Goal: Task Accomplishment & Management: Manage account settings

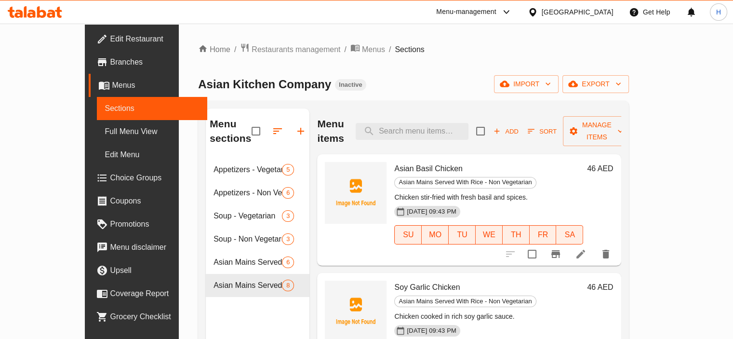
scroll to position [1, 0]
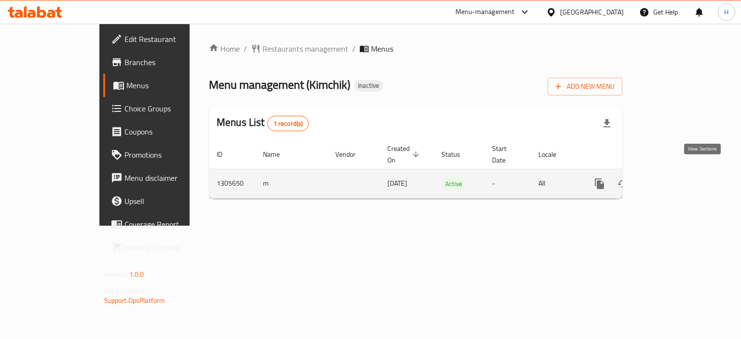
click at [680, 177] on link "enhanced table" at bounding box center [668, 183] width 23 height 23
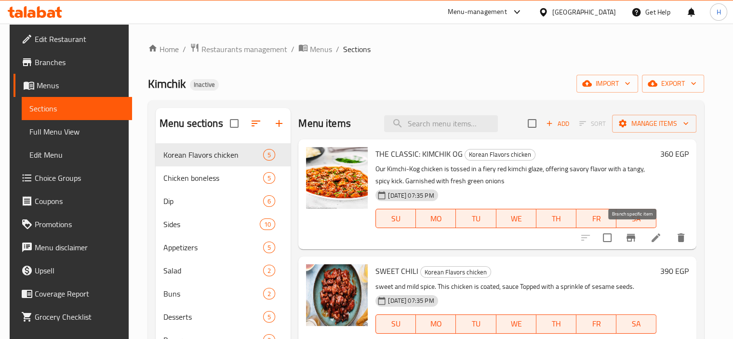
click at [633, 242] on icon "Branch-specific-item" at bounding box center [631, 238] width 12 height 12
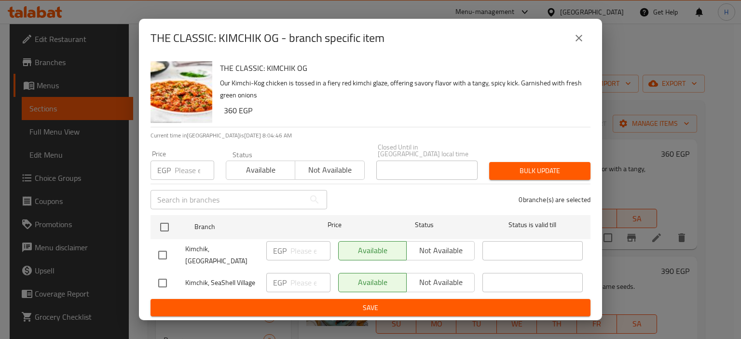
click at [164, 281] on input "checkbox" at bounding box center [162, 283] width 20 height 20
checkbox input "true"
click at [301, 284] on input "number" at bounding box center [310, 282] width 40 height 19
type input "420"
click at [312, 302] on span "Save" at bounding box center [370, 308] width 424 height 12
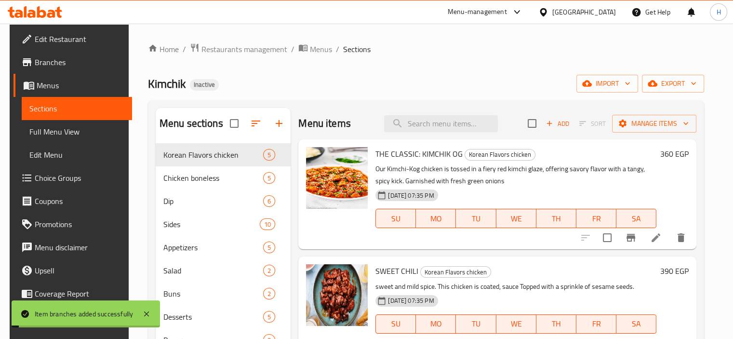
scroll to position [96, 0]
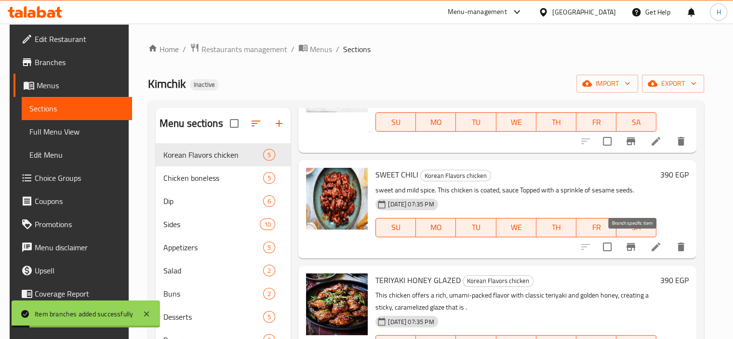
click at [636, 247] on icon "Branch-specific-item" at bounding box center [631, 247] width 9 height 8
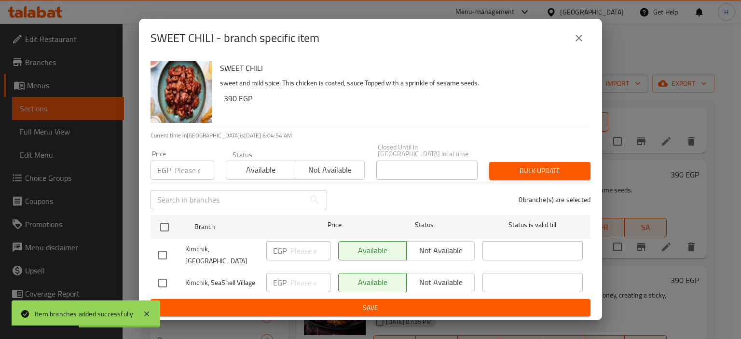
click at [628, 258] on div "SWEET CHILI - branch specific item SWEET CHILI sweet and mild spice. This chick…" at bounding box center [370, 169] width 741 height 339
click at [166, 279] on input "checkbox" at bounding box center [162, 283] width 20 height 20
checkbox input "true"
click at [293, 283] on input "number" at bounding box center [310, 282] width 40 height 19
type input "450"
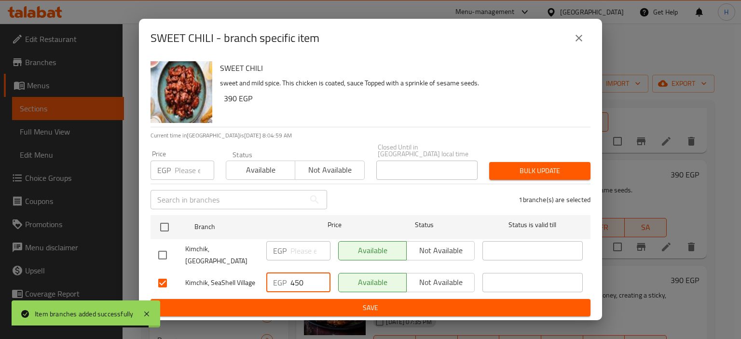
click at [328, 312] on button "Save" at bounding box center [370, 308] width 440 height 18
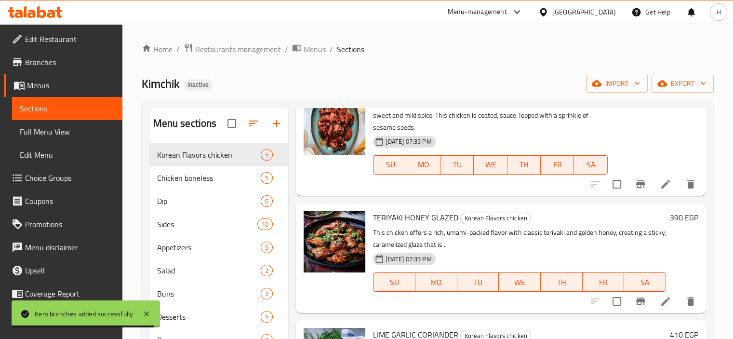
scroll to position [176, 0]
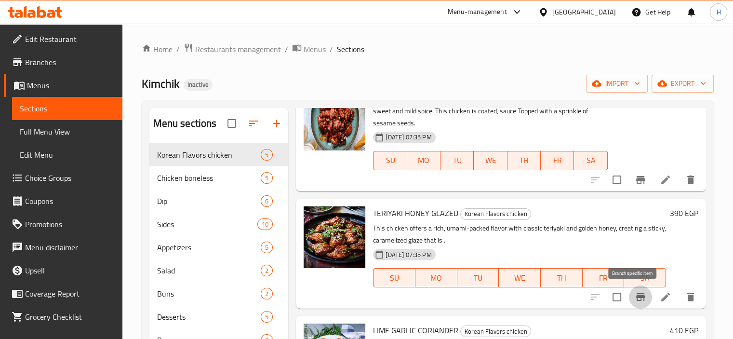
click at [635, 297] on icon "Branch-specific-item" at bounding box center [641, 297] width 12 height 12
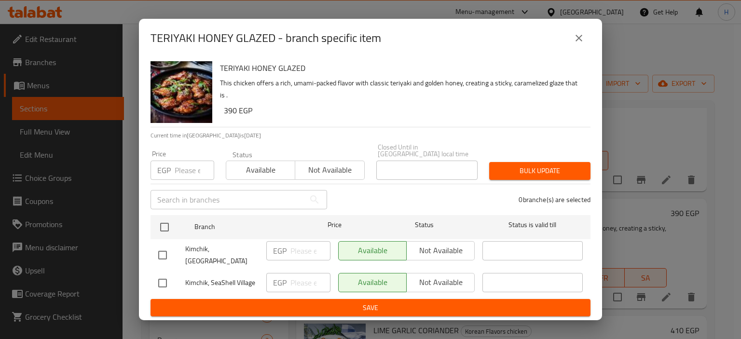
click at [169, 280] on input "checkbox" at bounding box center [162, 283] width 20 height 20
checkbox input "true"
click at [295, 273] on input "number" at bounding box center [310, 282] width 40 height 19
type input "450"
click at [302, 302] on span "Save" at bounding box center [370, 308] width 424 height 12
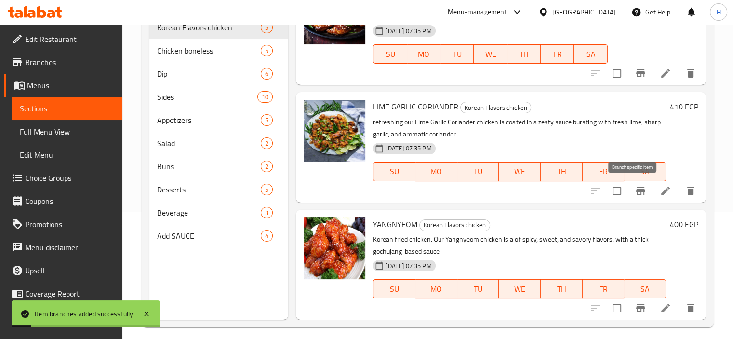
scroll to position [135, 0]
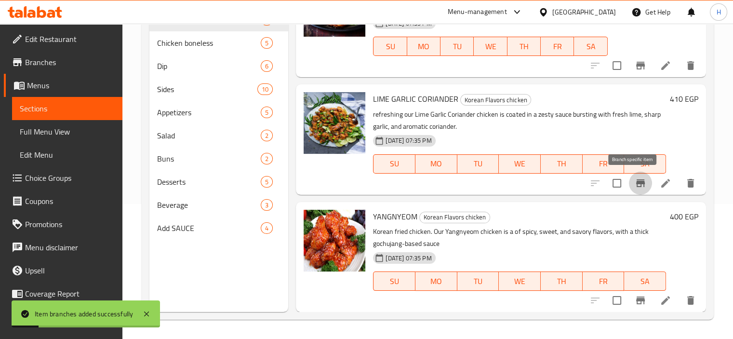
click at [637, 188] on icon "Branch-specific-item" at bounding box center [641, 183] width 12 height 12
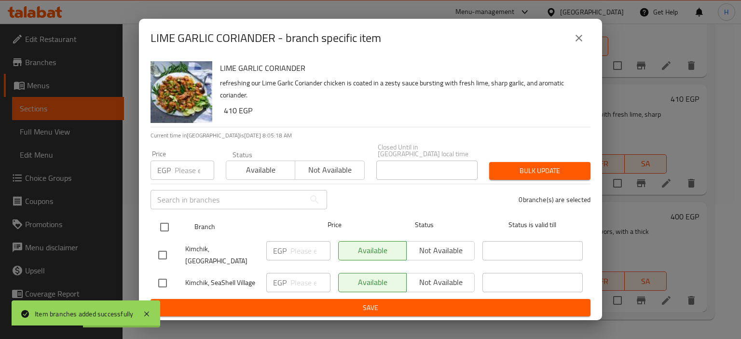
click at [437, 213] on div "Status" at bounding box center [424, 227] width 108 height 28
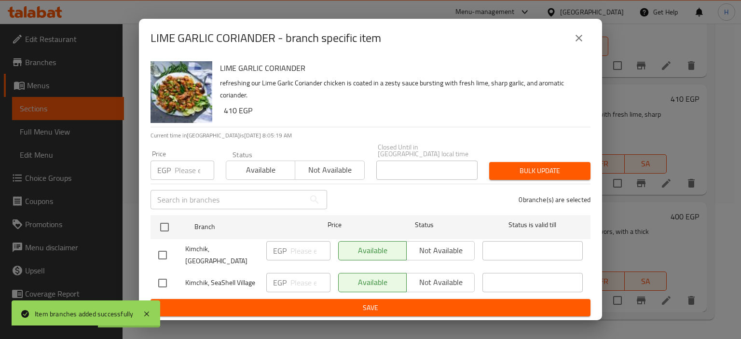
click at [160, 287] on input "checkbox" at bounding box center [162, 283] width 20 height 20
checkbox input "true"
click at [287, 286] on div "EGP ​" at bounding box center [298, 282] width 64 height 19
type input "475"
click at [309, 313] on div "LIME GARLIC CORIANDER refreshing our Lime Garlic Coriander chicken is coated in…" at bounding box center [370, 188] width 463 height 263
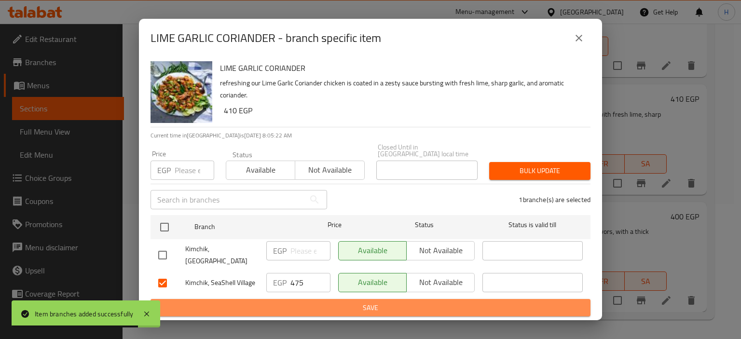
click at [316, 303] on span "Save" at bounding box center [370, 308] width 424 height 12
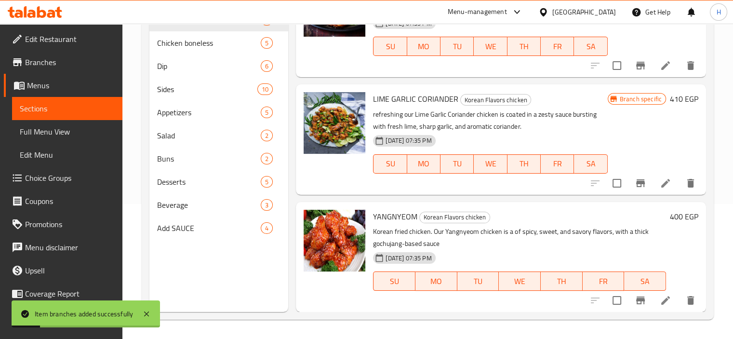
click at [638, 297] on icon "Branch-specific-item" at bounding box center [641, 301] width 12 height 12
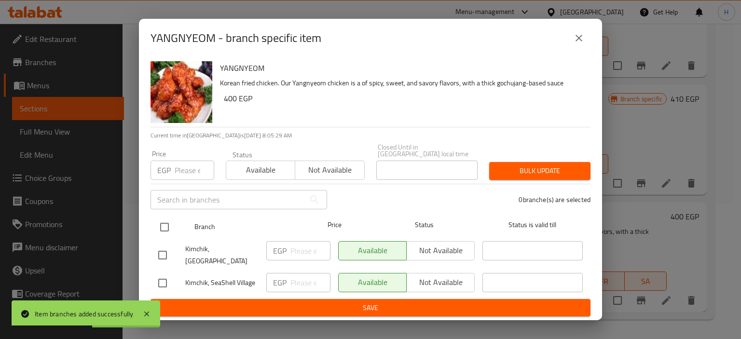
click at [471, 214] on div "Status" at bounding box center [424, 227] width 108 height 28
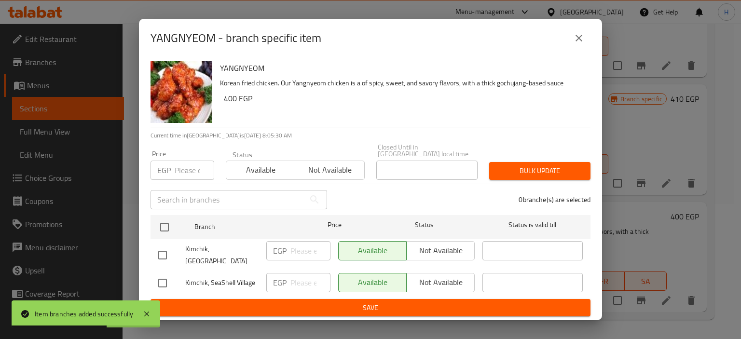
click at [156, 283] on input "checkbox" at bounding box center [162, 283] width 20 height 20
checkbox input "true"
click at [297, 276] on input "number" at bounding box center [310, 282] width 40 height 19
type input "465"
click at [312, 302] on span "Save" at bounding box center [370, 308] width 424 height 12
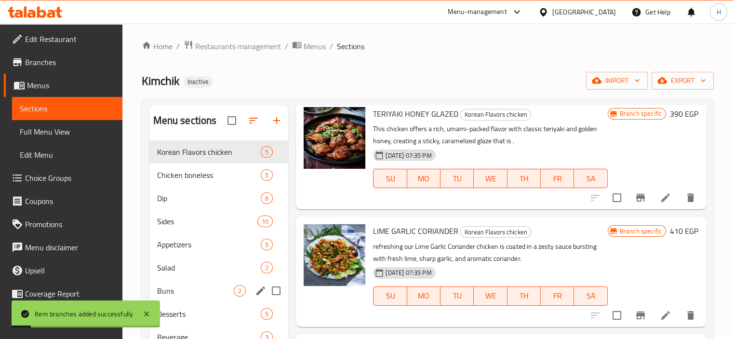
scroll to position [0, 0]
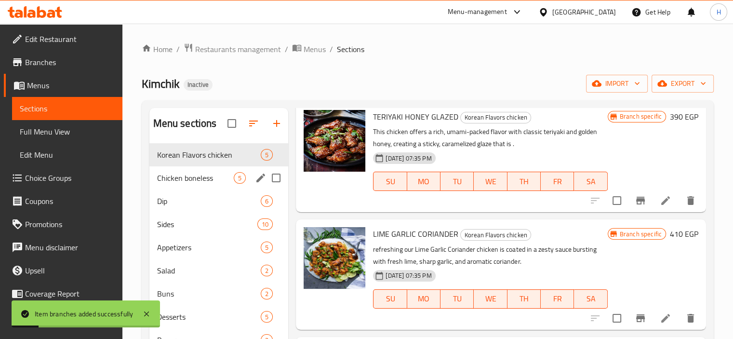
click at [211, 183] on span "Chicken boneless" at bounding box center [195, 178] width 77 height 12
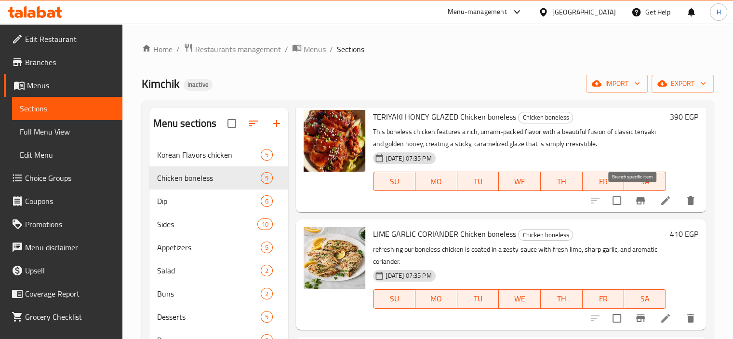
click at [635, 204] on icon "Branch-specific-item" at bounding box center [641, 201] width 12 height 12
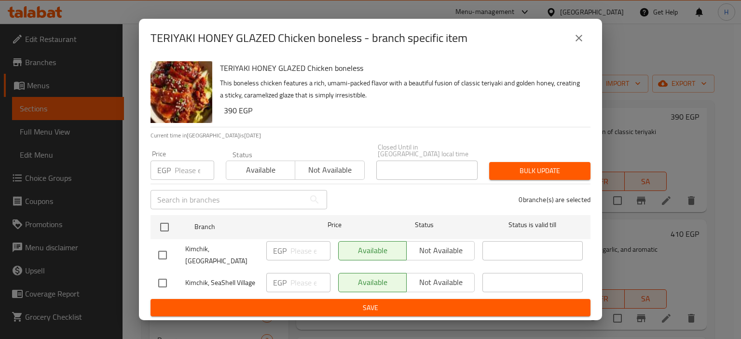
click at [164, 278] on input "checkbox" at bounding box center [162, 283] width 20 height 20
checkbox input "true"
click at [309, 279] on input "number" at bounding box center [310, 282] width 40 height 19
paste input "420"
type input "420"
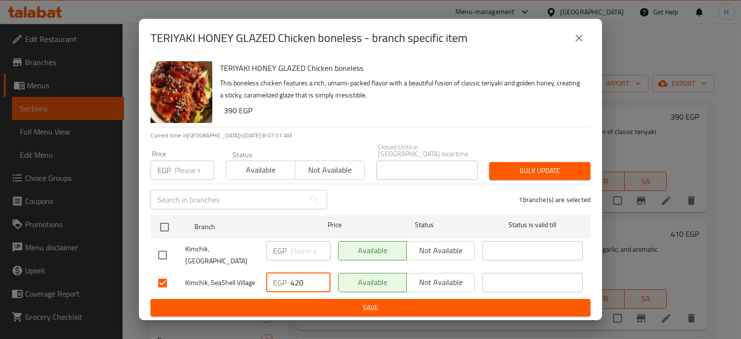
click at [299, 308] on span "Save" at bounding box center [370, 308] width 424 height 12
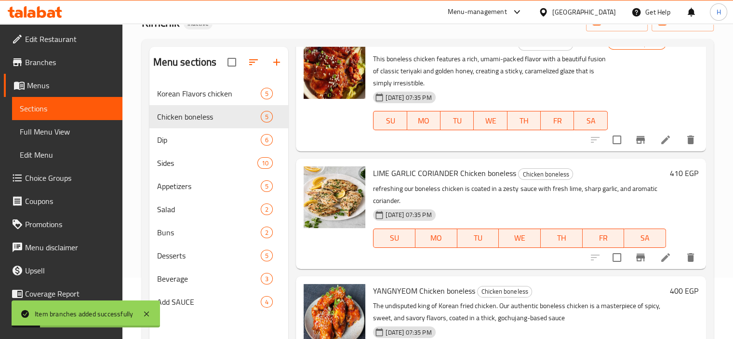
scroll to position [96, 0]
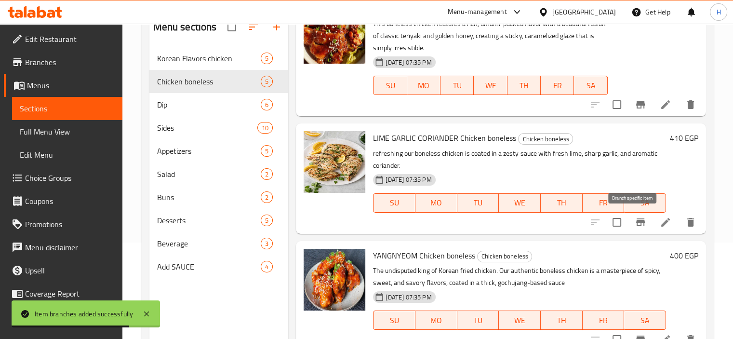
click at [638, 223] on icon "Branch-specific-item" at bounding box center [641, 223] width 12 height 12
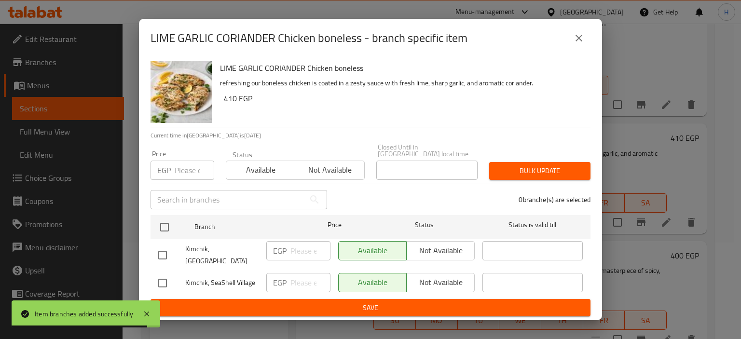
click at [167, 282] on input "checkbox" at bounding box center [162, 283] width 20 height 20
checkbox input "true"
click at [305, 277] on input "number" at bounding box center [310, 282] width 40 height 19
paste input "450"
type input "450"
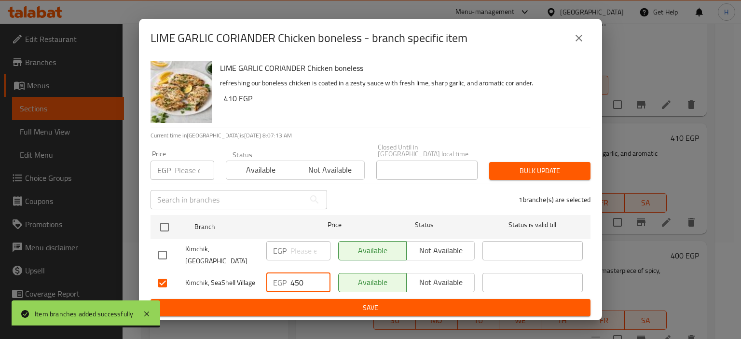
click at [299, 304] on span "Save" at bounding box center [370, 308] width 424 height 12
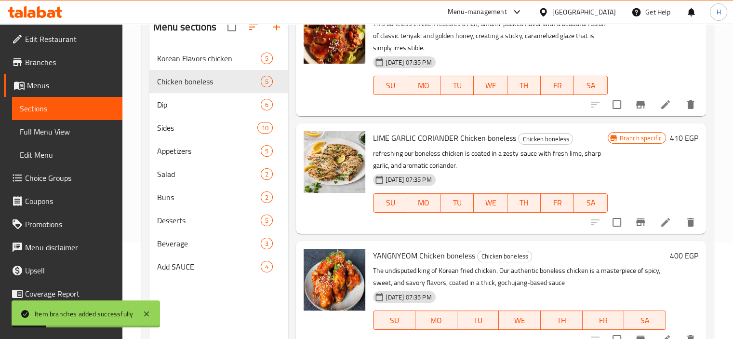
click at [624, 278] on p "The undisputed king of Korean fried chicken. Our authentic boneless chicken is …" at bounding box center [519, 277] width 293 height 24
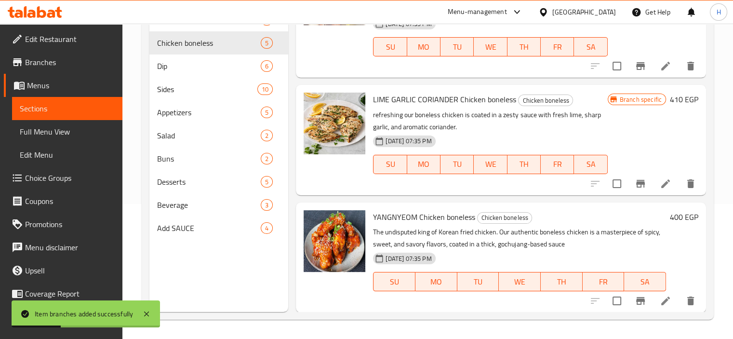
click at [635, 299] on icon "Branch-specific-item" at bounding box center [641, 301] width 12 height 12
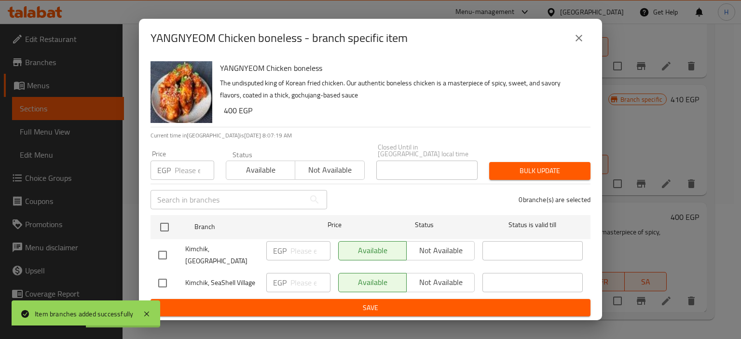
click at [167, 280] on input "checkbox" at bounding box center [162, 283] width 20 height 20
checkbox input "true"
click at [260, 279] on div "Kimchik, SeaShell Village" at bounding box center [208, 283] width 108 height 28
click at [297, 279] on input "number" at bounding box center [310, 282] width 40 height 19
paste input "450"
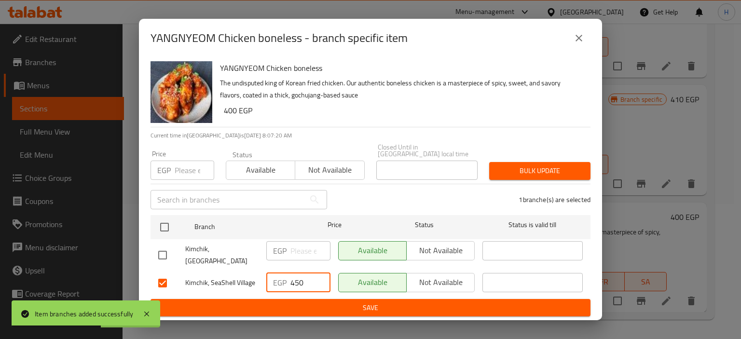
type input "450"
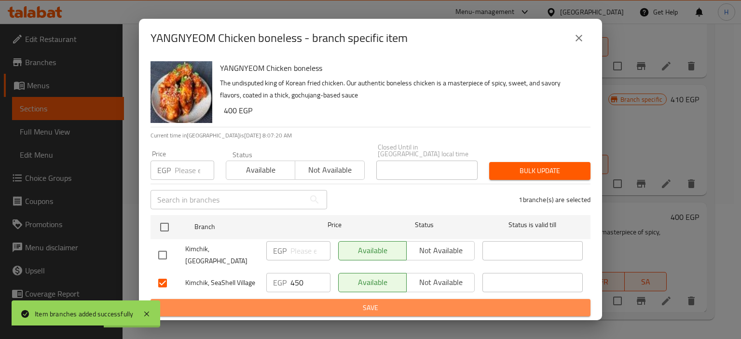
click at [301, 302] on span "Save" at bounding box center [370, 308] width 424 height 12
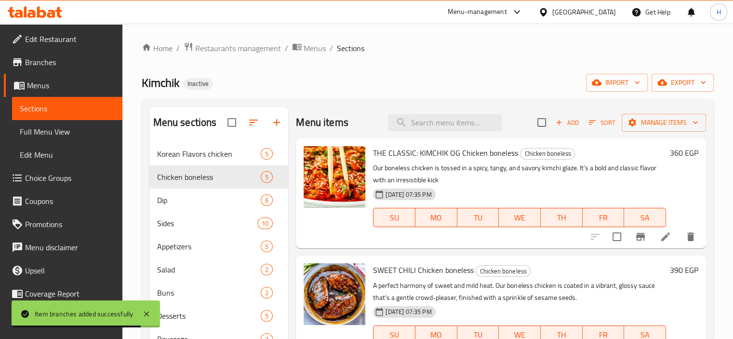
scroll to position [0, 0]
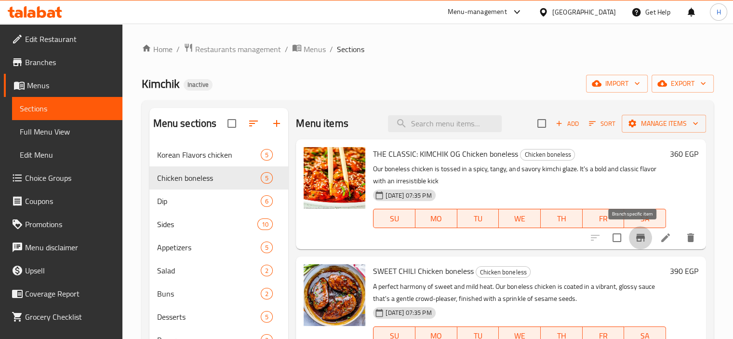
click at [635, 239] on icon "Branch-specific-item" at bounding box center [641, 238] width 12 height 12
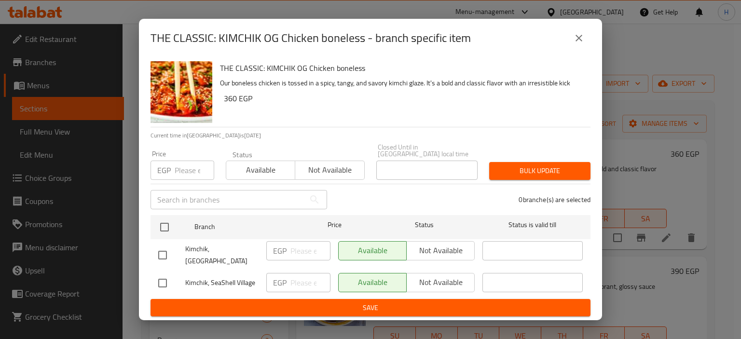
click at [167, 280] on input "checkbox" at bounding box center [162, 283] width 20 height 20
checkbox input "true"
click at [291, 279] on input "number" at bounding box center [310, 282] width 40 height 19
paste input "420"
type input "420"
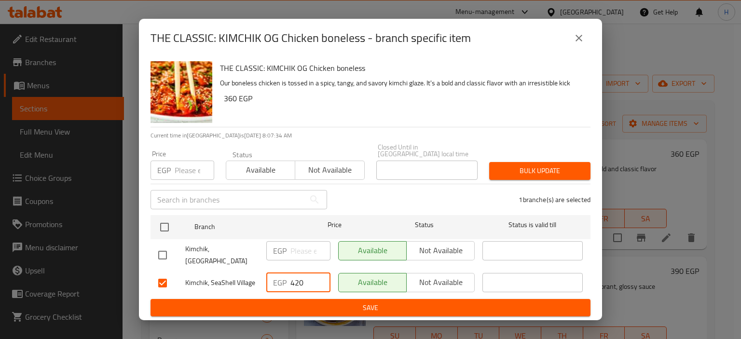
click at [289, 302] on span "Save" at bounding box center [370, 308] width 424 height 12
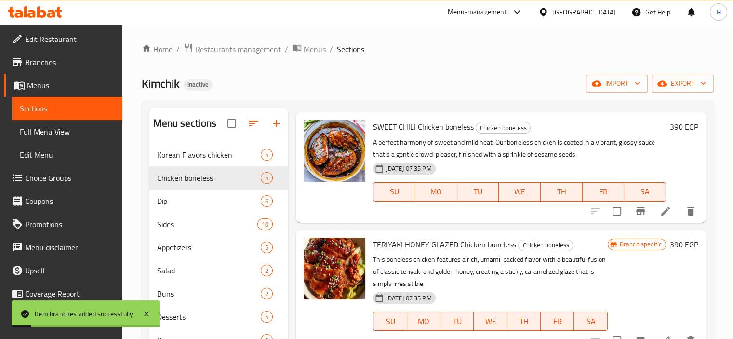
scroll to position [145, 0]
click at [637, 208] on icon "Branch-specific-item" at bounding box center [641, 211] width 9 height 8
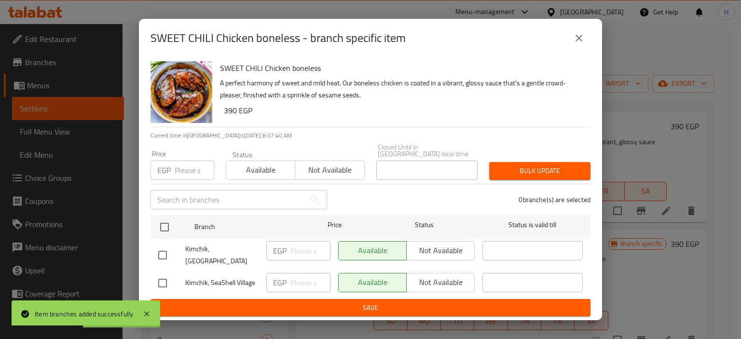
drag, startPoint x: 392, startPoint y: 190, endPoint x: 387, endPoint y: 195, distance: 6.1
click at [392, 190] on div "0 branche(s) are selected" at bounding box center [464, 199] width 263 height 35
click at [167, 280] on input "checkbox" at bounding box center [162, 283] width 20 height 20
checkbox input "true"
click at [309, 276] on input "number" at bounding box center [310, 282] width 40 height 19
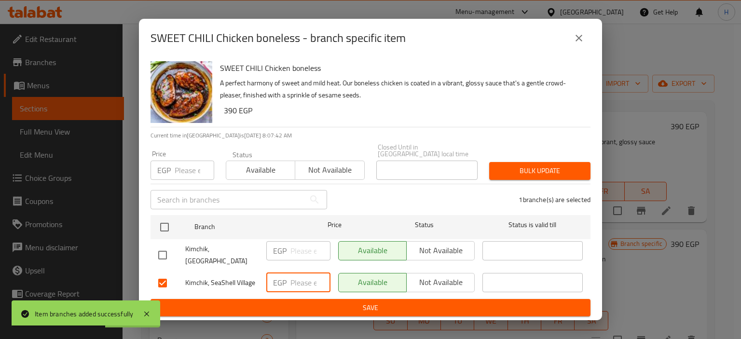
paste input "450"
type input "450"
click at [303, 302] on span "Save" at bounding box center [370, 308] width 424 height 12
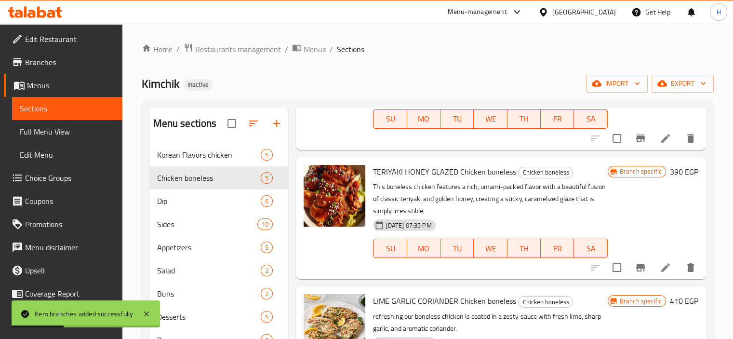
scroll to position [241, 0]
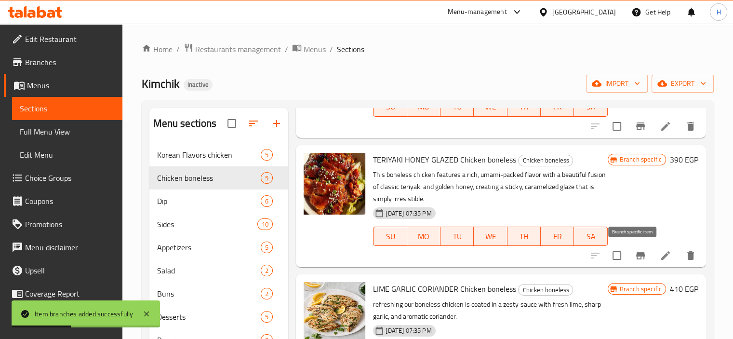
click at [637, 255] on icon "Branch-specific-item" at bounding box center [641, 256] width 9 height 8
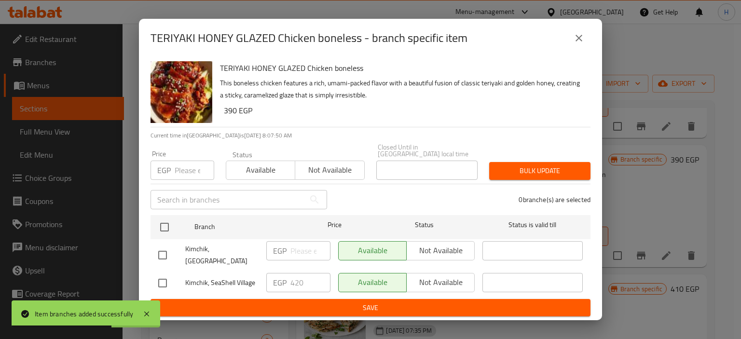
drag, startPoint x: 415, startPoint y: 190, endPoint x: 408, endPoint y: 191, distance: 6.3
click at [415, 190] on div "0 branche(s) are selected" at bounding box center [464, 199] width 263 height 35
click at [161, 281] on input "checkbox" at bounding box center [162, 283] width 20 height 20
checkbox input "true"
click at [312, 278] on input "420" at bounding box center [310, 282] width 40 height 19
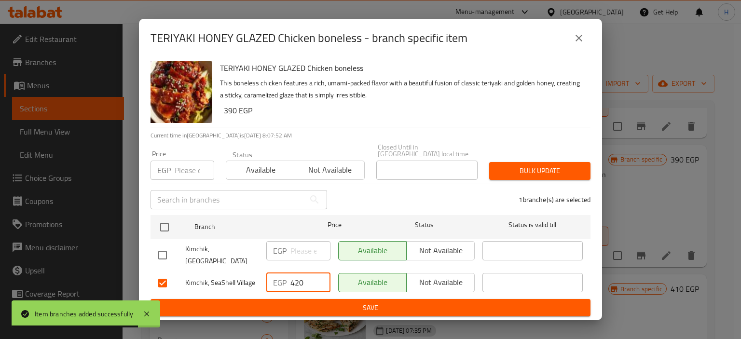
paste input "5"
type input "450"
click at [308, 302] on span "Save" at bounding box center [370, 308] width 424 height 12
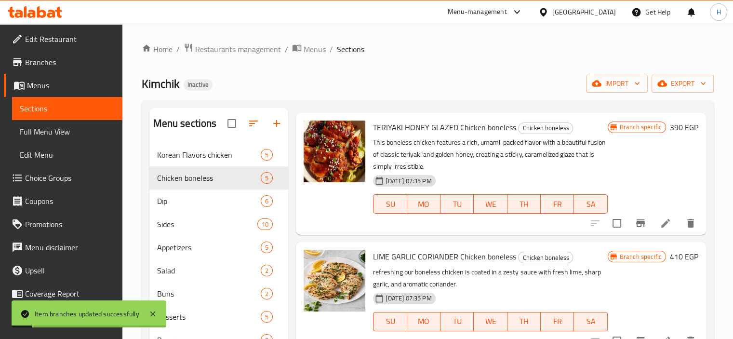
scroll to position [308, 0]
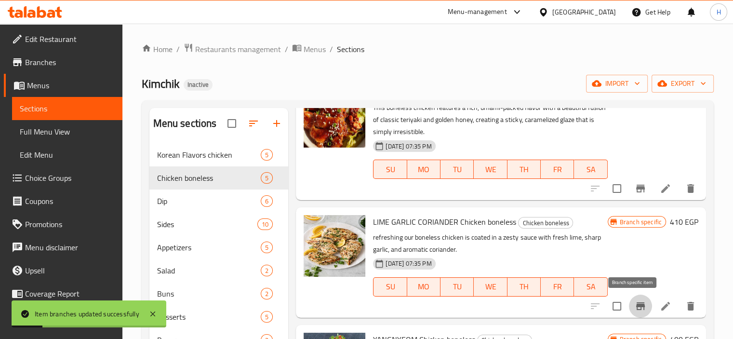
click at [637, 308] on icon "Branch-specific-item" at bounding box center [641, 306] width 9 height 8
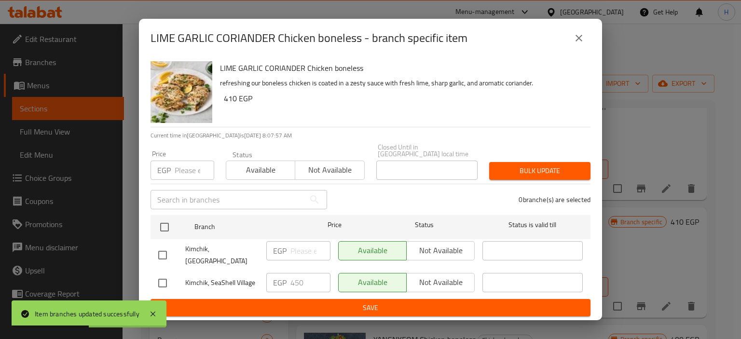
click at [404, 192] on div "0 branche(s) are selected" at bounding box center [464, 199] width 263 height 35
click at [160, 281] on input "checkbox" at bounding box center [162, 283] width 20 height 20
checkbox input "true"
click at [309, 280] on input "450" at bounding box center [310, 282] width 40 height 19
paste input "75"
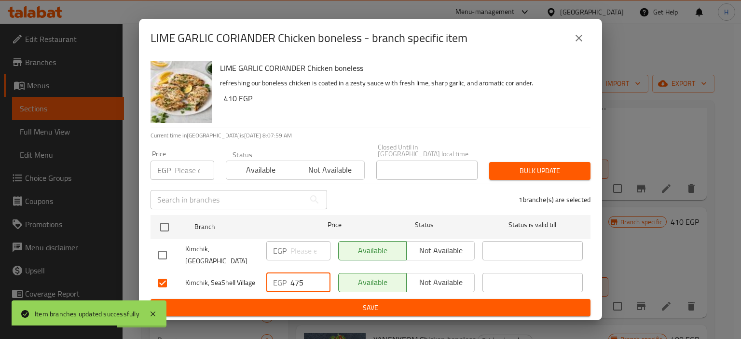
type input "475"
click at [312, 311] on button "Save" at bounding box center [370, 308] width 440 height 18
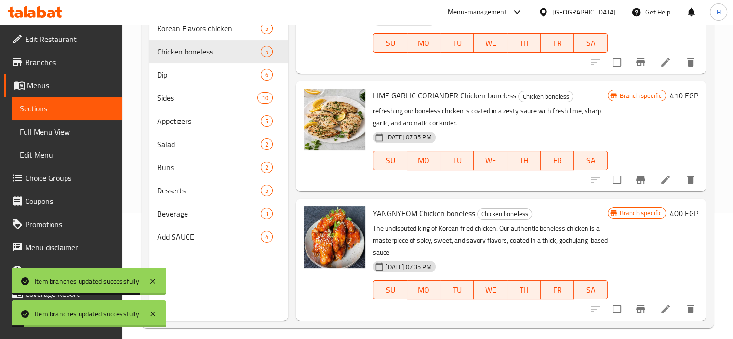
scroll to position [135, 0]
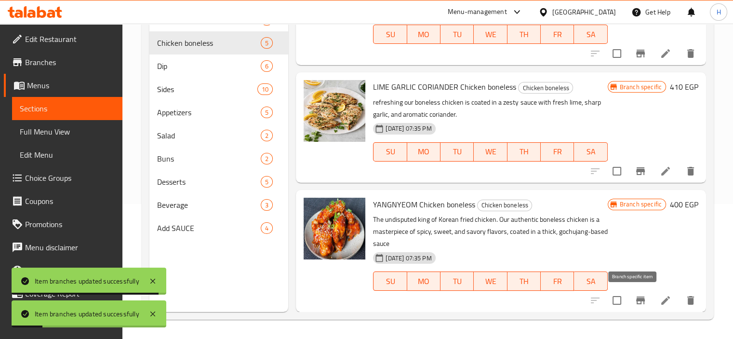
click at [635, 300] on icon "Branch-specific-item" at bounding box center [641, 301] width 12 height 12
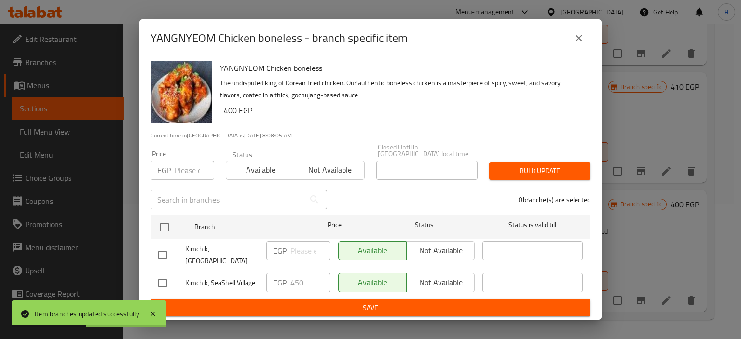
click at [432, 193] on div "0 branche(s) are selected" at bounding box center [464, 199] width 263 height 35
click at [162, 283] on input "checkbox" at bounding box center [162, 283] width 20 height 20
checkbox input "true"
click at [313, 280] on input "450" at bounding box center [310, 282] width 40 height 19
paste input "65"
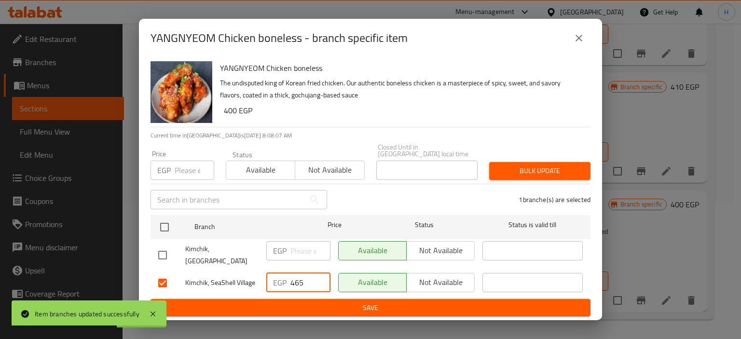
type input "465"
click at [314, 305] on span "Save" at bounding box center [370, 308] width 424 height 12
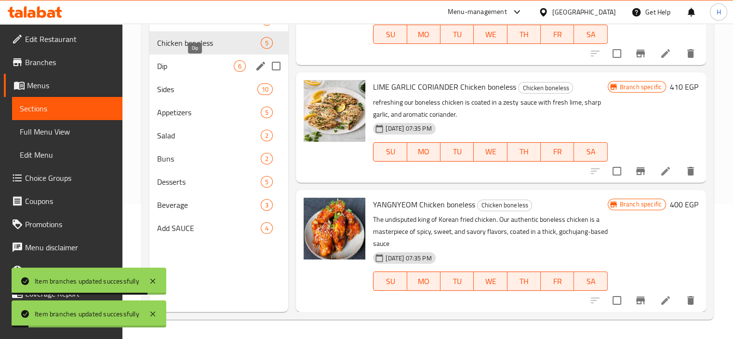
click at [197, 65] on span "Dip" at bounding box center [195, 66] width 77 height 12
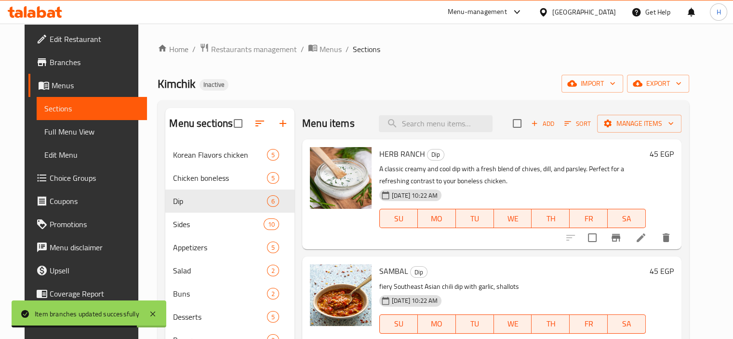
drag, startPoint x: 641, startPoint y: 194, endPoint x: 635, endPoint y: 223, distance: 29.6
click at [641, 194] on div "14-08-2025 10:22 AM SU MO TU WE TH FR SA" at bounding box center [513, 212] width 274 height 52
click at [629, 249] on div "Menu items Add Sort Manage items HERB RANCH Dip A classic creamy and cool dip w…" at bounding box center [488, 277] width 387 height 339
click at [622, 239] on icon "Branch-specific-item" at bounding box center [617, 238] width 12 height 12
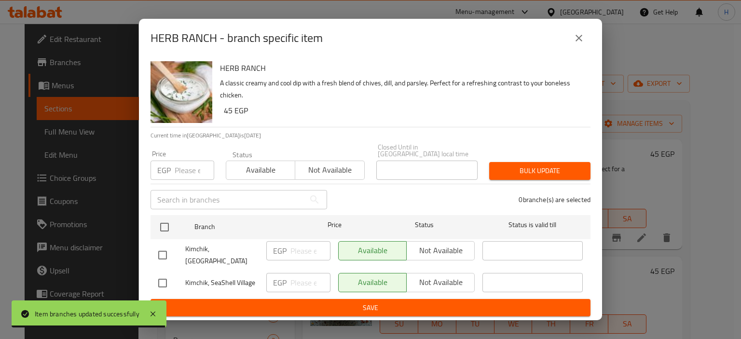
drag, startPoint x: 156, startPoint y: 278, endPoint x: 256, endPoint y: 291, distance: 100.6
click at [156, 278] on input "checkbox" at bounding box center [162, 283] width 20 height 20
checkbox input "true"
click at [315, 279] on input "number" at bounding box center [310, 282] width 40 height 19
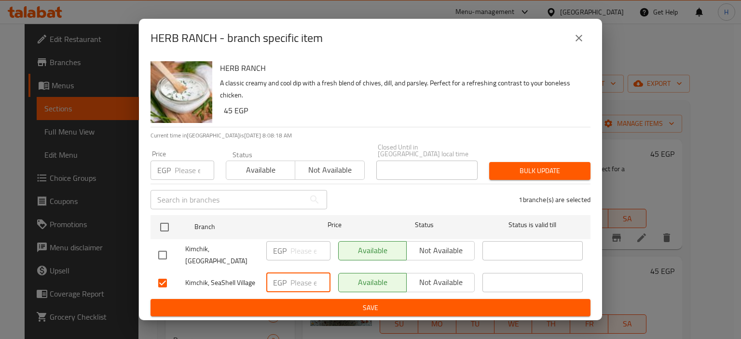
paste input "50"
type input "50"
click at [299, 304] on span "Save" at bounding box center [370, 308] width 424 height 12
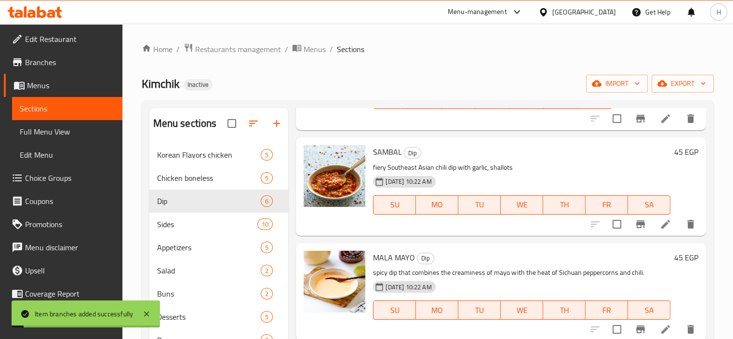
scroll to position [145, 0]
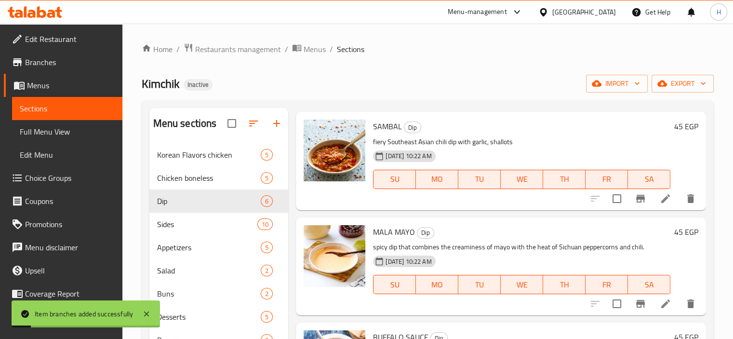
click at [635, 204] on icon "Branch-specific-item" at bounding box center [641, 199] width 12 height 12
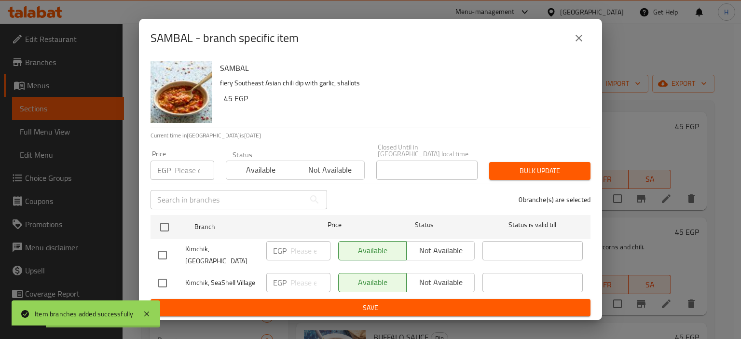
click at [163, 279] on input "checkbox" at bounding box center [162, 283] width 20 height 20
checkbox input "true"
click at [299, 286] on input "number" at bounding box center [310, 282] width 40 height 19
paste input "50"
type input "50"
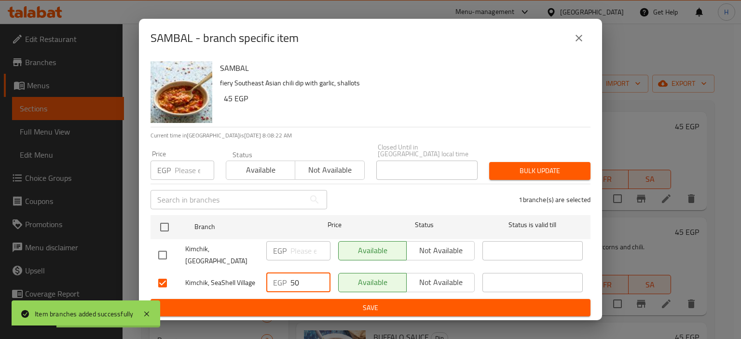
click at [296, 302] on span "Save" at bounding box center [370, 308] width 424 height 12
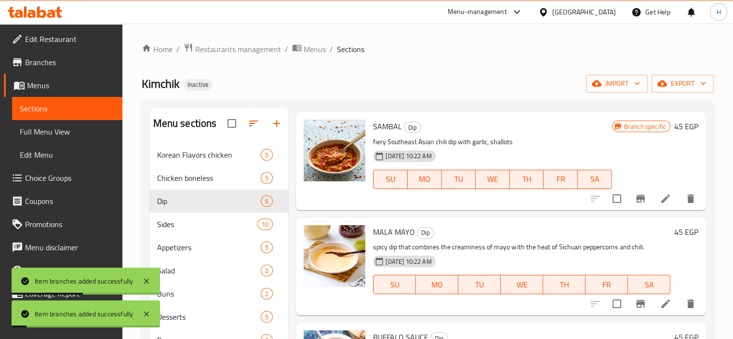
click at [636, 300] on icon "Branch-specific-item" at bounding box center [641, 304] width 12 height 12
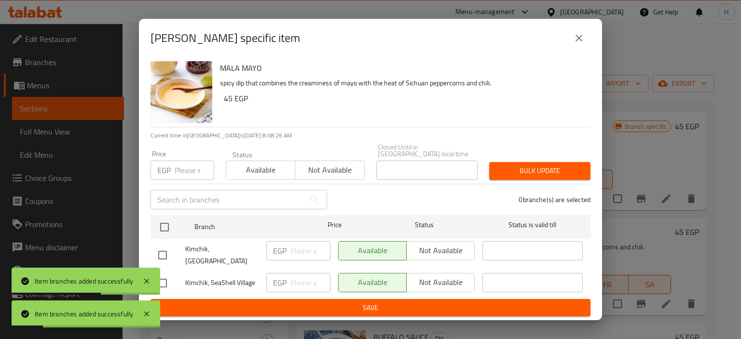
click at [165, 276] on input "checkbox" at bounding box center [162, 283] width 20 height 20
checkbox input "true"
click at [288, 277] on div "EGP ​" at bounding box center [298, 282] width 64 height 19
paste input "50"
type input "50"
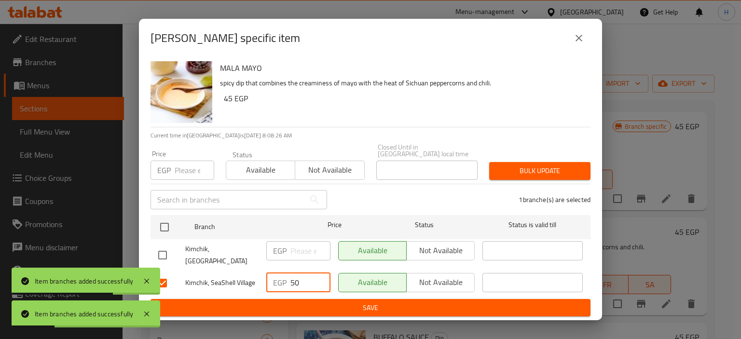
click at [298, 303] on span "Save" at bounding box center [370, 308] width 424 height 12
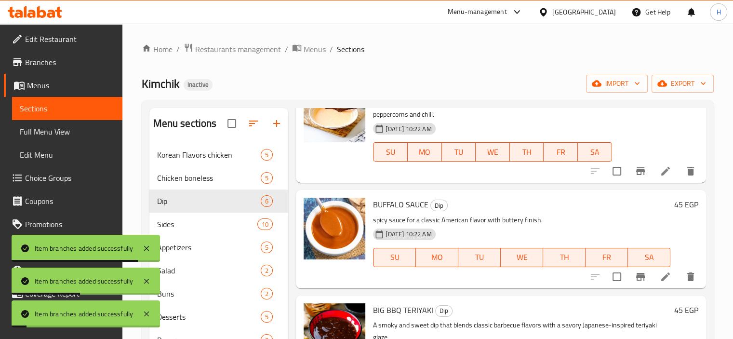
scroll to position [338, 0]
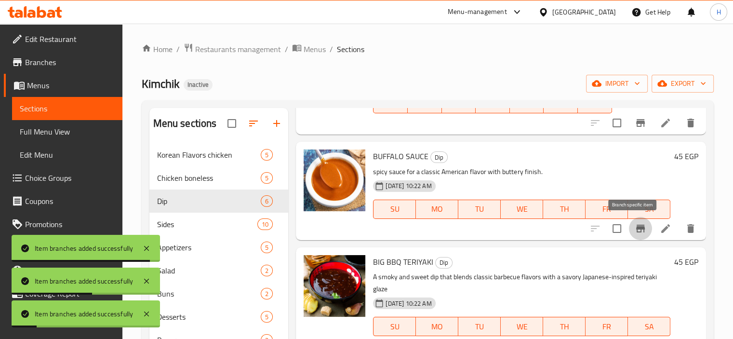
click at [638, 225] on button "Branch-specific-item" at bounding box center [640, 228] width 23 height 23
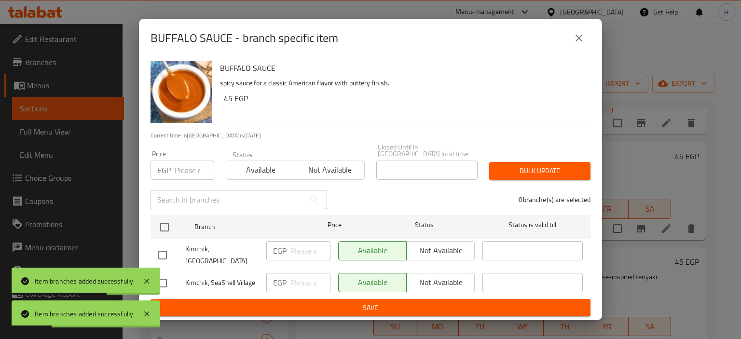
click at [170, 277] on input "checkbox" at bounding box center [162, 283] width 20 height 20
checkbox input "true"
click at [289, 279] on div "EGP ​" at bounding box center [298, 282] width 64 height 19
paste input "50"
type input "50"
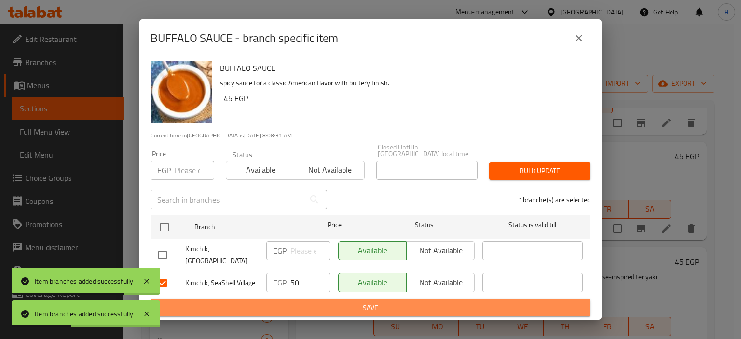
click at [287, 302] on span "Save" at bounding box center [370, 308] width 424 height 12
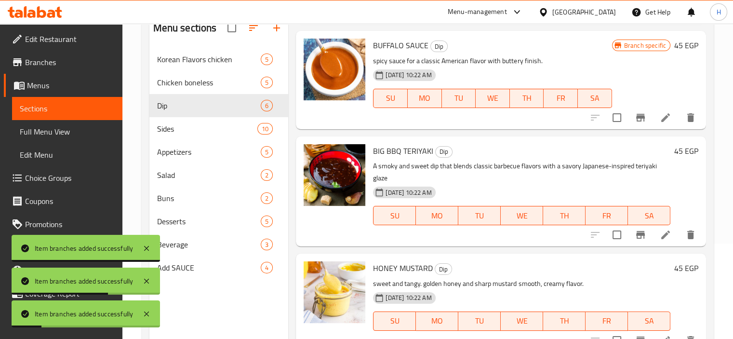
scroll to position [96, 0]
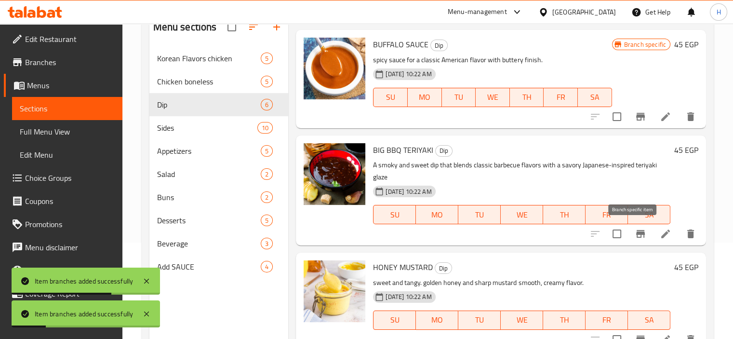
click at [635, 237] on icon "Branch-specific-item" at bounding box center [641, 234] width 12 height 12
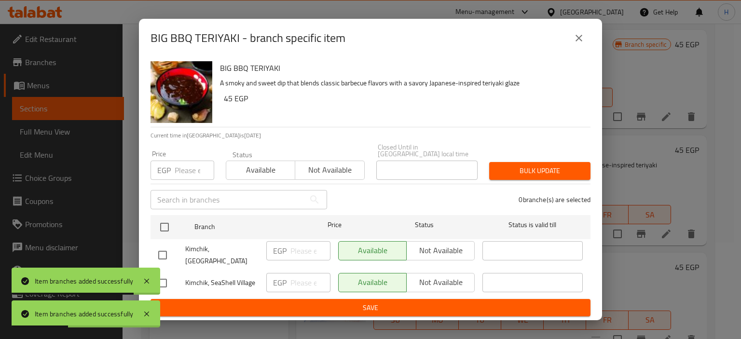
click at [166, 283] on input "checkbox" at bounding box center [162, 283] width 20 height 20
checkbox input "true"
click at [310, 285] on input "number" at bounding box center [310, 282] width 40 height 19
paste input "50"
type input "50"
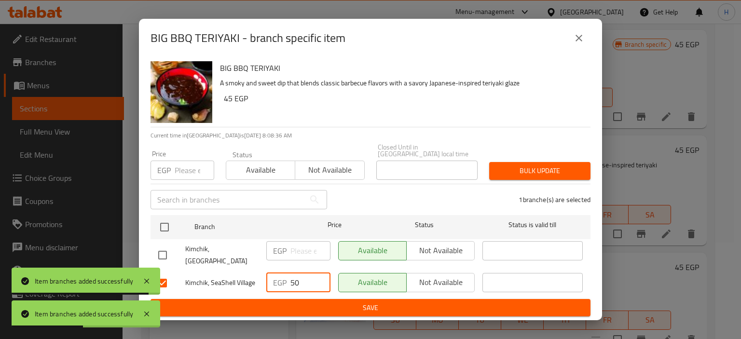
click at [312, 307] on span "Save" at bounding box center [370, 308] width 424 height 12
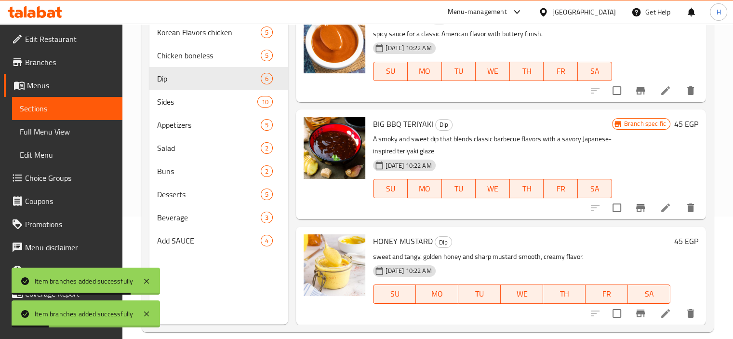
scroll to position [135, 0]
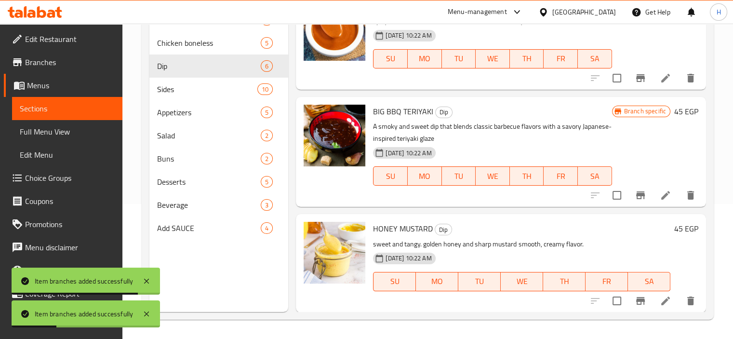
click at [635, 296] on icon "Branch-specific-item" at bounding box center [641, 301] width 12 height 12
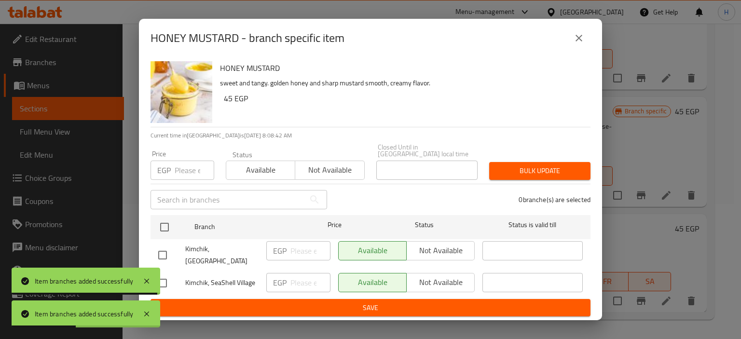
click at [162, 277] on input "checkbox" at bounding box center [162, 283] width 20 height 20
checkbox input "true"
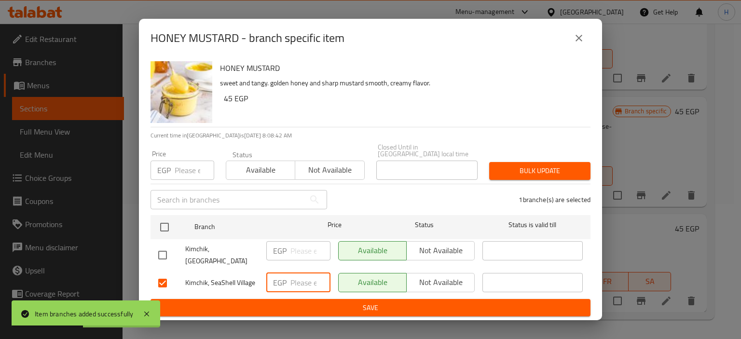
click at [295, 280] on input "number" at bounding box center [310, 282] width 40 height 19
paste input "50"
type input "50"
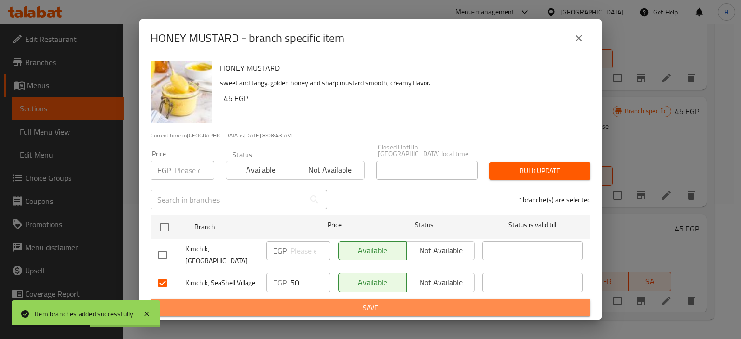
click at [297, 302] on span "Save" at bounding box center [370, 308] width 424 height 12
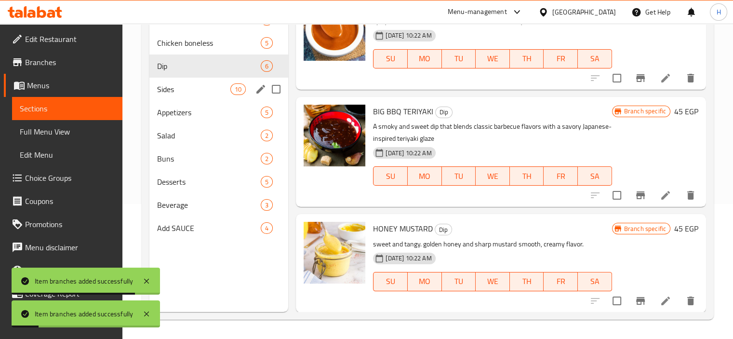
click at [173, 91] on span "Sides" at bounding box center [194, 89] width 74 height 12
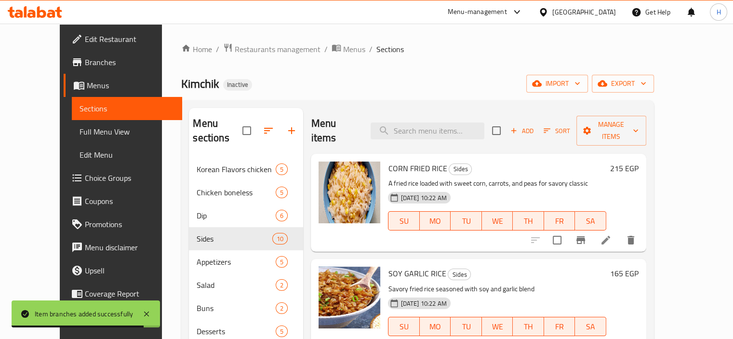
click at [587, 234] on icon "Branch-specific-item" at bounding box center [581, 240] width 12 height 12
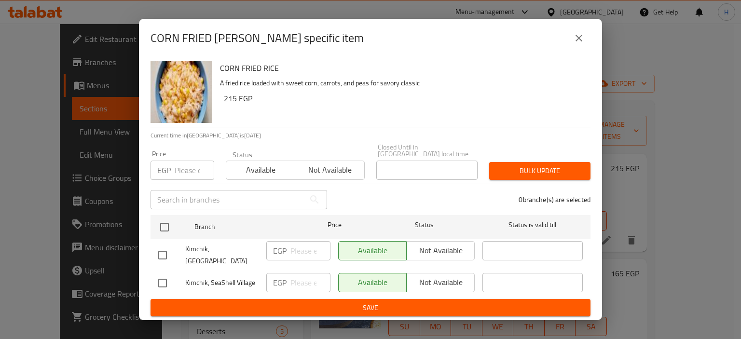
click at [167, 282] on input "checkbox" at bounding box center [162, 283] width 20 height 20
checkbox input "true"
click at [303, 273] on input "number" at bounding box center [310, 282] width 40 height 19
paste input "250"
type input "250"
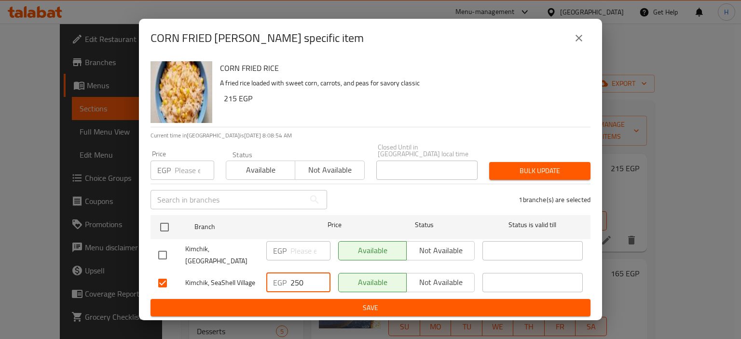
click at [305, 302] on span "Save" at bounding box center [370, 308] width 424 height 12
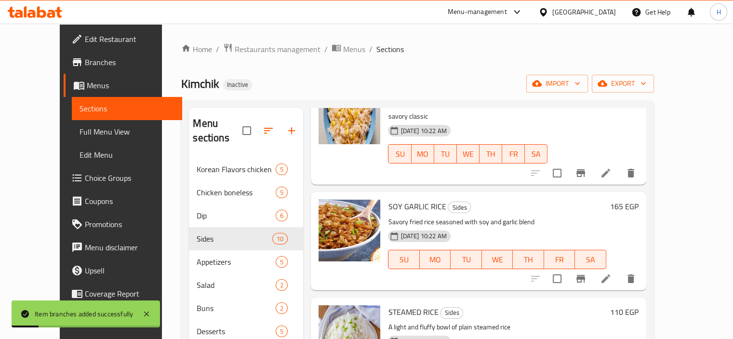
scroll to position [145, 0]
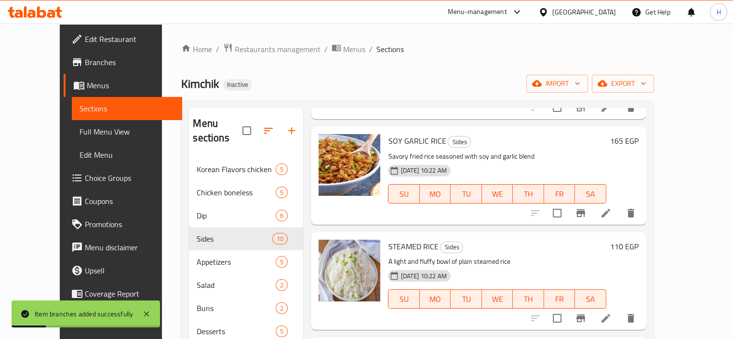
click at [593, 202] on button "Branch-specific-item" at bounding box center [581, 213] width 23 height 23
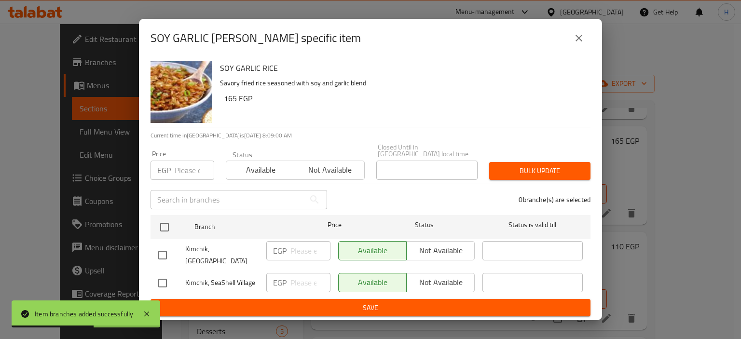
click at [428, 195] on div "0 branche(s) are selected" at bounding box center [464, 199] width 263 height 35
click at [167, 284] on input "checkbox" at bounding box center [162, 283] width 20 height 20
checkbox input "true"
click at [301, 281] on input "number" at bounding box center [310, 282] width 40 height 19
paste input "190"
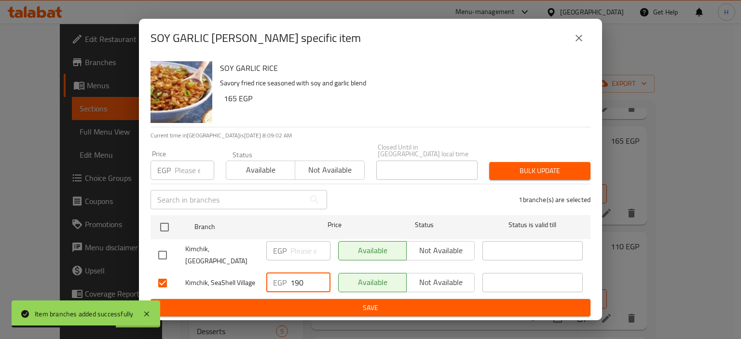
type input "190"
click at [293, 302] on span "Save" at bounding box center [370, 308] width 424 height 12
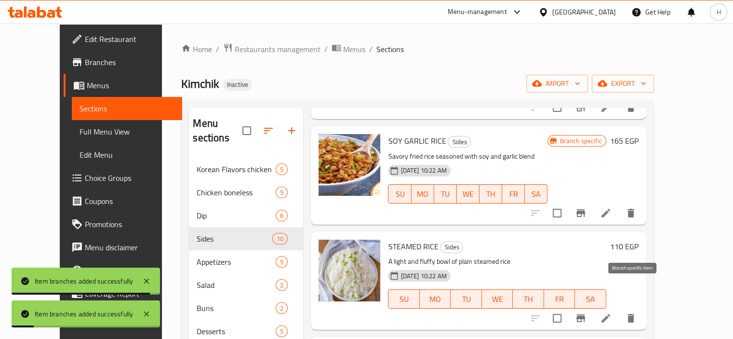
click at [587, 312] on icon "Branch-specific-item" at bounding box center [581, 318] width 12 height 12
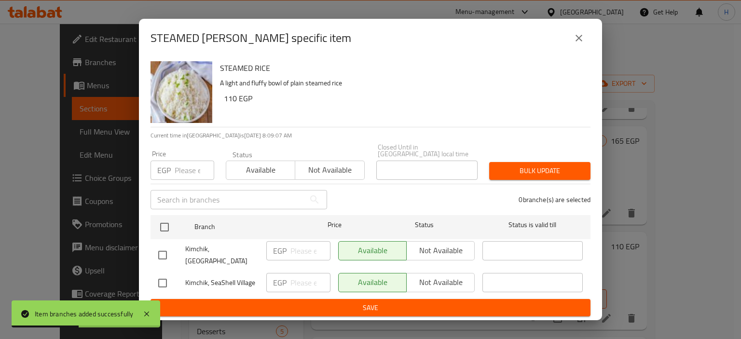
click at [421, 198] on div "0 branche(s) are selected" at bounding box center [464, 199] width 263 height 35
click at [160, 283] on input "checkbox" at bounding box center [162, 283] width 20 height 20
checkbox input "true"
click at [299, 279] on input "number" at bounding box center [310, 282] width 40 height 19
paste input "125"
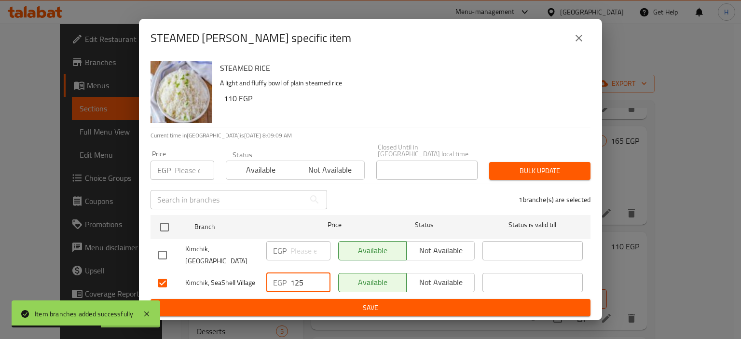
type input "125"
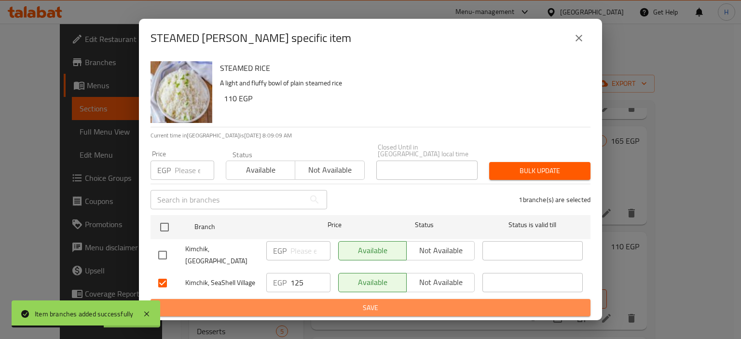
click at [293, 303] on span "Save" at bounding box center [370, 308] width 424 height 12
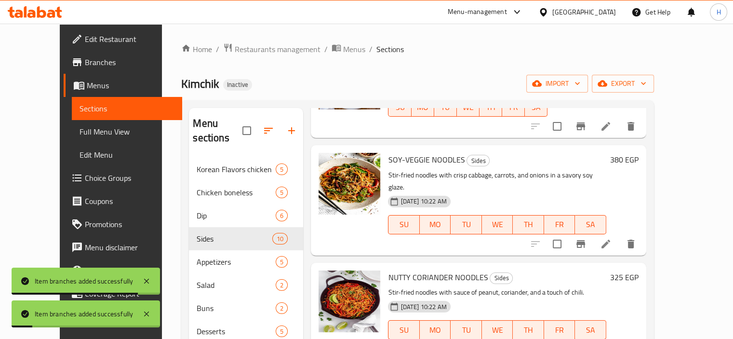
scroll to position [338, 0]
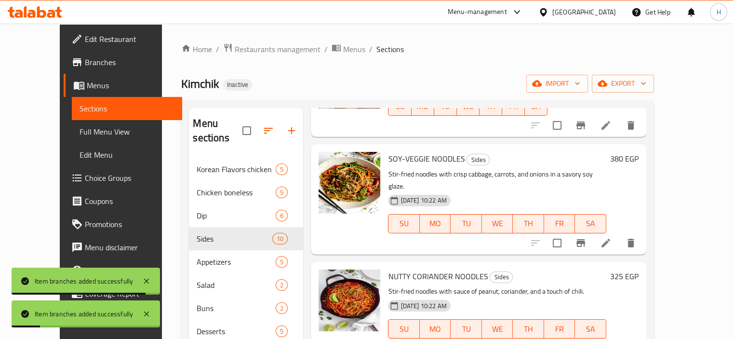
click at [593, 231] on button "Branch-specific-item" at bounding box center [581, 242] width 23 height 23
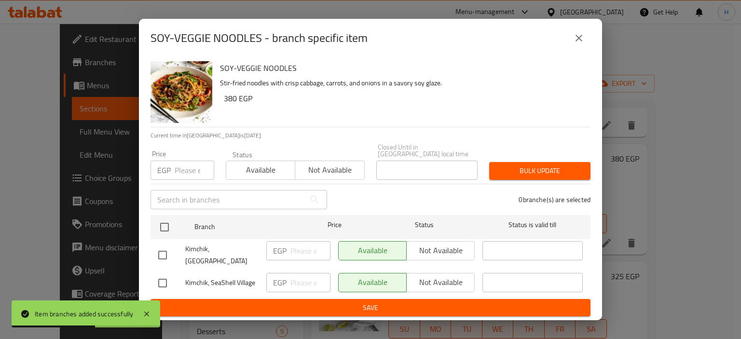
click at [434, 195] on div "0 branche(s) are selected" at bounding box center [464, 199] width 263 height 35
click at [162, 282] on input "checkbox" at bounding box center [162, 283] width 20 height 20
checkbox input "true"
click at [295, 281] on input "number" at bounding box center [310, 282] width 40 height 19
paste input "440"
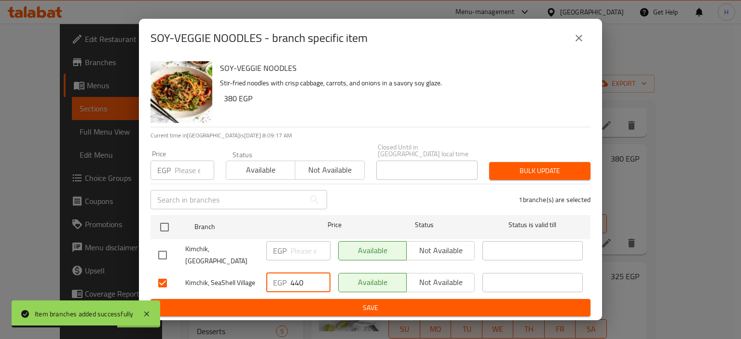
type input "440"
click at [288, 303] on span "Save" at bounding box center [370, 308] width 424 height 12
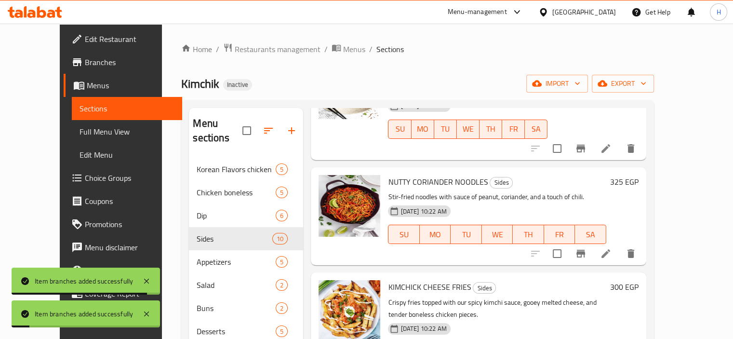
scroll to position [434, 0]
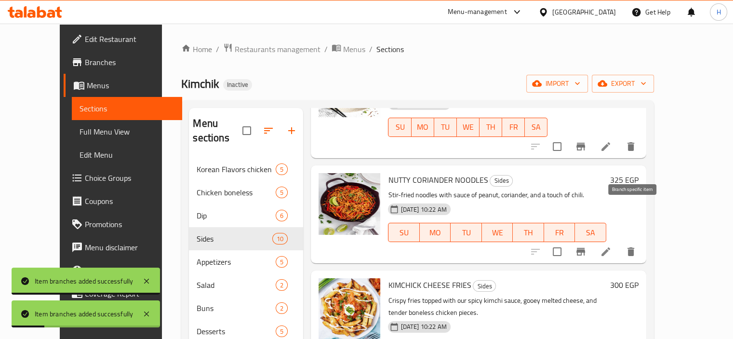
click at [587, 246] on icon "Branch-specific-item" at bounding box center [581, 252] width 12 height 12
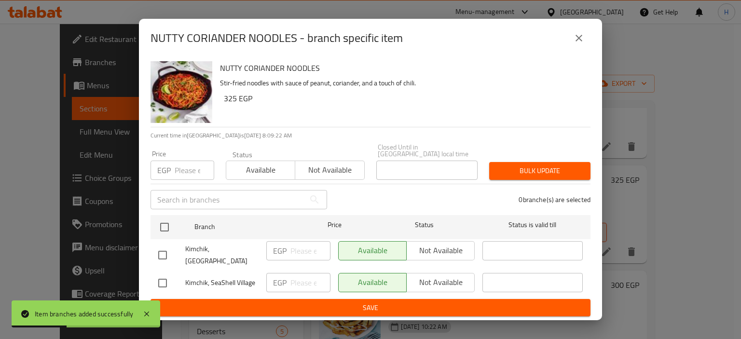
click at [164, 280] on input "checkbox" at bounding box center [162, 283] width 20 height 20
checkbox input "true"
click at [407, 194] on div "1 branche(s) are selected" at bounding box center [464, 199] width 263 height 35
click at [311, 278] on input "number" at bounding box center [310, 282] width 40 height 19
paste input "375"
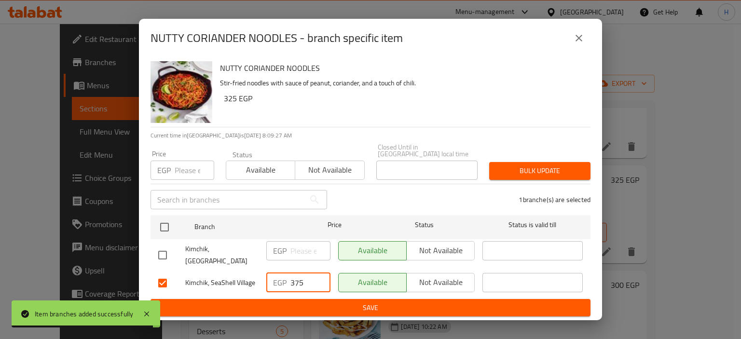
type input "375"
click at [312, 304] on span "Save" at bounding box center [370, 308] width 424 height 12
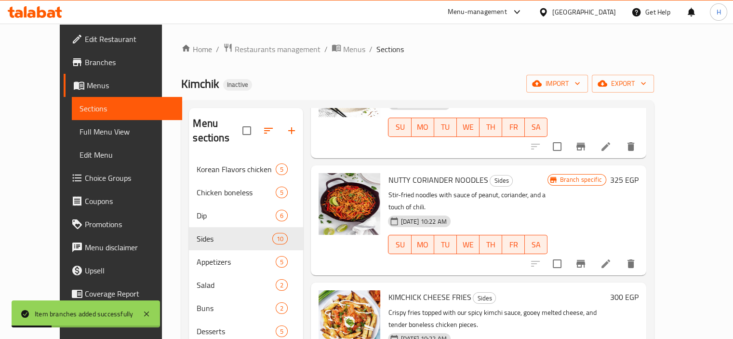
click at [606, 307] on p "Crispy fries topped with our spicy kimchi sauce, gooey melted cheese, and tende…" at bounding box center [497, 319] width 218 height 24
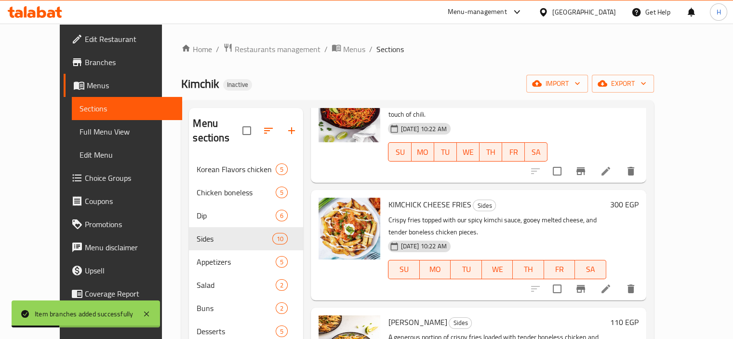
scroll to position [530, 0]
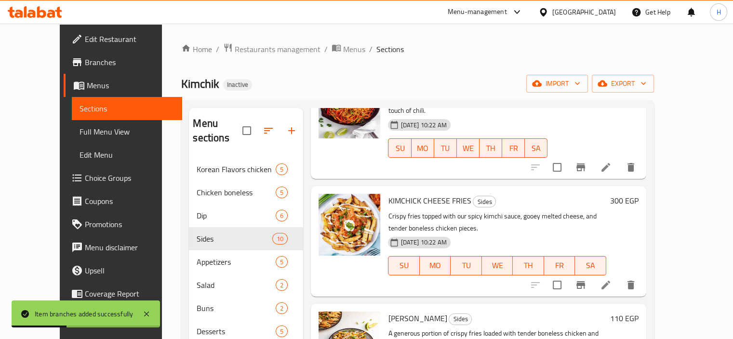
click at [587, 279] on icon "Branch-specific-item" at bounding box center [581, 285] width 12 height 12
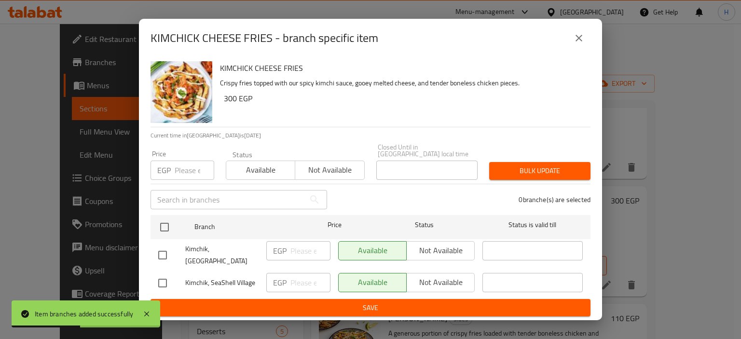
click at [164, 278] on input "checkbox" at bounding box center [162, 283] width 20 height 20
checkbox input "true"
click at [302, 273] on input "number" at bounding box center [310, 282] width 40 height 19
paste input "350"
type input "350"
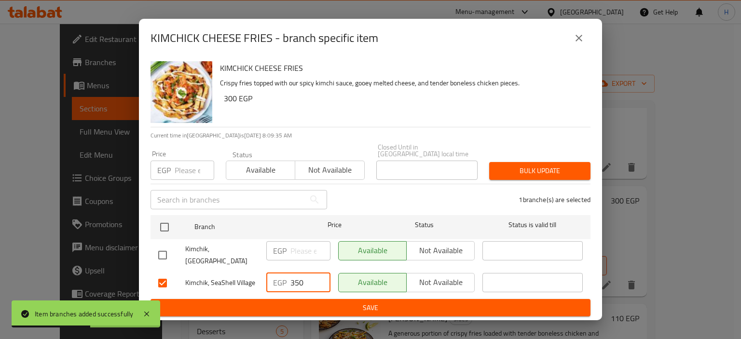
click at [289, 307] on span "Save" at bounding box center [370, 308] width 424 height 12
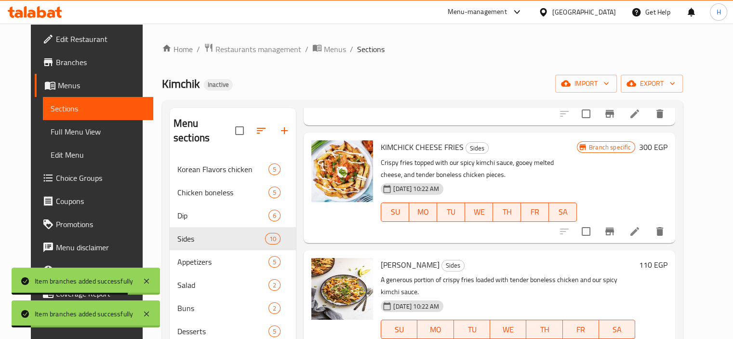
scroll to position [627, 0]
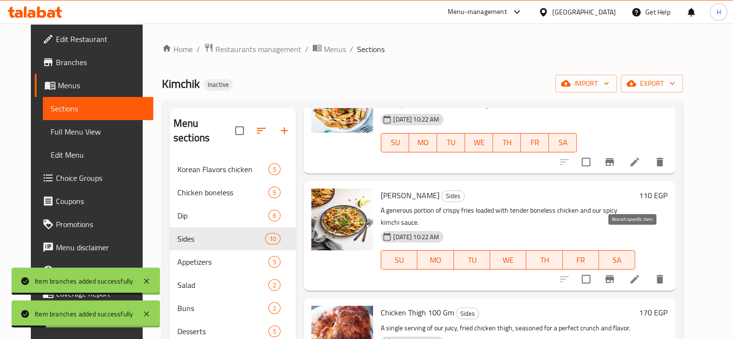
click at [616, 273] on icon "Branch-specific-item" at bounding box center [610, 279] width 12 height 12
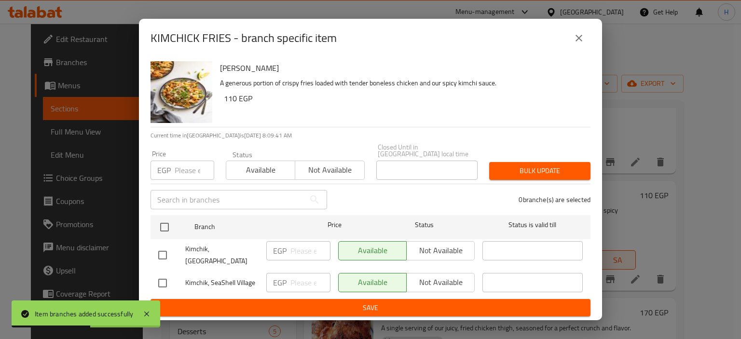
click at [382, 194] on div "0 branche(s) are selected" at bounding box center [464, 199] width 263 height 35
click at [163, 280] on input "checkbox" at bounding box center [162, 283] width 20 height 20
checkbox input "true"
click at [302, 290] on div "EGP ​" at bounding box center [298, 283] width 72 height 28
click at [301, 286] on input "number" at bounding box center [310, 282] width 40 height 19
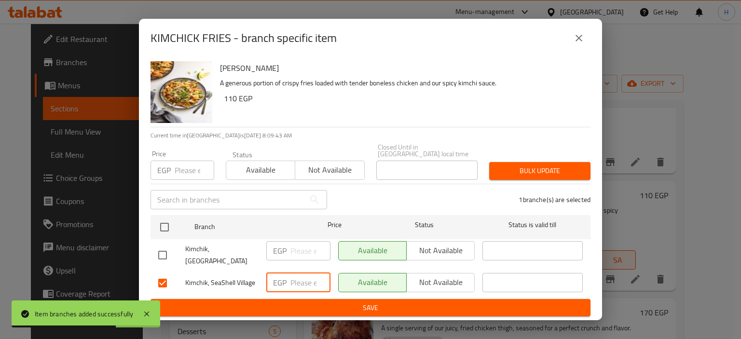
paste input "125"
type input "125"
click at [299, 299] on button "Save" at bounding box center [370, 308] width 440 height 18
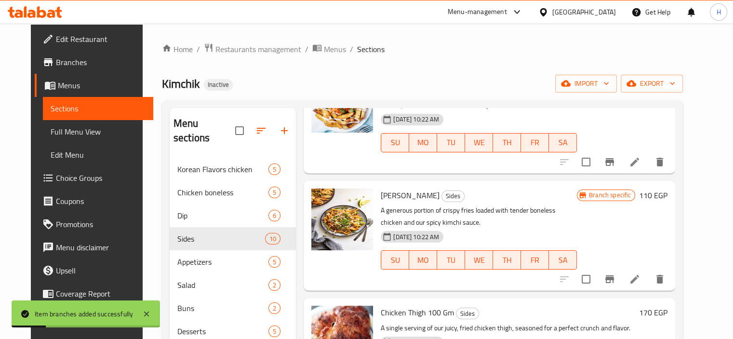
click at [617, 208] on div "Branch specific 110 EGP" at bounding box center [622, 236] width 91 height 95
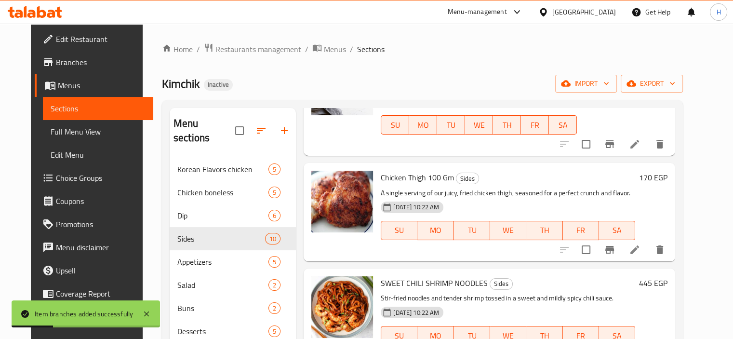
scroll to position [762, 0]
click at [622, 238] on button "Branch-specific-item" at bounding box center [609, 249] width 23 height 23
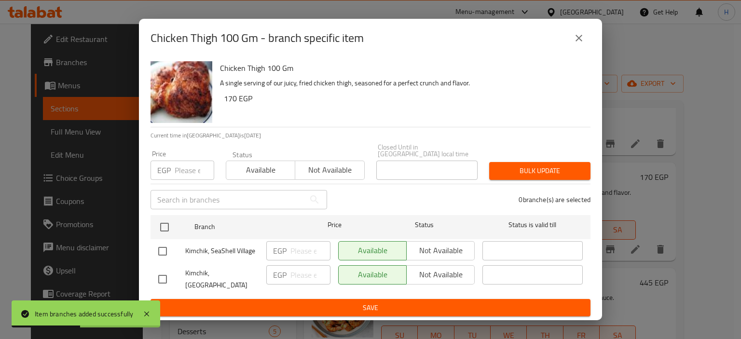
click at [173, 281] on div at bounding box center [171, 279] width 27 height 20
drag, startPoint x: 163, startPoint y: 278, endPoint x: 276, endPoint y: 288, distance: 113.3
click at [163, 278] on input "checkbox" at bounding box center [162, 279] width 20 height 20
checkbox input "true"
click at [308, 276] on input "number" at bounding box center [310, 274] width 40 height 19
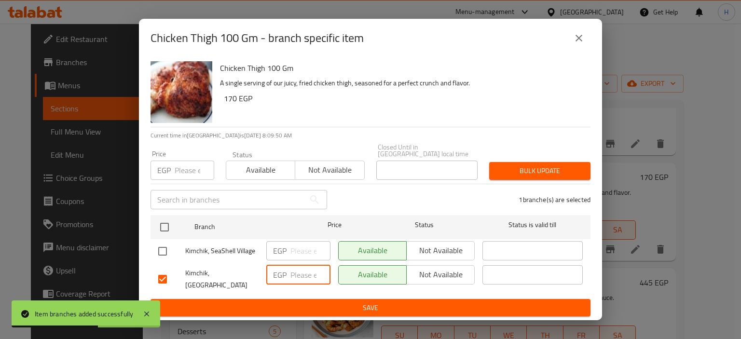
paste input "200"
type input "200"
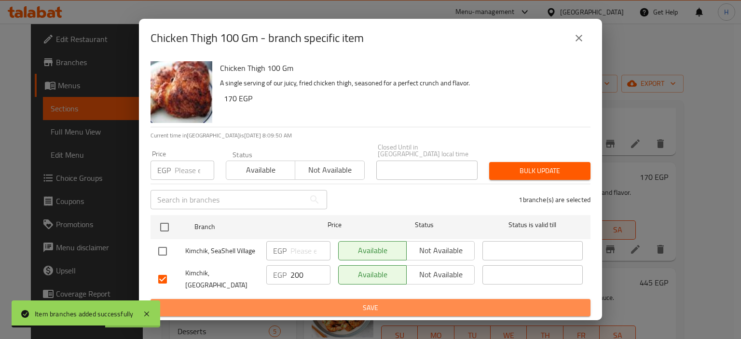
click at [295, 302] on span "Save" at bounding box center [370, 308] width 424 height 12
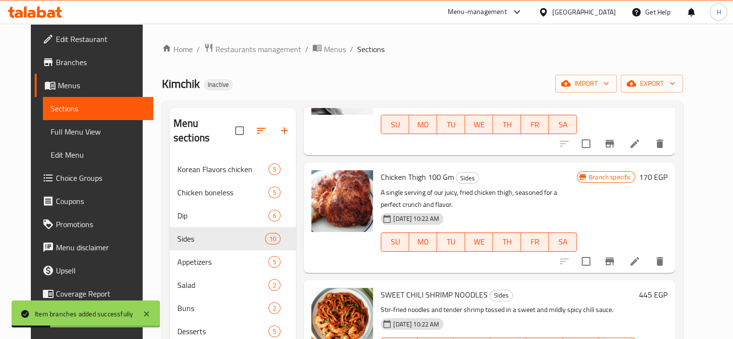
click at [578, 288] on h6 "SWEET CHILI SHRIMP NOODLES Sides" at bounding box center [508, 295] width 255 height 14
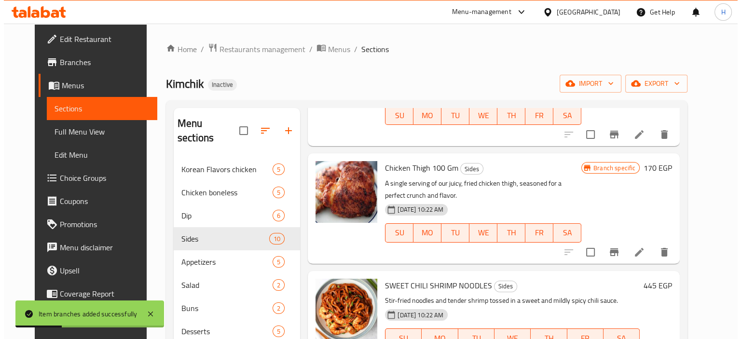
scroll to position [774, 0]
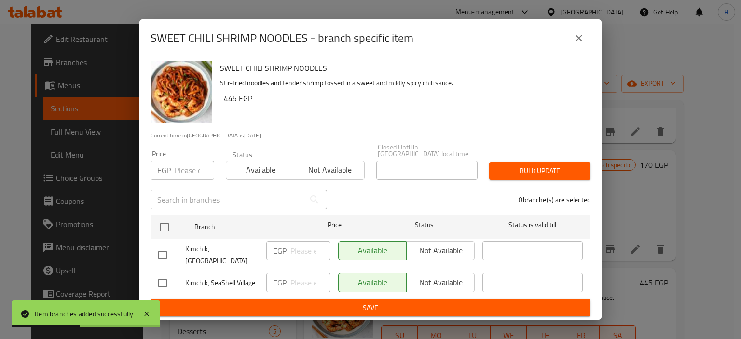
click at [163, 275] on input "checkbox" at bounding box center [162, 283] width 20 height 20
checkbox input "true"
click at [297, 281] on input "number" at bounding box center [310, 282] width 40 height 19
paste input "515"
type input "515"
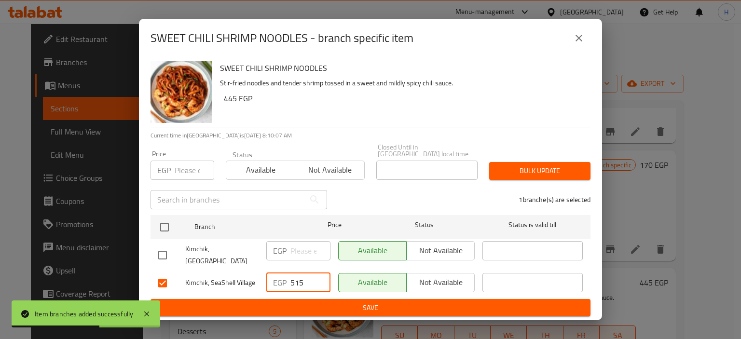
click at [300, 302] on span "Save" at bounding box center [370, 308] width 424 height 12
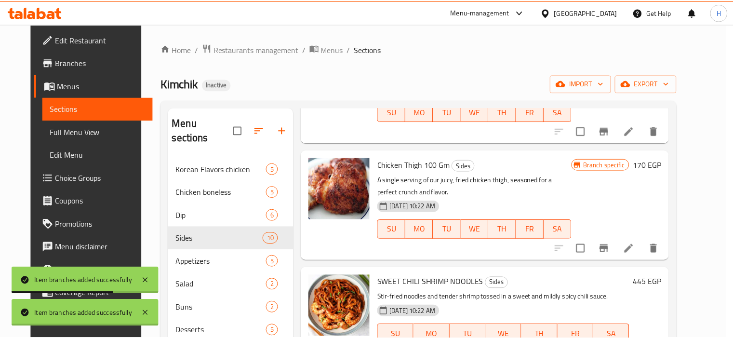
scroll to position [2, 0]
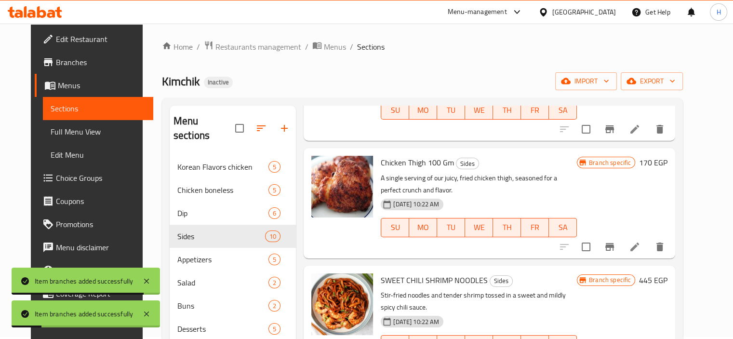
click at [654, 281] on div "Branch specific 445 EGP" at bounding box center [622, 320] width 91 height 95
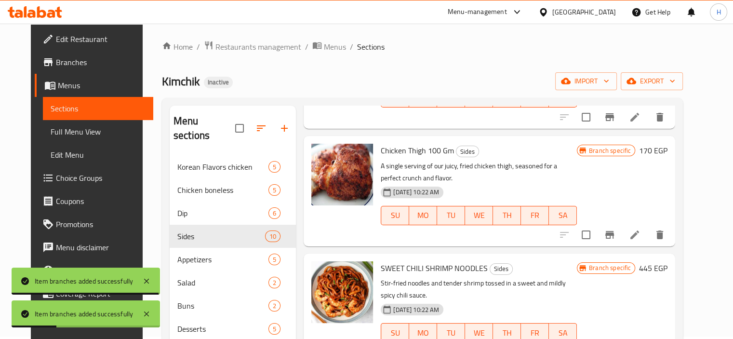
scroll to position [135, 0]
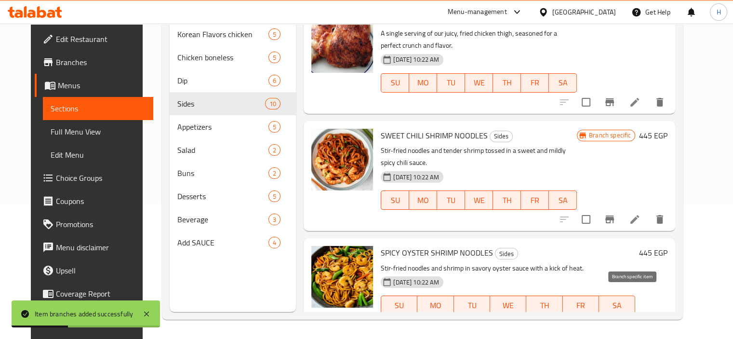
click at [622, 313] on button "Branch-specific-item" at bounding box center [609, 324] width 23 height 23
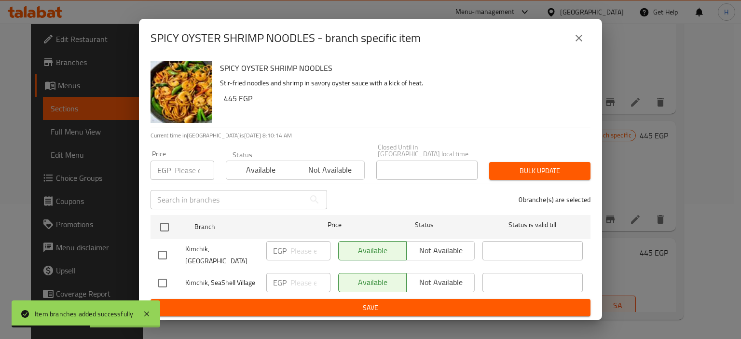
click at [164, 283] on input "checkbox" at bounding box center [162, 283] width 20 height 20
checkbox input "true"
click at [301, 282] on input "number" at bounding box center [310, 282] width 40 height 19
paste input "515"
type input "515"
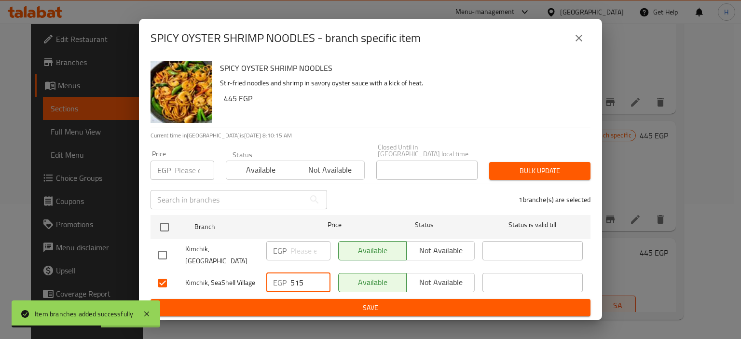
click at [297, 302] on span "Save" at bounding box center [370, 308] width 424 height 12
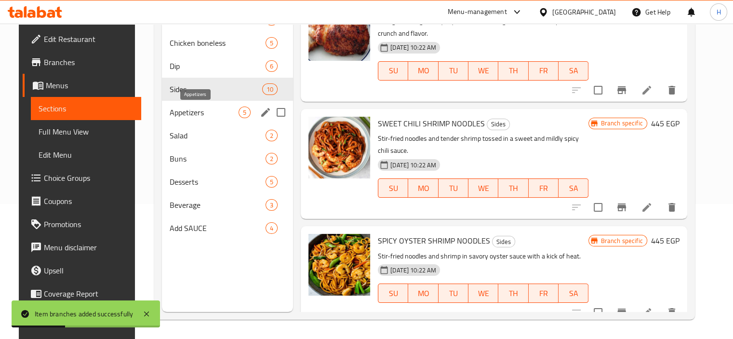
click at [191, 108] on span "Appetizers" at bounding box center [204, 113] width 69 height 12
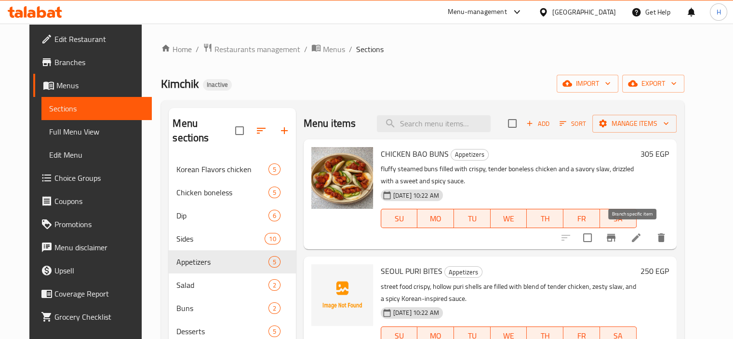
click at [617, 235] on icon "Branch-specific-item" at bounding box center [612, 238] width 12 height 12
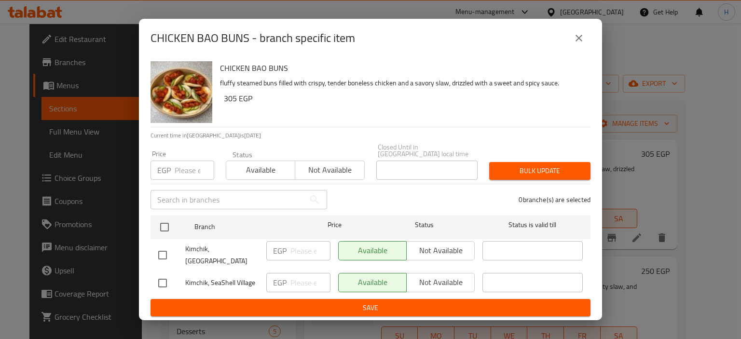
click at [161, 281] on input "checkbox" at bounding box center [162, 283] width 20 height 20
checkbox input "true"
click at [302, 288] on input "number" at bounding box center [310, 282] width 40 height 19
paste input "360"
type input "360"
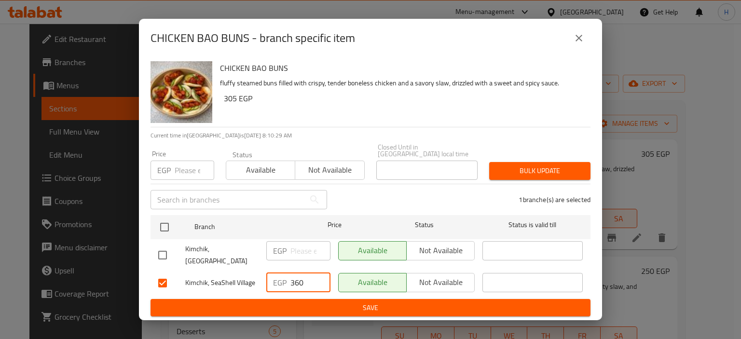
click at [298, 302] on span "Save" at bounding box center [370, 308] width 424 height 12
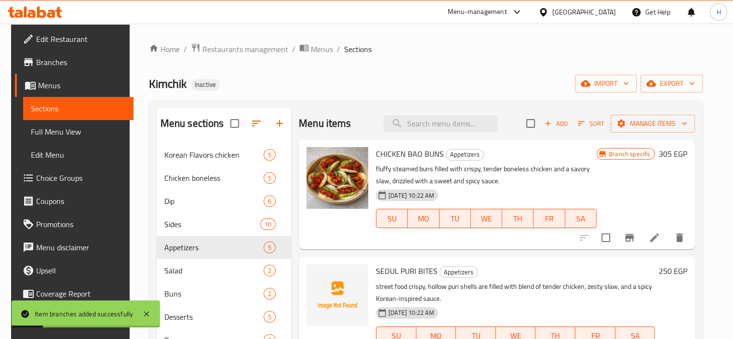
click at [527, 245] on div "CHICKEN BAO BUNS Appetizers fluffy steamed buns filled with crispy, tender bone…" at bounding box center [486, 194] width 229 height 102
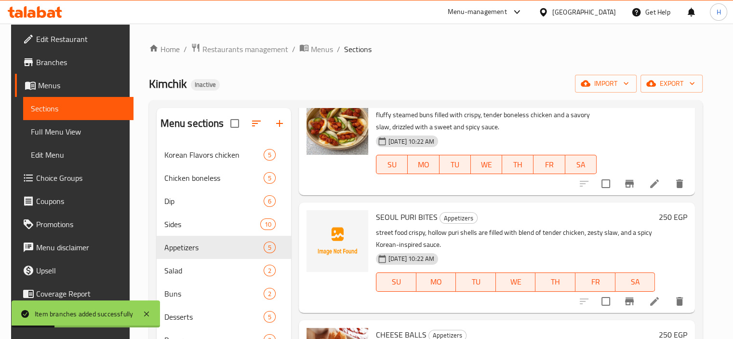
scroll to position [96, 0]
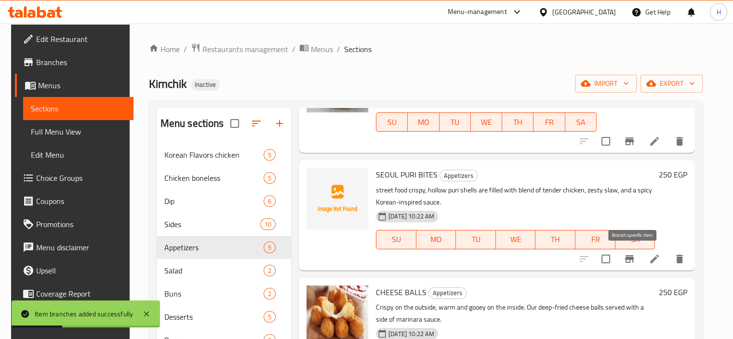
click at [634, 257] on icon "Branch-specific-item" at bounding box center [629, 259] width 9 height 8
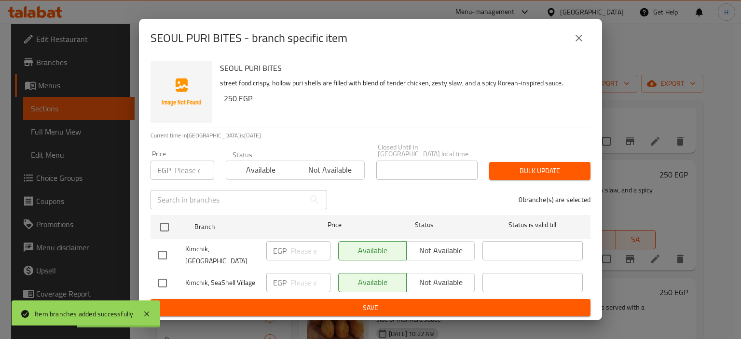
click at [166, 277] on input "checkbox" at bounding box center [162, 283] width 20 height 20
checkbox input "true"
click at [295, 273] on input "number" at bounding box center [310, 282] width 40 height 19
paste input "290"
type input "290"
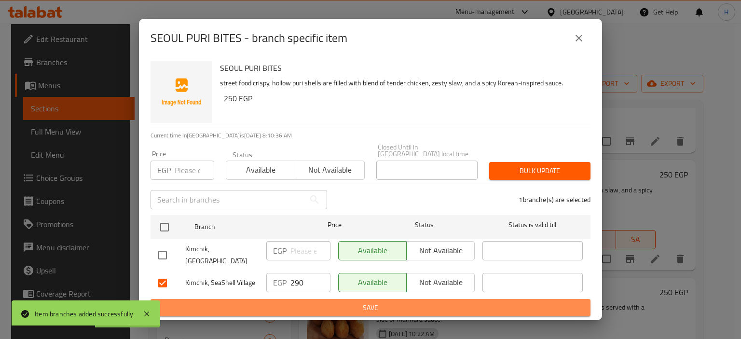
click at [296, 302] on span "Save" at bounding box center [370, 308] width 424 height 12
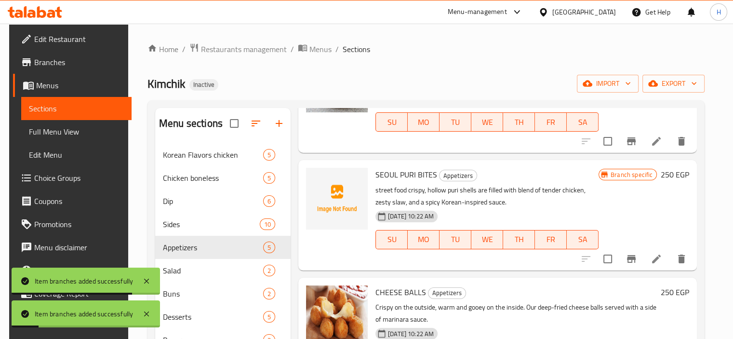
click at [584, 281] on div "CHEESE BALLS Appetizers Crispy on the outside, warm and gooey on the inside. Ou…" at bounding box center [498, 333] width 399 height 110
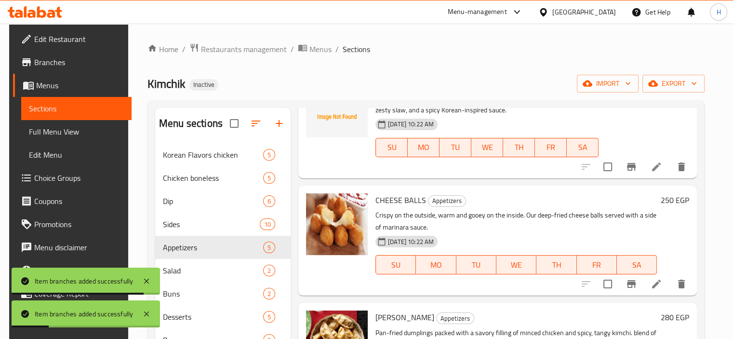
scroll to position [193, 0]
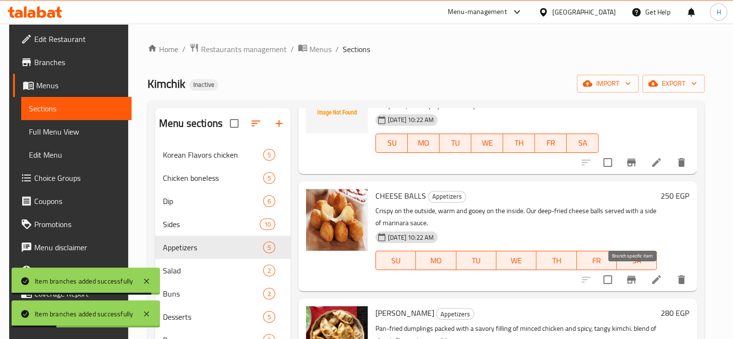
click at [632, 279] on icon "Branch-specific-item" at bounding box center [631, 280] width 9 height 8
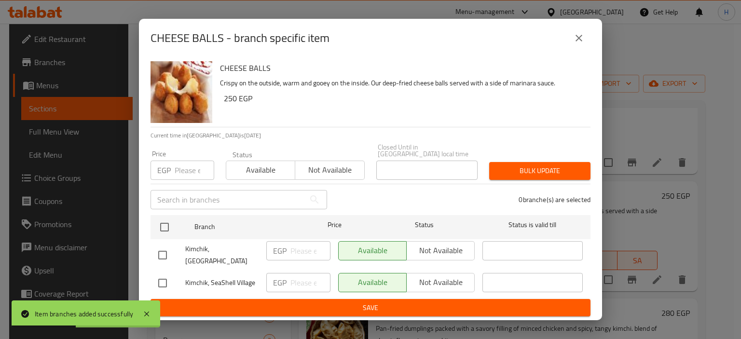
click at [167, 279] on input "checkbox" at bounding box center [162, 283] width 20 height 20
checkbox input "true"
click at [311, 282] on input "number" at bounding box center [310, 282] width 40 height 19
paste input "290"
type input "290"
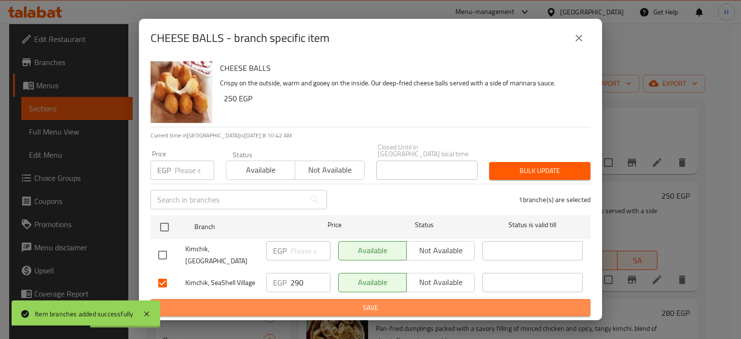
click at [300, 299] on button "Save" at bounding box center [370, 308] width 440 height 18
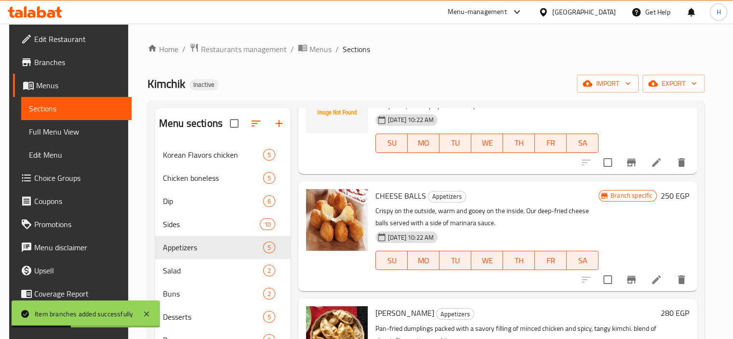
click at [551, 281] on div "CHEESE BALLS Appetizers Crispy on the outside, warm and gooey on the inside. Ou…" at bounding box center [487, 236] width 231 height 102
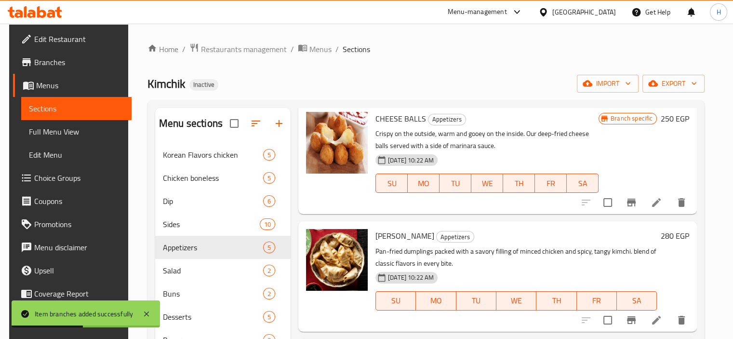
scroll to position [272, 0]
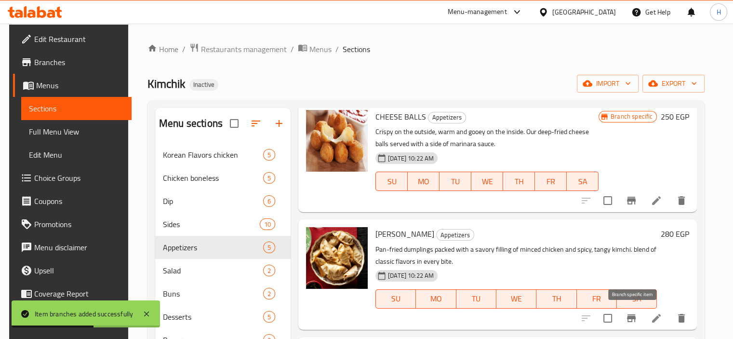
click at [635, 318] on icon "Branch-specific-item" at bounding box center [631, 318] width 9 height 8
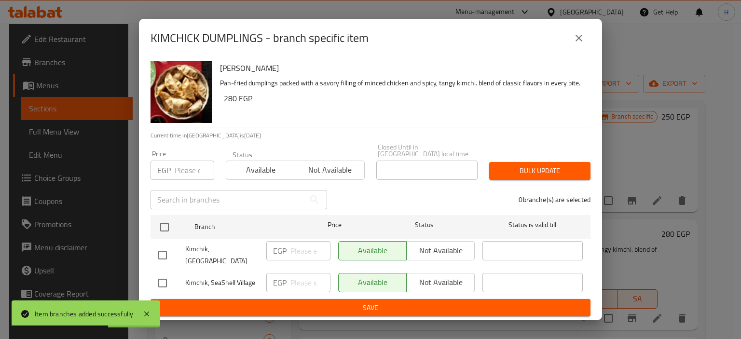
click at [159, 279] on input "checkbox" at bounding box center [162, 283] width 20 height 20
checkbox input "true"
click at [311, 283] on input "number" at bounding box center [310, 282] width 40 height 19
paste input "330"
type input "330"
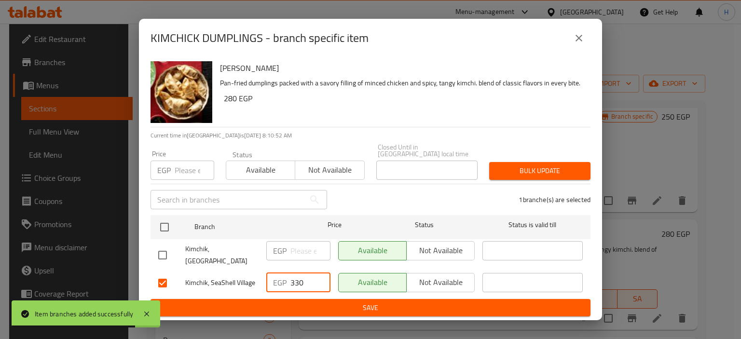
click at [309, 303] on span "Save" at bounding box center [370, 308] width 424 height 12
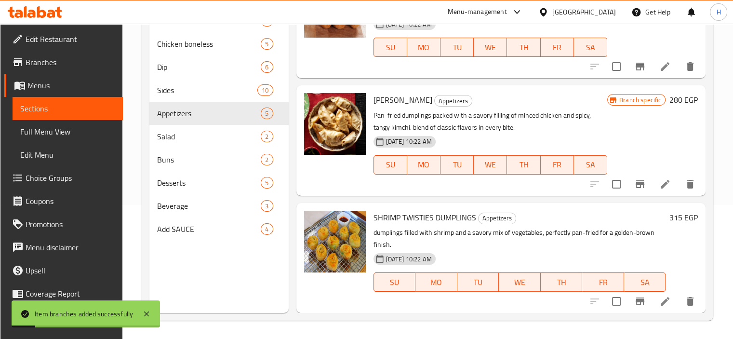
scroll to position [135, 0]
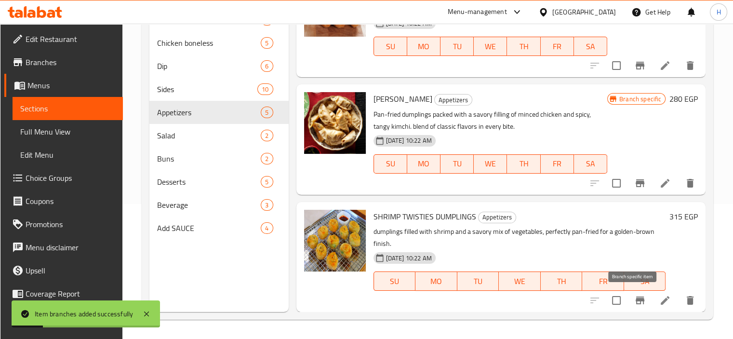
click at [636, 300] on icon "Branch-specific-item" at bounding box center [640, 301] width 9 height 8
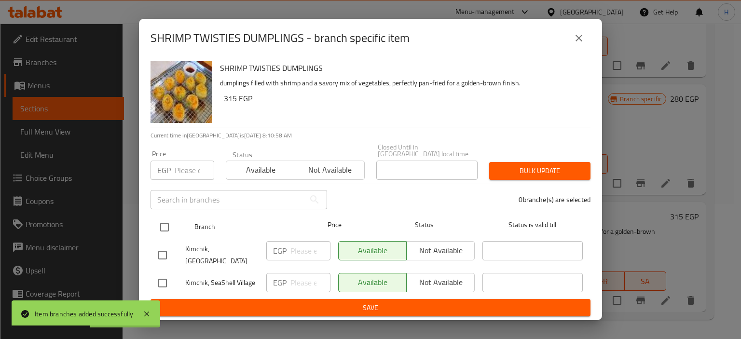
drag, startPoint x: 429, startPoint y: 196, endPoint x: 341, endPoint y: 222, distance: 91.4
click at [429, 196] on div "0 branche(s) are selected" at bounding box center [464, 199] width 263 height 35
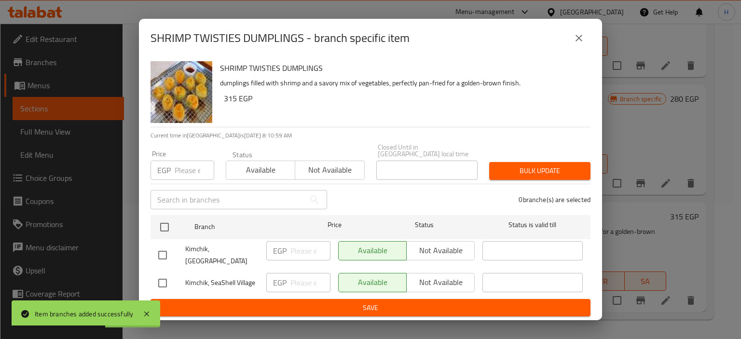
click at [164, 280] on input "checkbox" at bounding box center [162, 283] width 20 height 20
checkbox input "true"
click at [311, 281] on input "number" at bounding box center [310, 282] width 40 height 19
paste input "365"
type input "365"
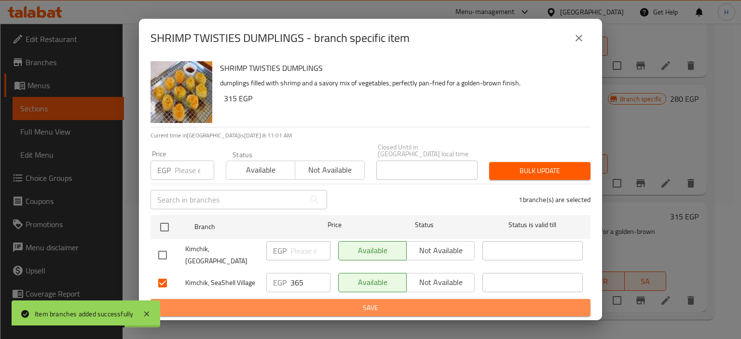
click at [314, 302] on span "Save" at bounding box center [370, 308] width 424 height 12
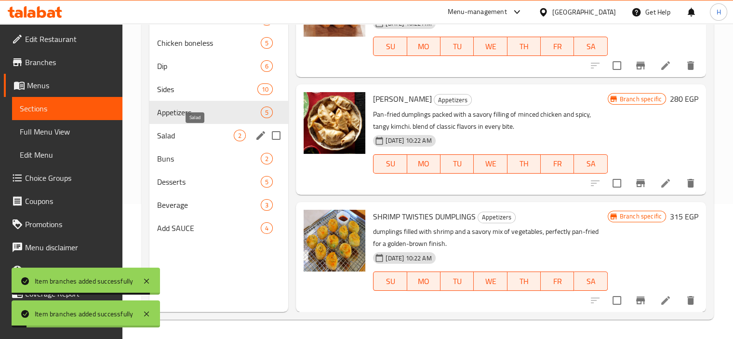
click at [185, 140] on span "Salad" at bounding box center [195, 136] width 77 height 12
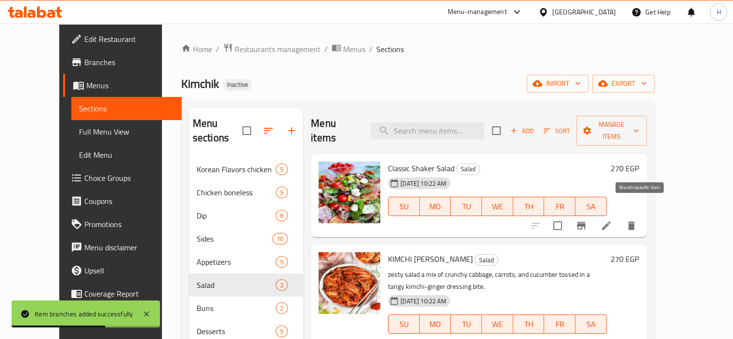
click at [587, 220] on icon "Branch-specific-item" at bounding box center [582, 226] width 12 height 12
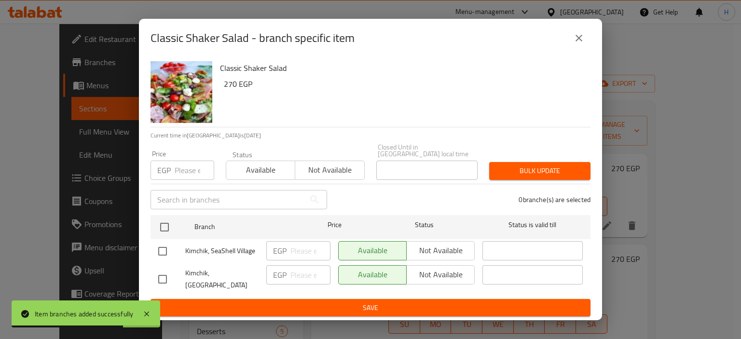
click at [163, 271] on input "checkbox" at bounding box center [162, 279] width 20 height 20
checkbox input "true"
click at [306, 273] on input "number" at bounding box center [310, 274] width 40 height 19
paste input "300"
type input "300"
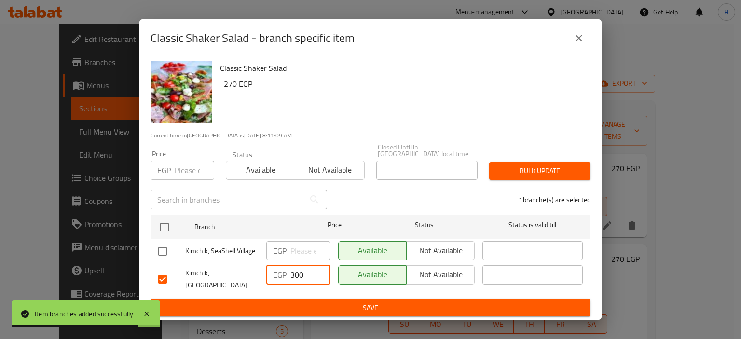
click at [301, 302] on span "Save" at bounding box center [370, 308] width 424 height 12
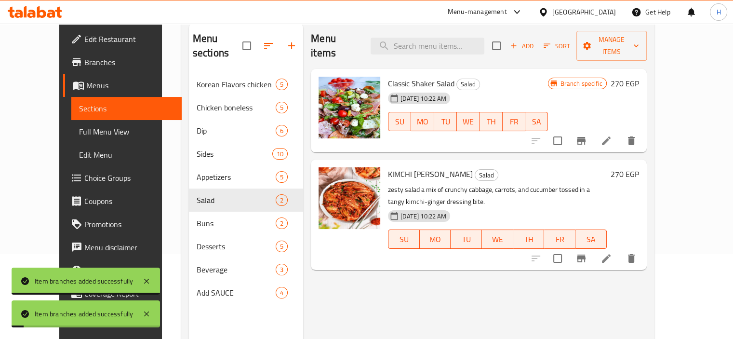
scroll to position [96, 0]
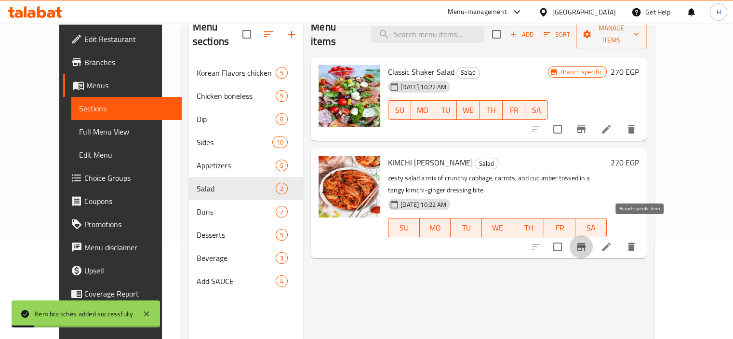
click at [593, 235] on button "Branch-specific-item" at bounding box center [581, 246] width 23 height 23
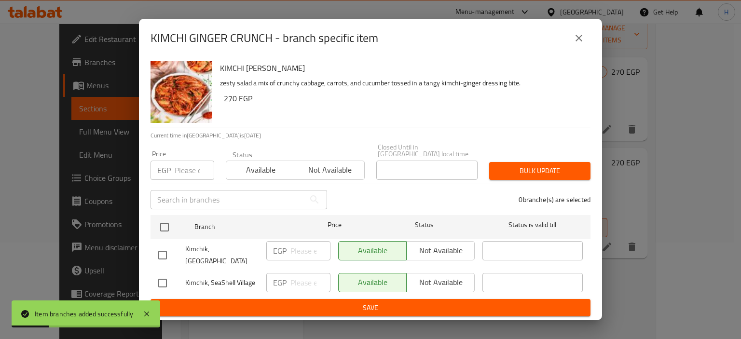
click at [166, 277] on input "checkbox" at bounding box center [162, 283] width 20 height 20
checkbox input "true"
click at [292, 278] on input "number" at bounding box center [310, 282] width 40 height 19
paste input "300"
type input "300"
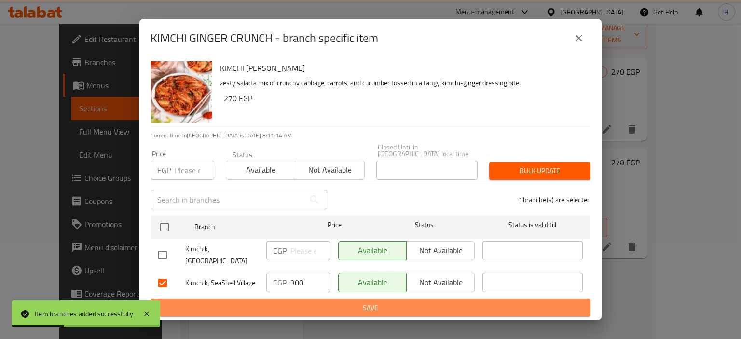
click at [293, 305] on span "Save" at bounding box center [370, 308] width 424 height 12
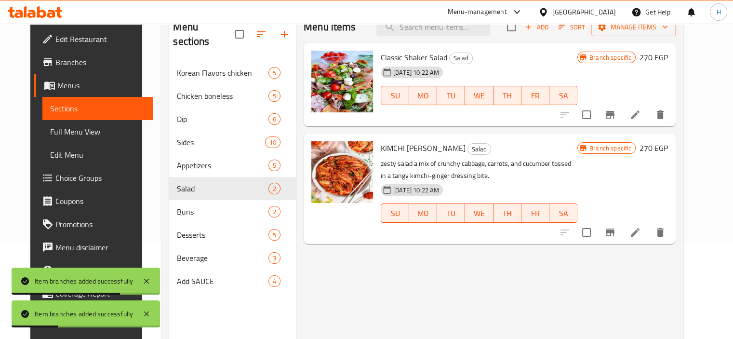
click at [463, 283] on div "Menu items Add Sort Manage items Classic Shaker Salad Salad 14-08-2025 10:22 AM…" at bounding box center [486, 181] width 380 height 339
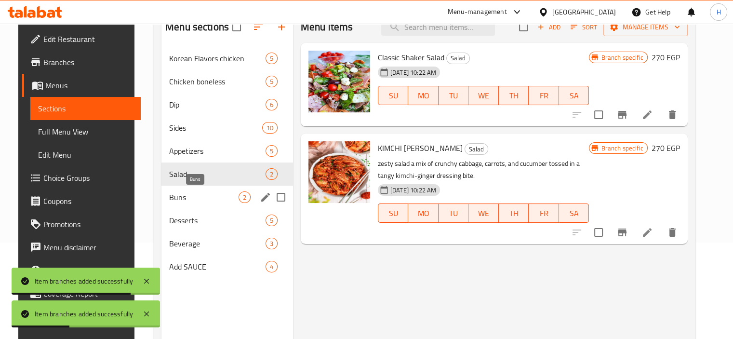
click at [212, 199] on span "Buns" at bounding box center [203, 197] width 69 height 12
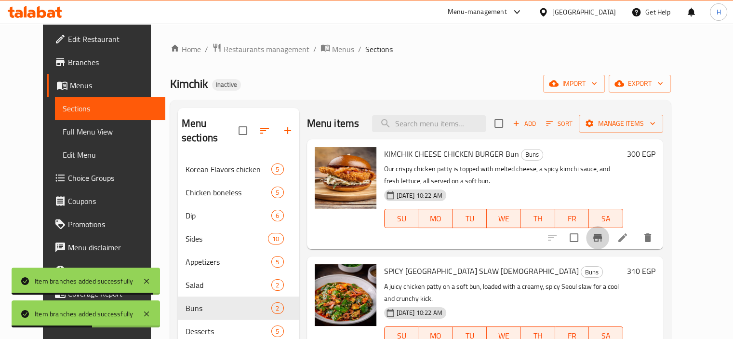
click at [602, 234] on icon "Branch-specific-item" at bounding box center [598, 238] width 9 height 8
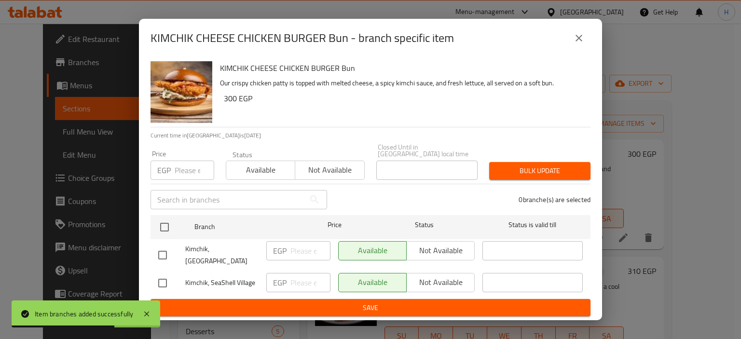
click at [157, 249] on input "checkbox" at bounding box center [162, 255] width 20 height 20
checkbox input "true"
click at [300, 249] on input "number" at bounding box center [310, 250] width 40 height 19
paste input "290"
type input "290"
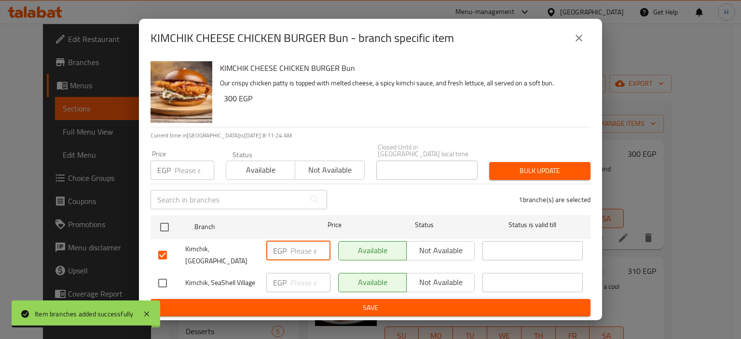
click at [164, 250] on input "checkbox" at bounding box center [162, 255] width 20 height 20
checkbox input "false"
click at [169, 283] on input "checkbox" at bounding box center [162, 283] width 20 height 20
checkbox input "true"
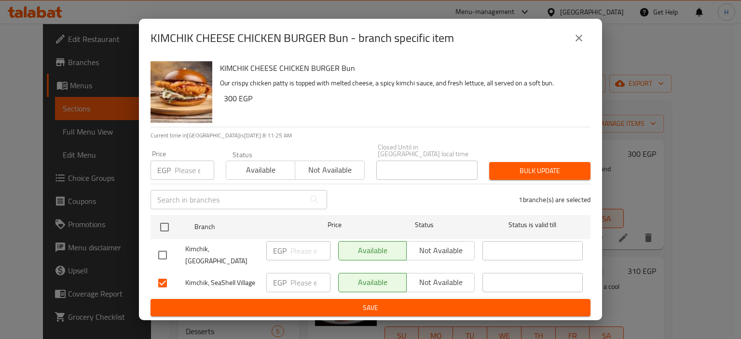
click at [299, 285] on input "number" at bounding box center [310, 282] width 40 height 19
paste input "290"
type input "290"
click at [295, 305] on span "Save" at bounding box center [370, 308] width 424 height 12
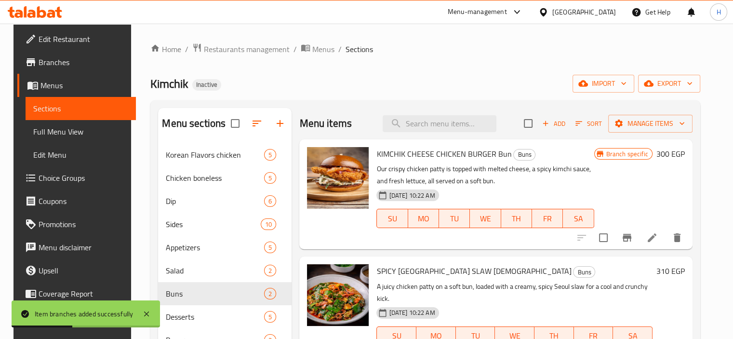
click at [591, 264] on div "SPICY SEOUL SLAW CHICK Buns A juicy chicken patty on a soft bun, loaded with a …" at bounding box center [515, 311] width 284 height 102
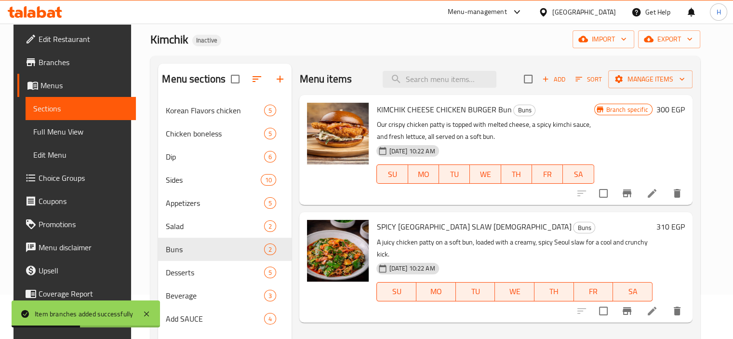
scroll to position [96, 0]
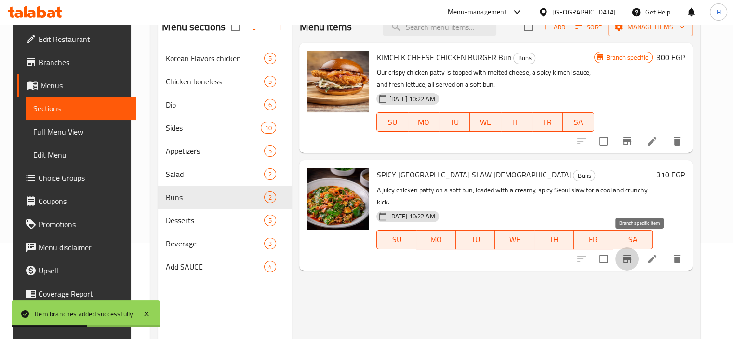
click at [639, 247] on button "Branch-specific-item" at bounding box center [627, 258] width 23 height 23
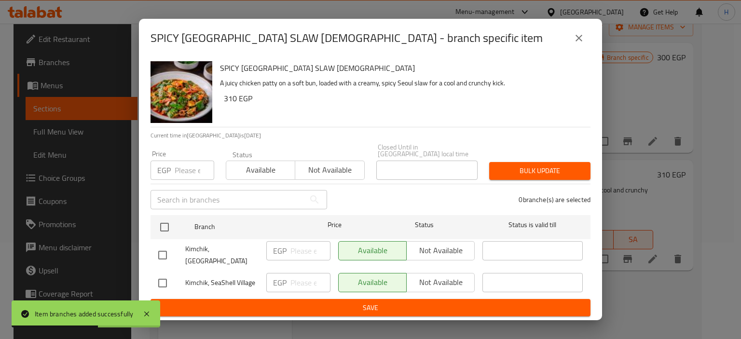
click at [168, 279] on input "checkbox" at bounding box center [162, 283] width 20 height 20
checkbox input "true"
click at [295, 283] on input "number" at bounding box center [310, 282] width 40 height 19
paste input "300"
type input "300"
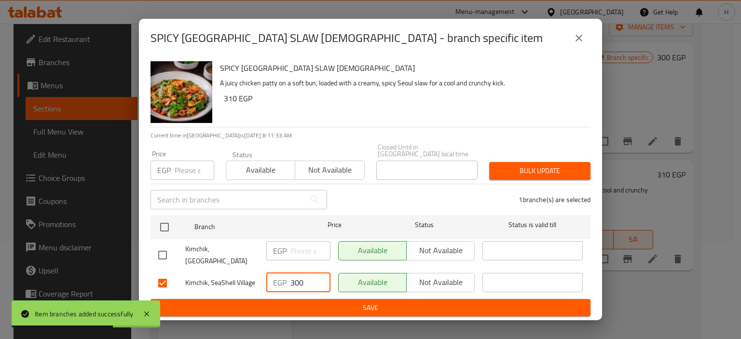
click at [298, 302] on span "Save" at bounding box center [370, 308] width 424 height 12
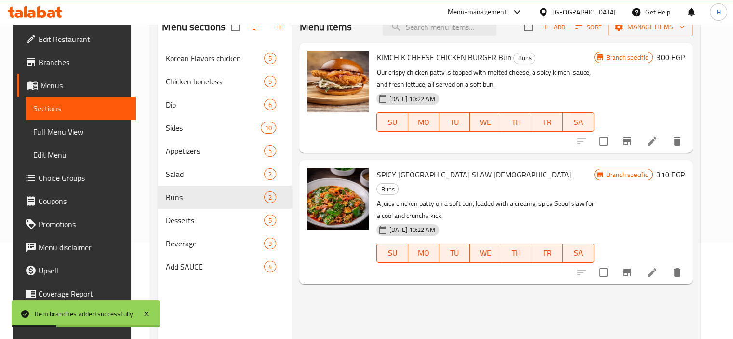
drag, startPoint x: 526, startPoint y: 260, endPoint x: 399, endPoint y: 238, distance: 128.4
click at [526, 259] on div "SPICY SEOUL SLAW CHICK Buns A juicy chicken patty on a soft bun, loaded with a …" at bounding box center [485, 222] width 225 height 116
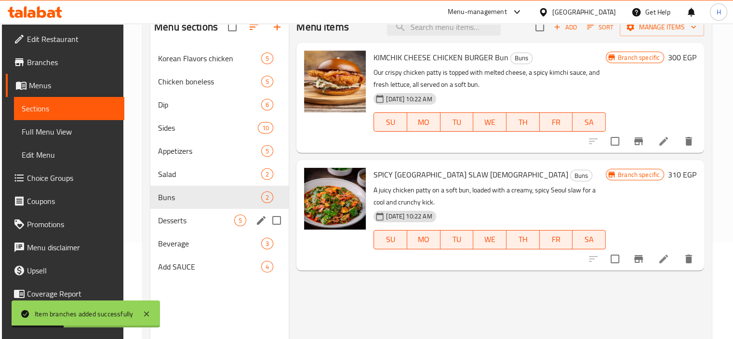
click at [218, 226] on span "Desserts" at bounding box center [196, 221] width 76 height 12
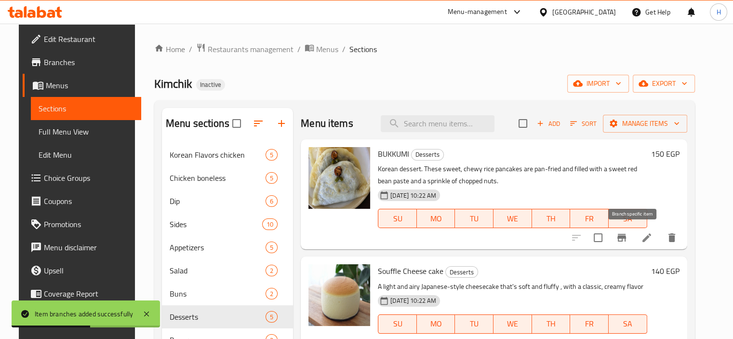
click at [626, 237] on icon "Branch-specific-item" at bounding box center [622, 238] width 9 height 8
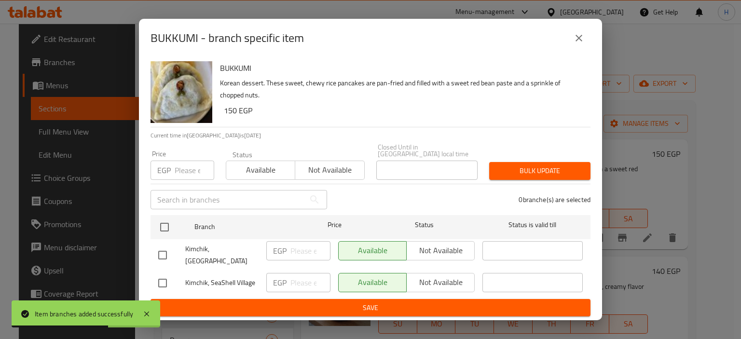
click at [169, 276] on input "checkbox" at bounding box center [162, 283] width 20 height 20
checkbox input "true"
click at [299, 277] on input "number" at bounding box center [310, 282] width 40 height 19
paste input "175"
type input "175"
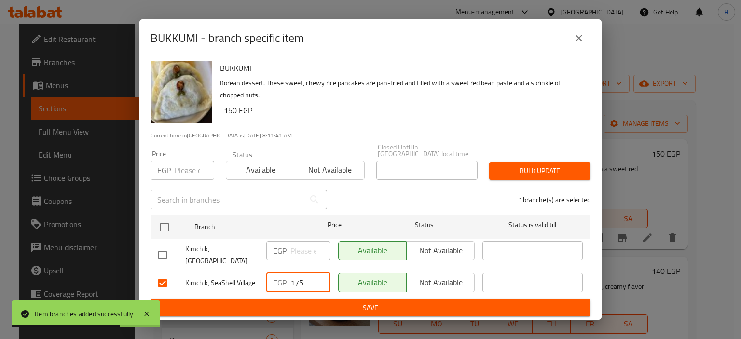
click at [298, 304] on span "Save" at bounding box center [370, 308] width 424 height 12
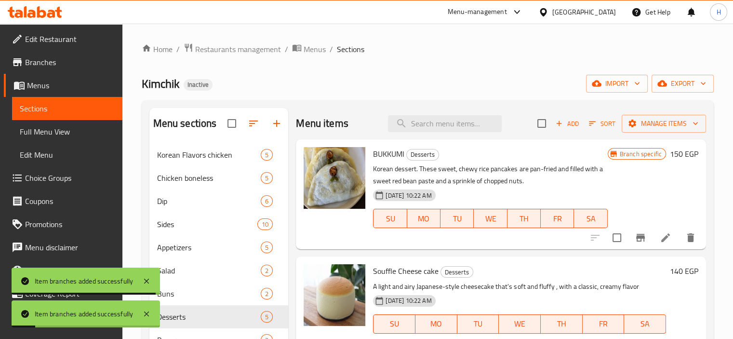
click at [599, 273] on h6 "Souffle Cheese cake Desserts" at bounding box center [519, 271] width 293 height 14
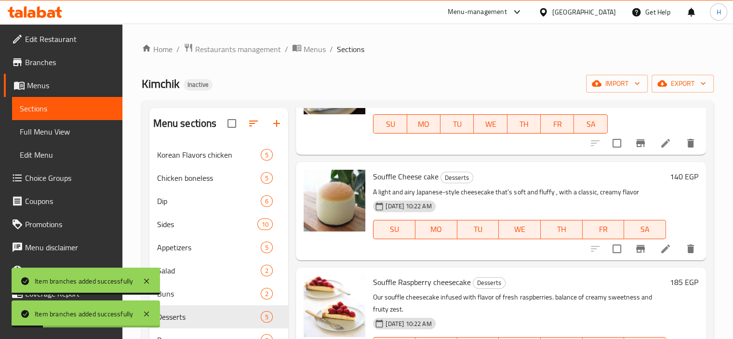
scroll to position [96, 0]
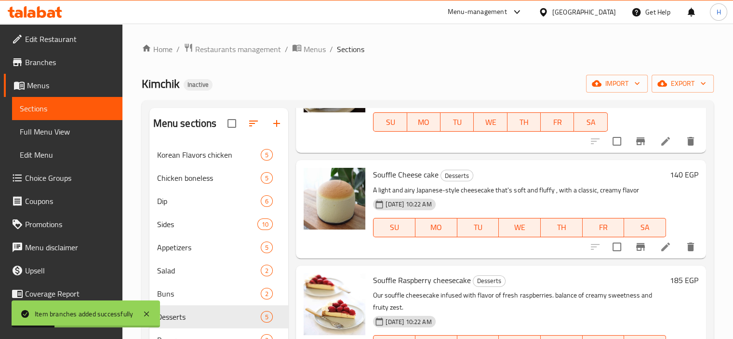
click at [638, 249] on icon "Branch-specific-item" at bounding box center [641, 247] width 12 height 12
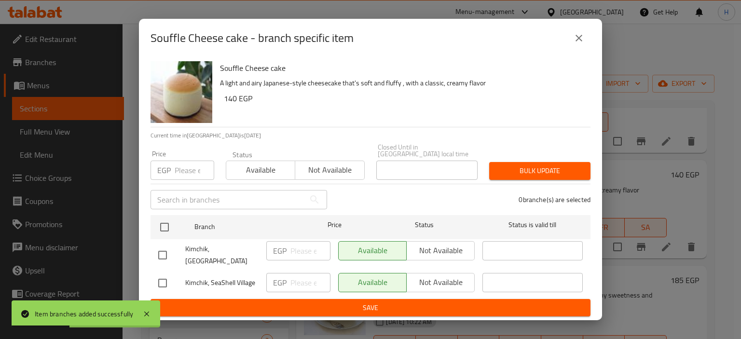
click at [166, 278] on input "checkbox" at bounding box center [162, 283] width 20 height 20
checkbox input "true"
click at [333, 278] on div "EGP ​" at bounding box center [298, 283] width 72 height 28
click at [303, 285] on input "number" at bounding box center [310, 282] width 40 height 19
paste input "165"
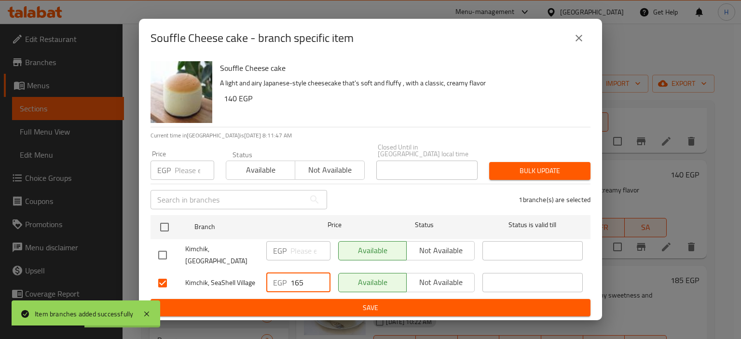
type input "165"
click at [300, 308] on span "Save" at bounding box center [370, 308] width 424 height 12
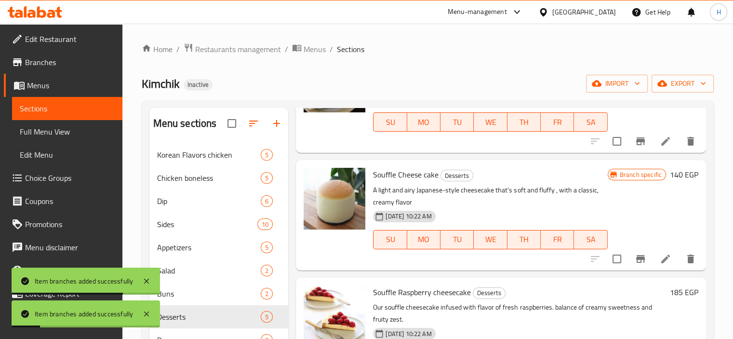
drag, startPoint x: 569, startPoint y: 265, endPoint x: 569, endPoint y: 259, distance: 6.3
click at [569, 265] on div "Souffle Cheese cake Desserts A light and airy Japanese-style cheesecake that's …" at bounding box center [490, 215] width 242 height 102
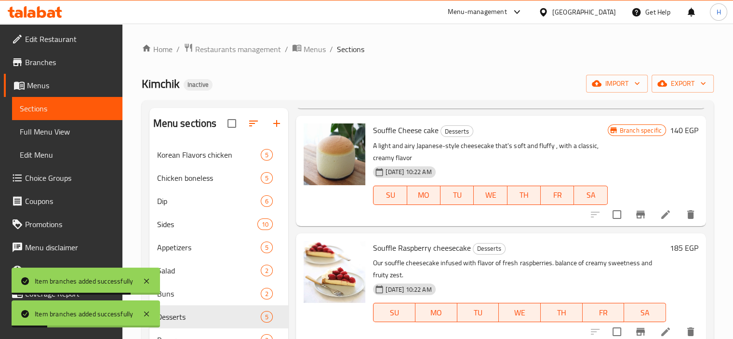
scroll to position [193, 0]
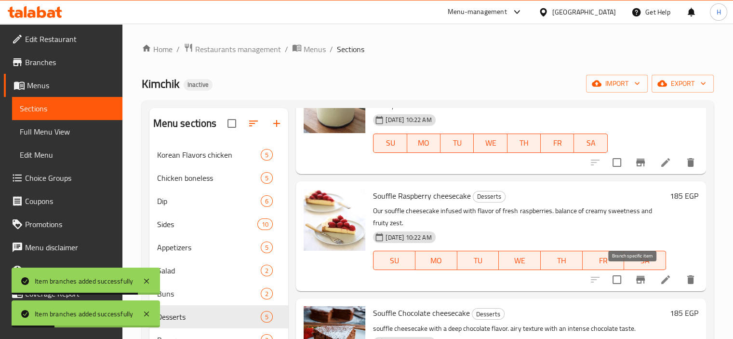
click at [637, 276] on icon "Branch-specific-item" at bounding box center [641, 280] width 9 height 8
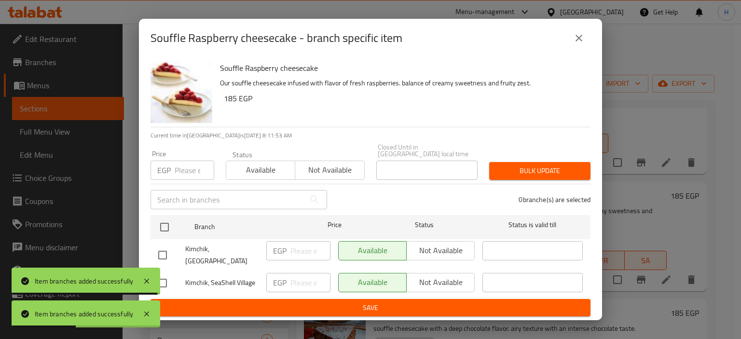
click at [166, 281] on input "checkbox" at bounding box center [162, 283] width 20 height 20
checkbox input "true"
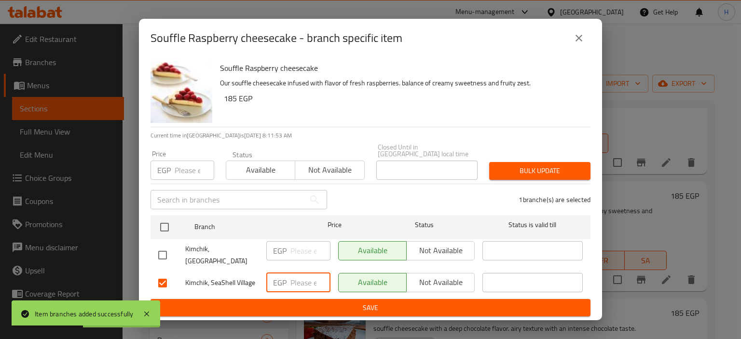
click at [296, 279] on input "number" at bounding box center [310, 282] width 40 height 19
paste input "215"
type input "215"
click at [299, 306] on span "Save" at bounding box center [370, 308] width 424 height 12
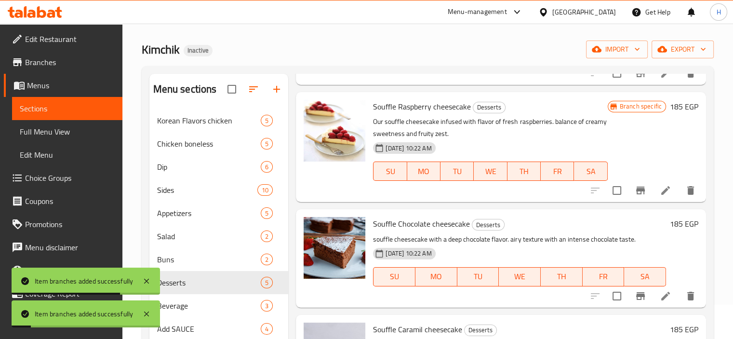
scroll to position [48, 0]
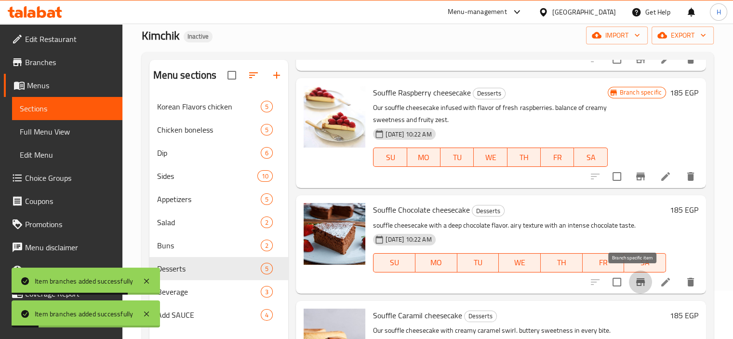
click at [635, 284] on icon "Branch-specific-item" at bounding box center [641, 282] width 12 height 12
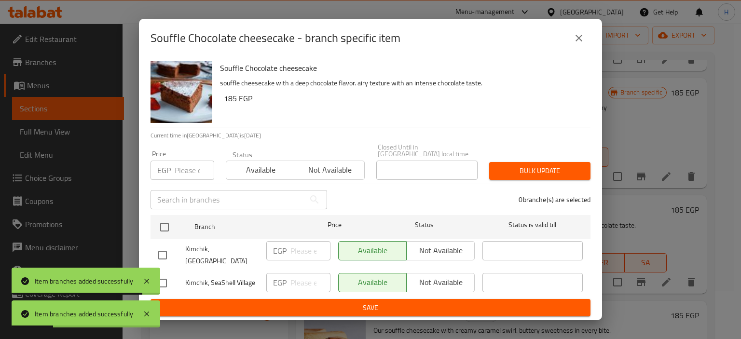
click at [168, 280] on input "checkbox" at bounding box center [162, 283] width 20 height 20
checkbox input "true"
click at [291, 273] on input "number" at bounding box center [310, 282] width 40 height 19
paste input "215"
type input "215"
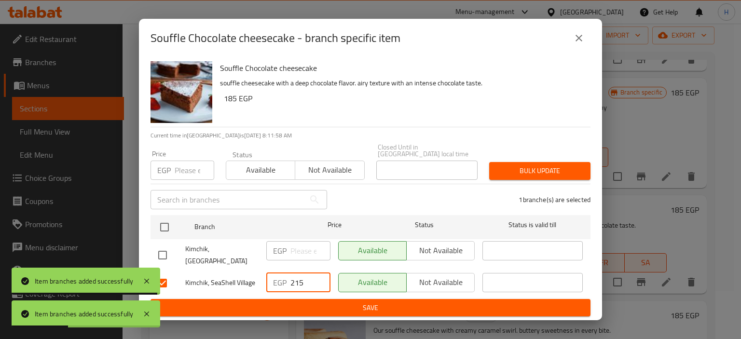
click at [298, 305] on span "Save" at bounding box center [370, 308] width 424 height 12
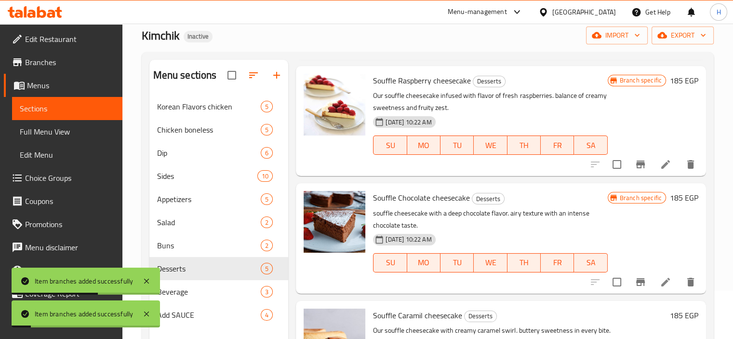
scroll to position [135, 0]
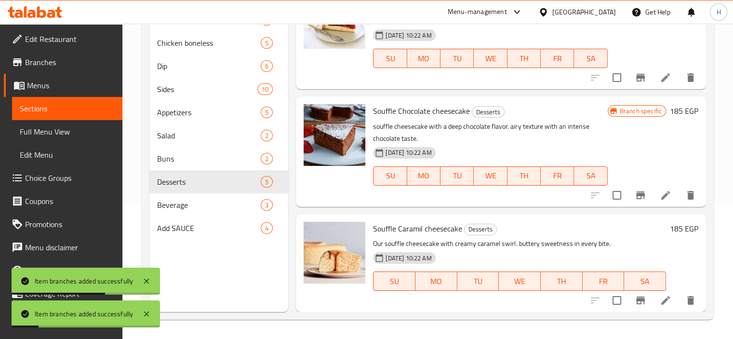
click at [635, 301] on icon "Branch-specific-item" at bounding box center [641, 301] width 12 height 12
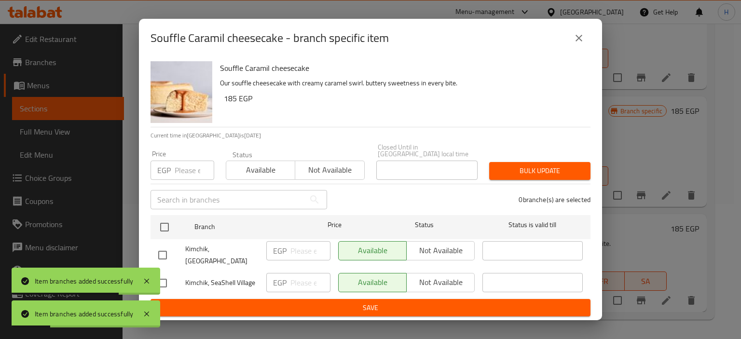
click at [164, 281] on input "checkbox" at bounding box center [162, 283] width 20 height 20
checkbox input "true"
click at [293, 282] on input "number" at bounding box center [310, 282] width 40 height 19
paste input "215"
type input "215"
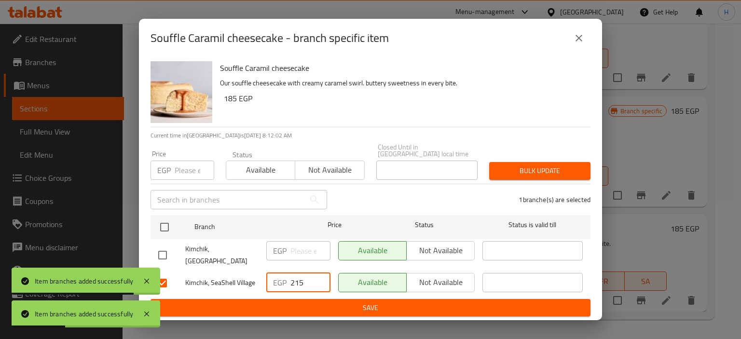
click at [297, 304] on span "Save" at bounding box center [370, 308] width 424 height 12
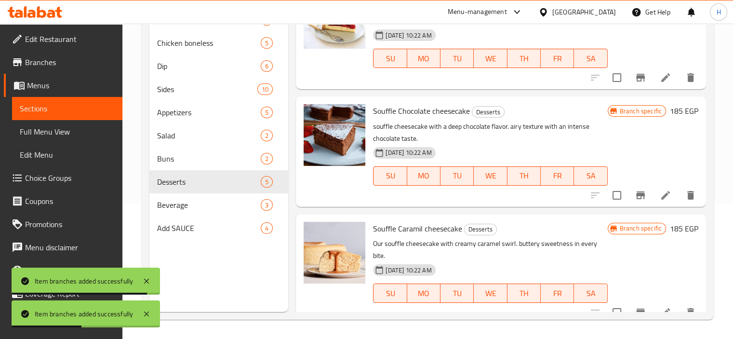
click at [567, 220] on div "Souffle Caramil cheesecake Desserts Our souffle cheesecake with creamy caramel …" at bounding box center [490, 269] width 242 height 102
click at [185, 208] on span "Beverage" at bounding box center [195, 205] width 77 height 12
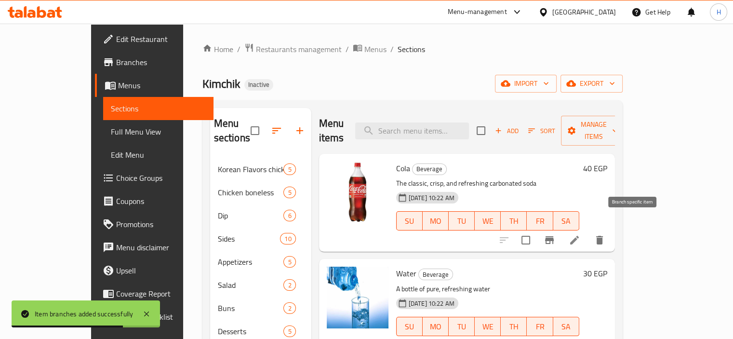
click at [561, 229] on button "Branch-specific-item" at bounding box center [549, 240] width 23 height 23
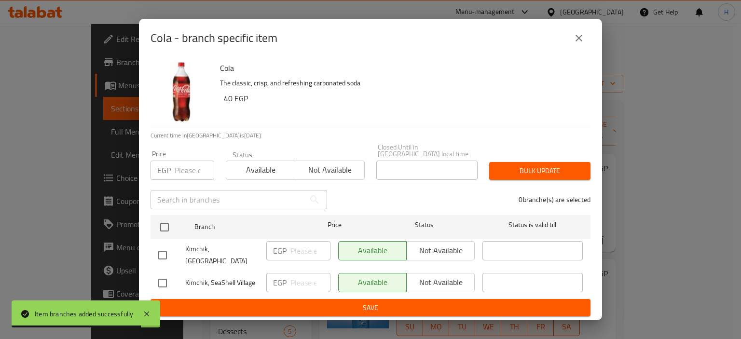
drag, startPoint x: 168, startPoint y: 284, endPoint x: 300, endPoint y: 290, distance: 132.3
click at [168, 283] on input "checkbox" at bounding box center [162, 283] width 20 height 20
checkbox input "true"
click at [308, 283] on input "number" at bounding box center [310, 282] width 40 height 19
paste input "60"
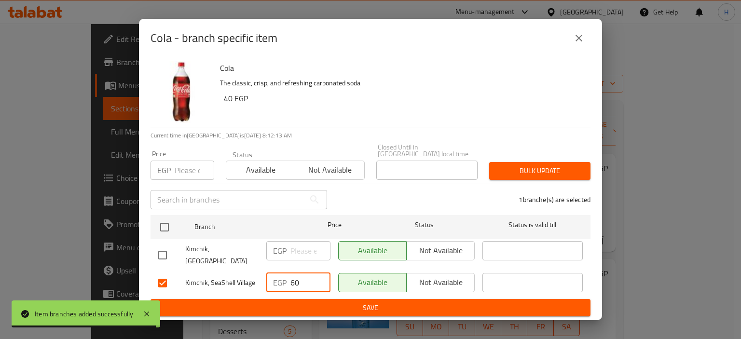
type input "60"
click at [305, 302] on span "Save" at bounding box center [370, 308] width 424 height 12
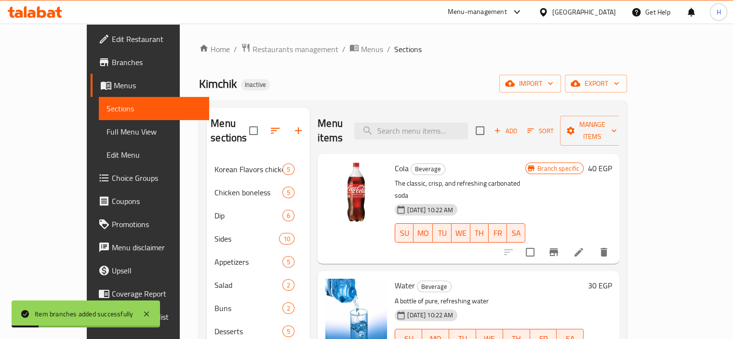
click at [570, 279] on h6 "Water Beverage" at bounding box center [489, 286] width 189 height 14
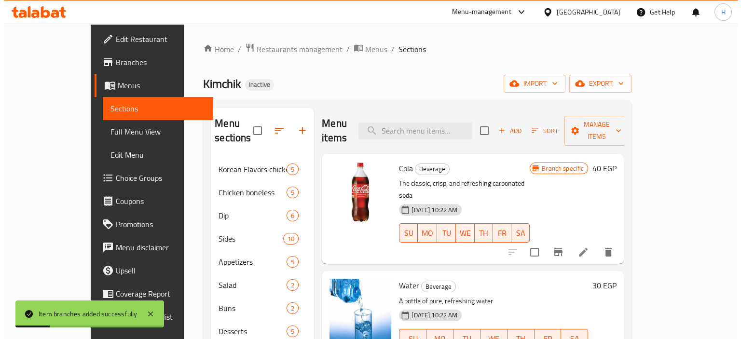
scroll to position [1, 0]
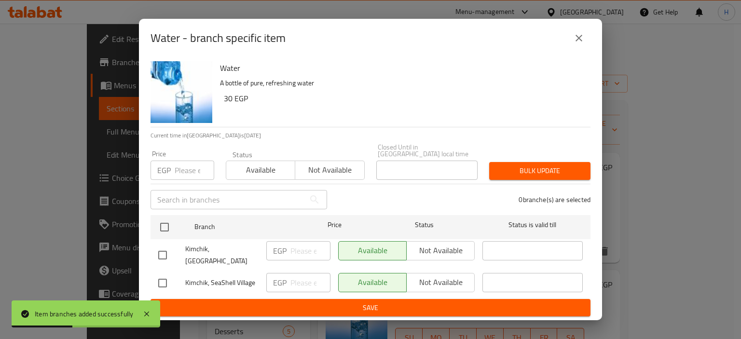
click at [163, 280] on input "checkbox" at bounding box center [162, 283] width 20 height 20
checkbox input "true"
click at [310, 284] on input "number" at bounding box center [310, 282] width 40 height 19
paste input "40"
type input "40"
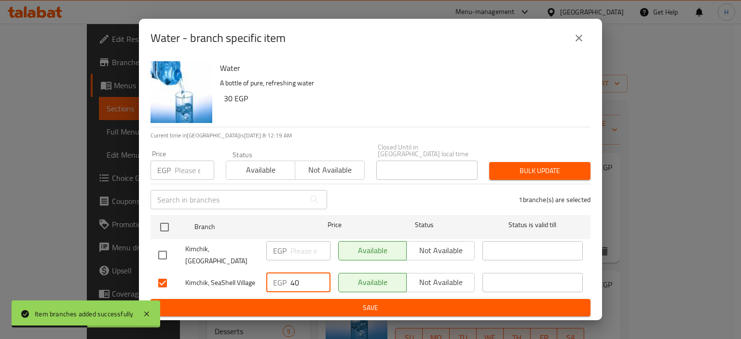
click at [318, 308] on span "Save" at bounding box center [370, 308] width 424 height 12
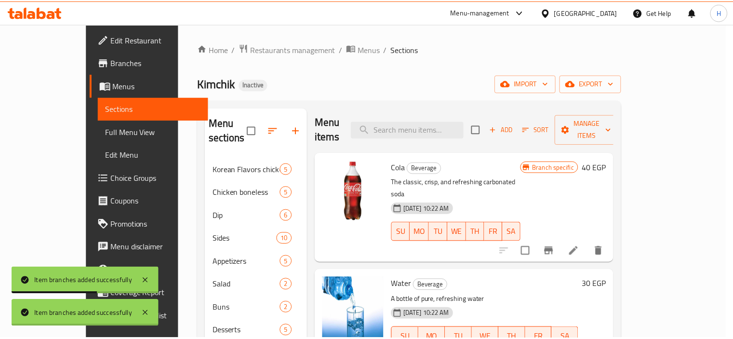
scroll to position [2, 0]
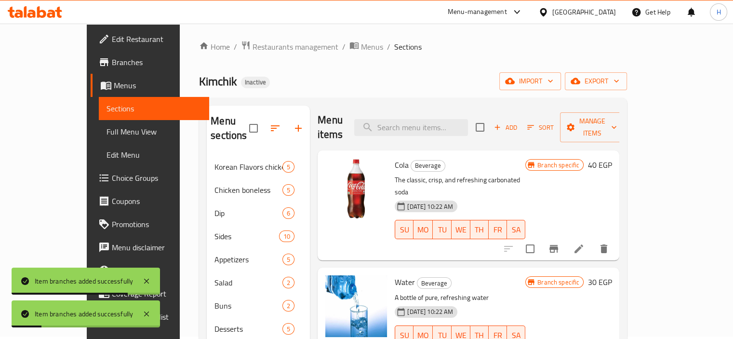
drag, startPoint x: 489, startPoint y: 253, endPoint x: 492, endPoint y: 248, distance: 5.9
click at [489, 275] on h6 "Water Beverage" at bounding box center [460, 282] width 131 height 14
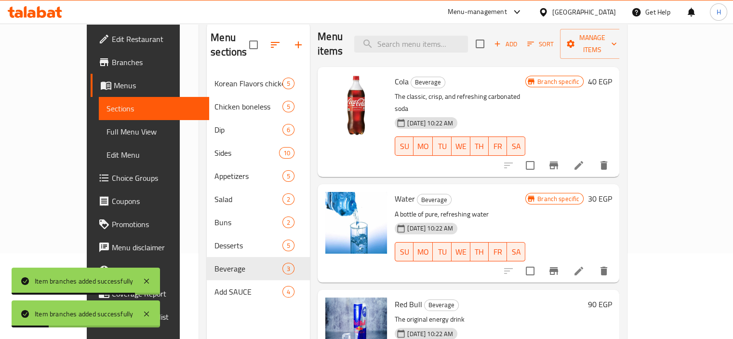
scroll to position [135, 0]
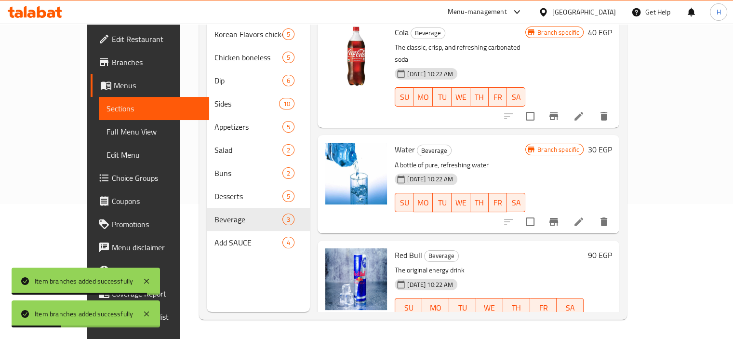
click at [558, 323] on icon "Branch-specific-item" at bounding box center [554, 327] width 9 height 8
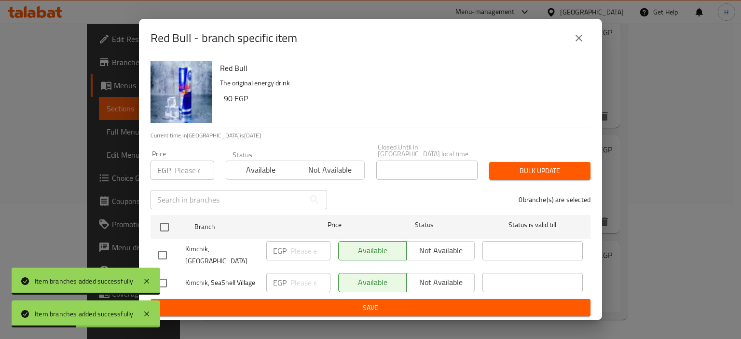
click at [160, 281] on input "checkbox" at bounding box center [162, 283] width 20 height 20
checkbox input "true"
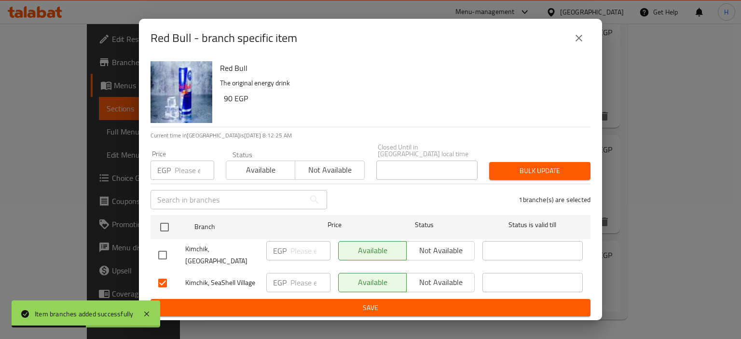
click at [274, 280] on p "EGP" at bounding box center [280, 283] width 14 height 12
click at [292, 281] on input "number" at bounding box center [310, 282] width 40 height 19
paste input "110"
type input "110"
click at [291, 303] on span "Save" at bounding box center [370, 308] width 424 height 12
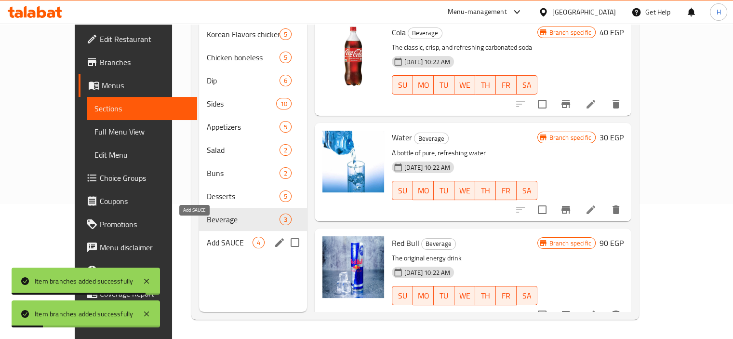
click at [207, 237] on span "Add SAUCE" at bounding box center [230, 243] width 46 height 12
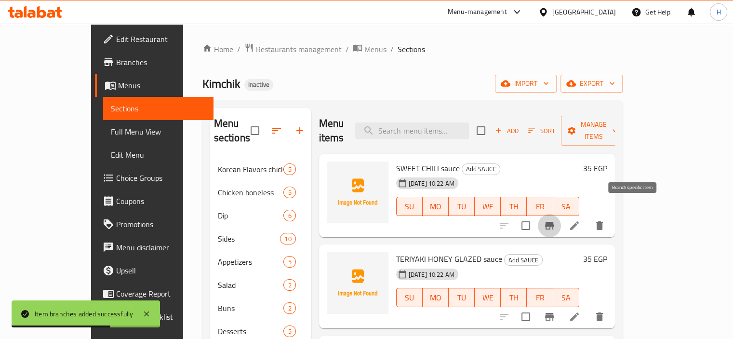
click at [556, 220] on icon "Branch-specific-item" at bounding box center [550, 226] width 12 height 12
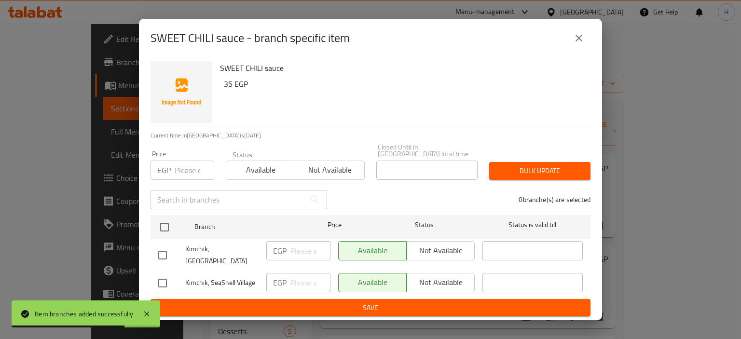
click at [163, 280] on input "checkbox" at bounding box center [162, 283] width 20 height 20
checkbox input "true"
click at [293, 282] on input "number" at bounding box center [310, 282] width 40 height 19
paste input "40"
type input "40"
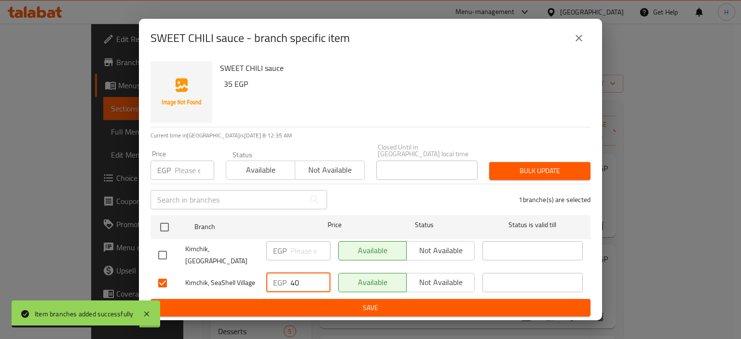
click at [292, 302] on span "Save" at bounding box center [370, 308] width 424 height 12
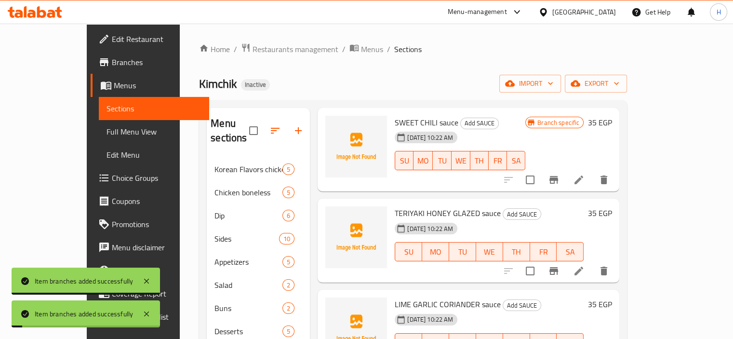
scroll to position [48, 0]
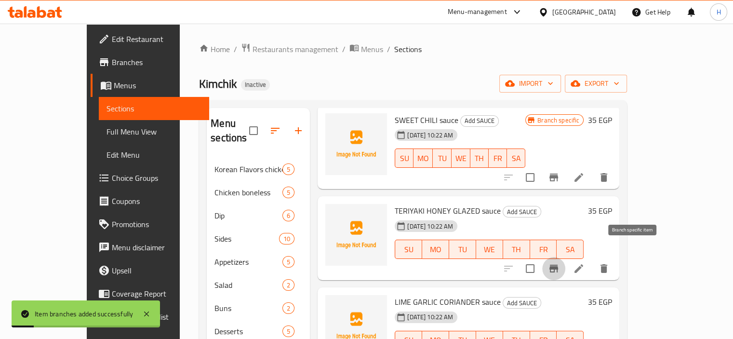
click at [560, 263] on icon "Branch-specific-item" at bounding box center [554, 269] width 12 height 12
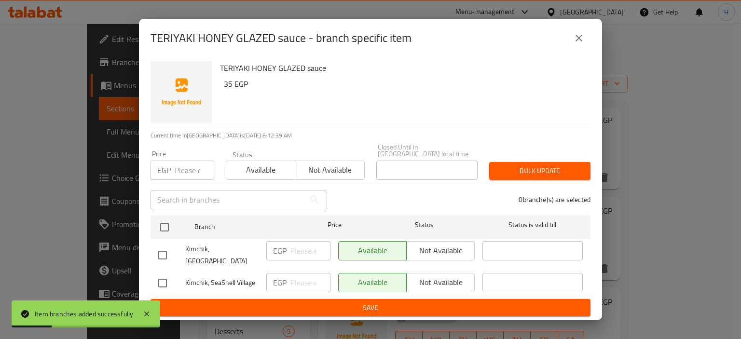
click at [163, 280] on input "checkbox" at bounding box center [162, 283] width 20 height 20
checkbox input "true"
click at [293, 285] on input "number" at bounding box center [310, 282] width 40 height 19
paste input "40"
type input "40"
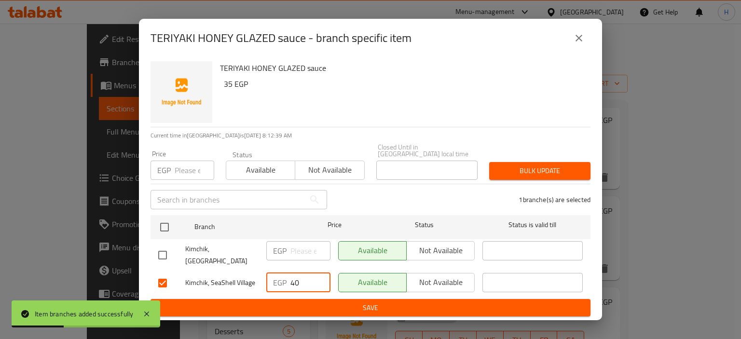
click at [293, 303] on span "Save" at bounding box center [370, 308] width 424 height 12
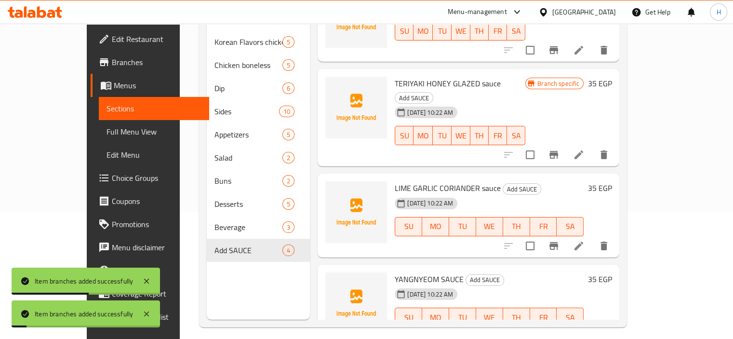
scroll to position [135, 0]
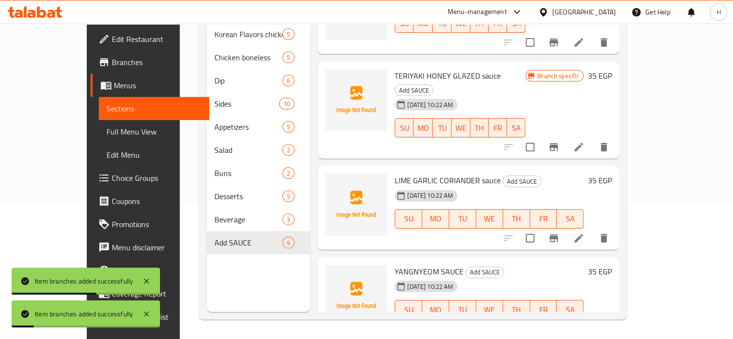
click at [560, 232] on icon "Branch-specific-item" at bounding box center [554, 238] width 12 height 12
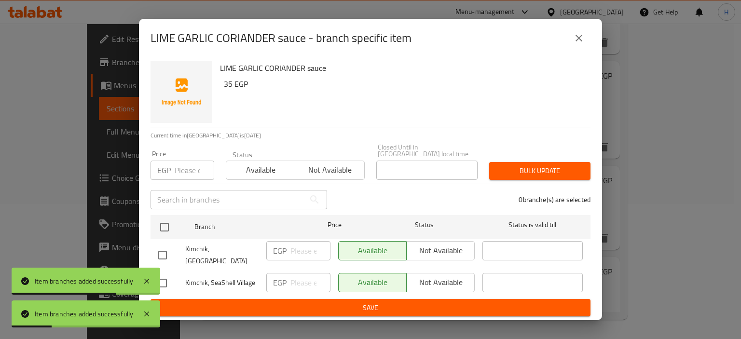
click at [168, 282] on input "checkbox" at bounding box center [162, 283] width 20 height 20
checkbox input "true"
click at [290, 284] on input "number" at bounding box center [310, 282] width 40 height 19
paste input "40"
type input "40"
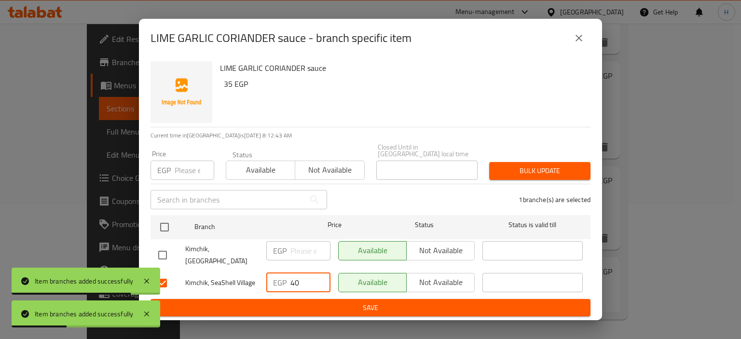
click at [295, 307] on span "Save" at bounding box center [370, 308] width 424 height 12
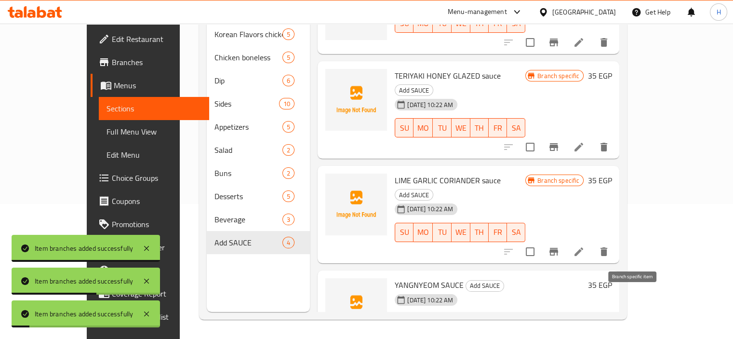
click at [560, 337] on icon "Branch-specific-item" at bounding box center [554, 343] width 12 height 12
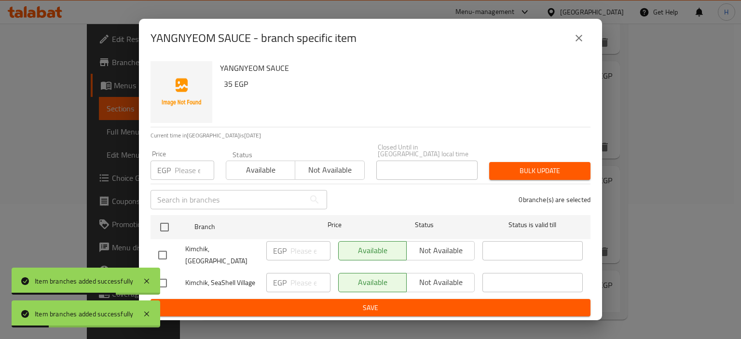
click at [163, 282] on input "checkbox" at bounding box center [162, 283] width 20 height 20
checkbox input "true"
click at [308, 281] on input "number" at bounding box center [310, 282] width 40 height 19
paste input "40"
type input "40"
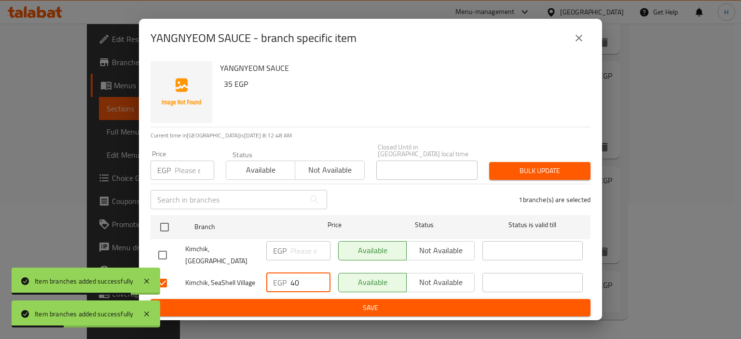
click at [306, 302] on span "Save" at bounding box center [370, 308] width 424 height 12
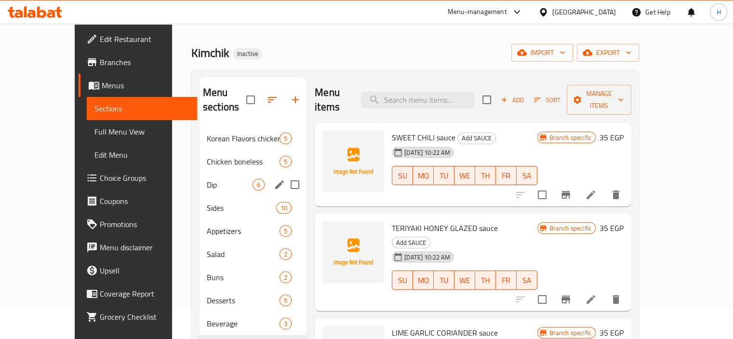
scroll to position [48, 0]
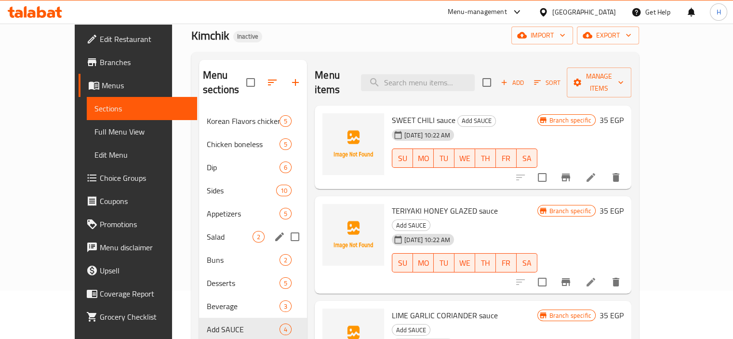
click at [199, 225] on div "Salad 2" at bounding box center [253, 236] width 108 height 23
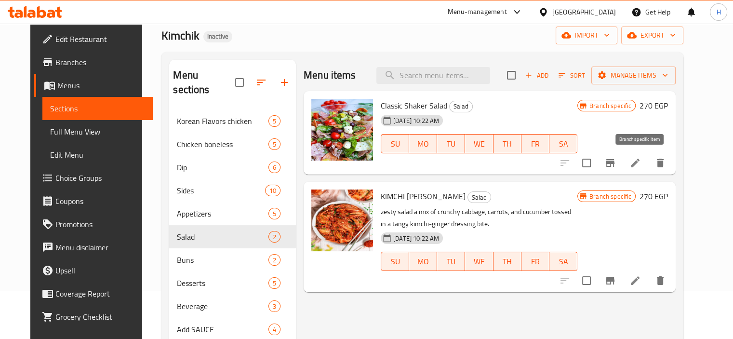
click at [615, 162] on icon "Branch-specific-item" at bounding box center [610, 163] width 9 height 8
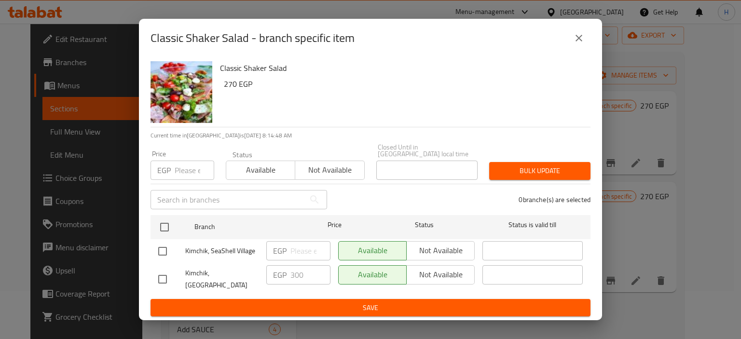
click at [162, 272] on input "checkbox" at bounding box center [162, 279] width 20 height 20
checkbox input "true"
click at [300, 274] on input "300" at bounding box center [310, 274] width 40 height 19
type input "0"
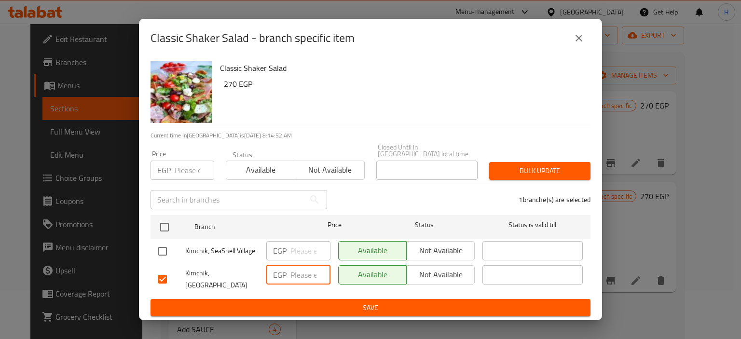
click at [296, 302] on span "Save" at bounding box center [370, 308] width 424 height 12
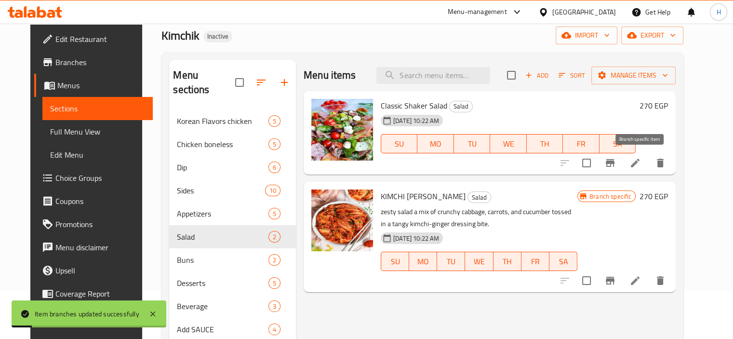
click at [616, 161] on icon "Branch-specific-item" at bounding box center [611, 163] width 12 height 12
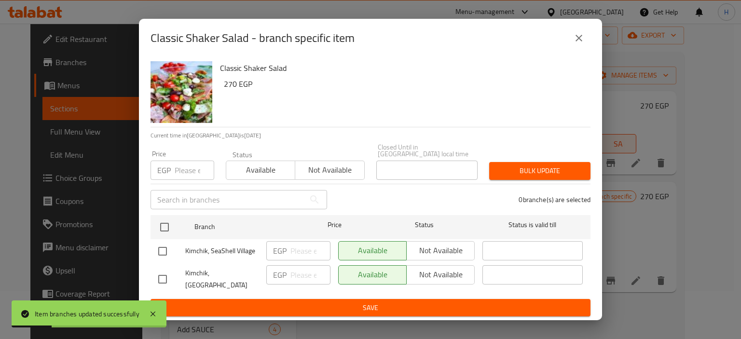
click at [164, 250] on input "checkbox" at bounding box center [162, 251] width 20 height 20
checkbox input "true"
click at [309, 252] on input "number" at bounding box center [310, 250] width 40 height 19
type input "300"
click at [336, 310] on span "Save" at bounding box center [370, 308] width 424 height 12
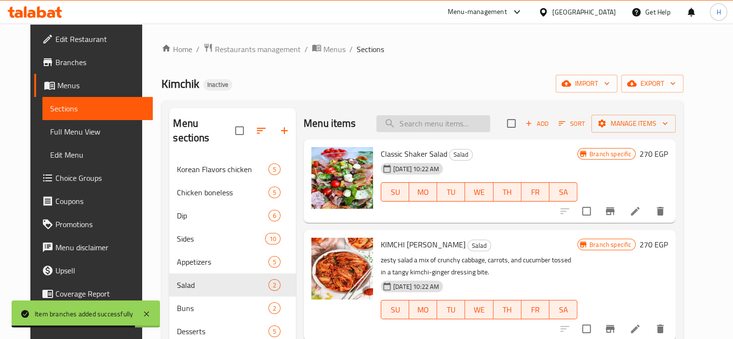
click at [445, 117] on input "search" at bounding box center [434, 123] width 114 height 17
paste input "Chicken Thigh 100 Gm"
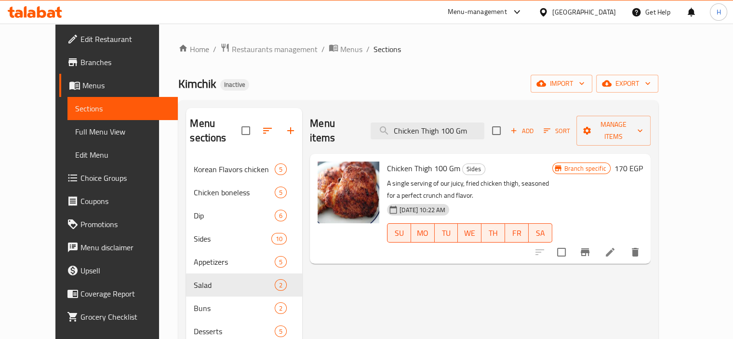
type input "Chicken Thigh 100 Gm"
click at [590, 248] on icon "Branch-specific-item" at bounding box center [585, 252] width 9 height 8
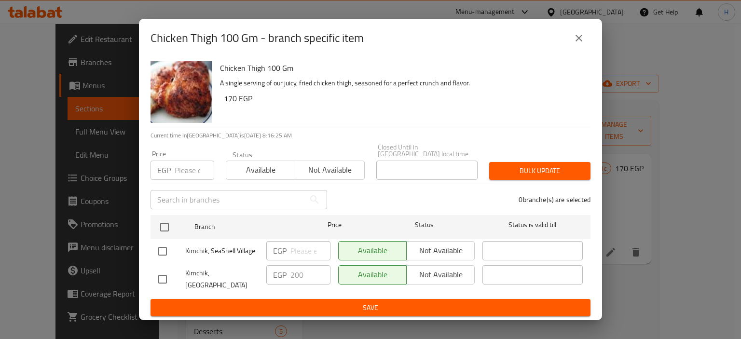
click at [172, 282] on input "checkbox" at bounding box center [162, 279] width 20 height 20
checkbox input "true"
click at [297, 272] on input "200" at bounding box center [310, 274] width 40 height 19
click at [163, 244] on input "checkbox" at bounding box center [162, 251] width 20 height 20
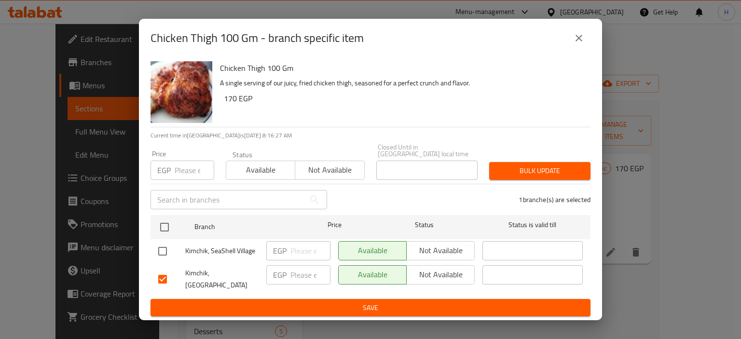
checkbox input "true"
click at [296, 246] on input "number" at bounding box center [310, 250] width 40 height 19
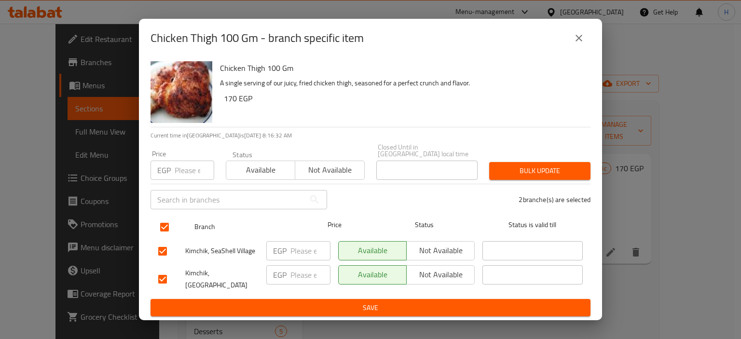
drag, startPoint x: 442, startPoint y: 199, endPoint x: 380, endPoint y: 211, distance: 63.4
click at [442, 198] on div "2 branche(s) are selected" at bounding box center [464, 199] width 263 height 35
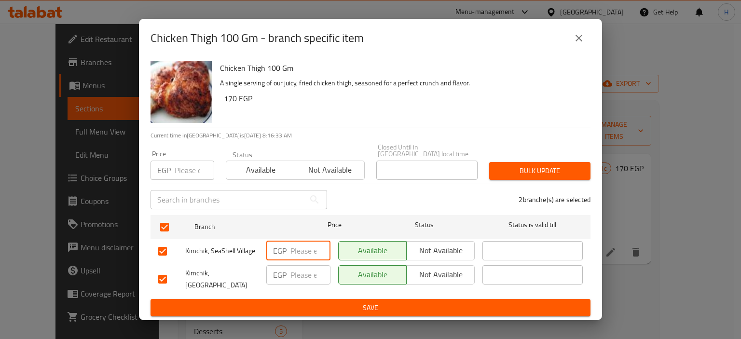
click at [293, 246] on input "number" at bounding box center [310, 250] width 40 height 19
paste input "200"
type input "200"
click at [301, 304] on span "Save" at bounding box center [370, 308] width 424 height 12
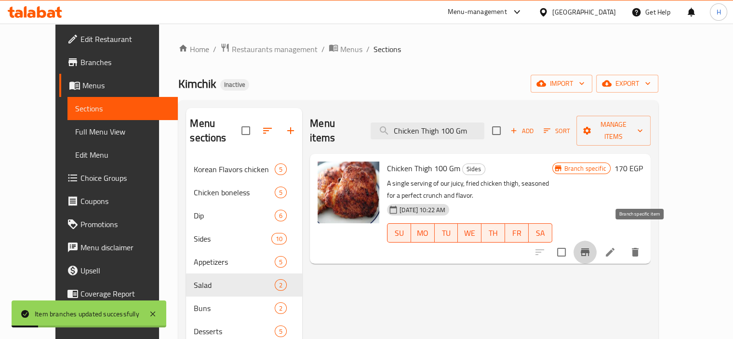
click at [591, 246] on icon "Branch-specific-item" at bounding box center [586, 252] width 12 height 12
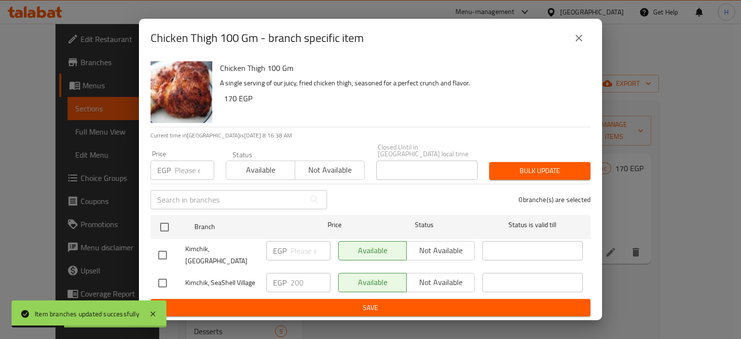
click at [579, 44] on icon "close" at bounding box center [579, 38] width 12 height 12
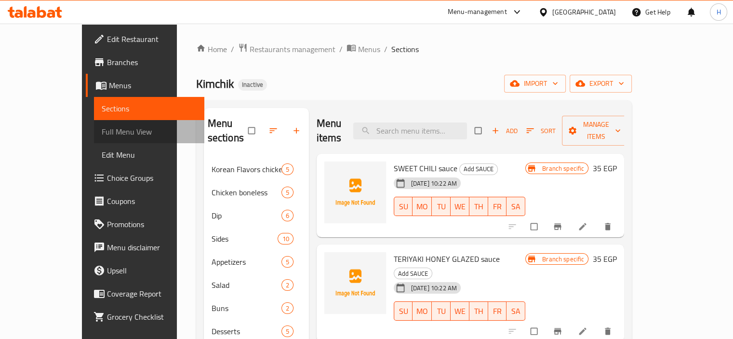
click at [102, 131] on span "Full Menu View" at bounding box center [149, 132] width 95 height 12
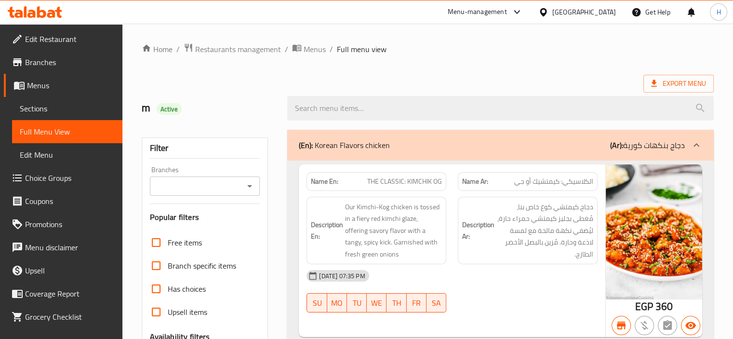
click at [201, 181] on input "Branches" at bounding box center [197, 186] width 89 height 14
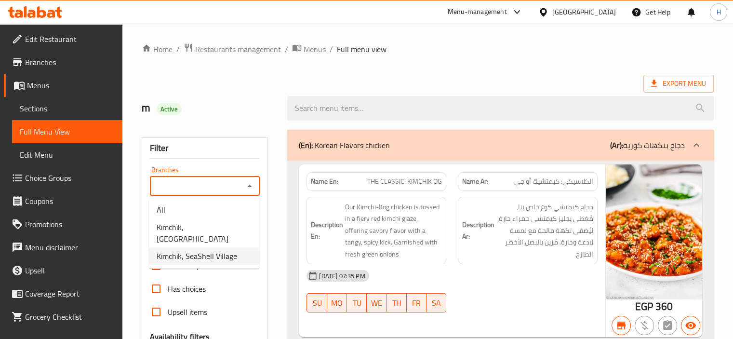
click at [209, 250] on span "Kimchik, SeaShell Village" at bounding box center [197, 256] width 81 height 12
type input "Kimchik, SeaShell Village"
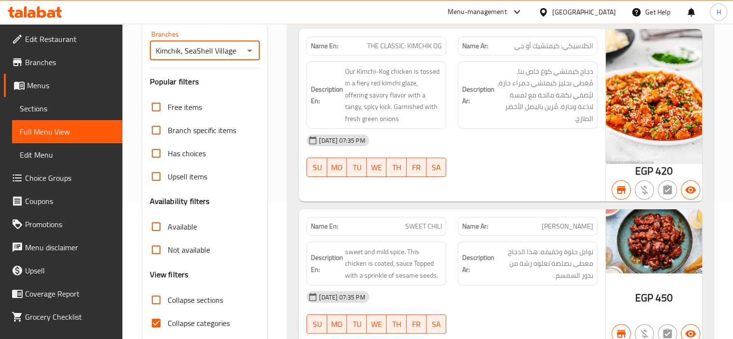
scroll to position [193, 0]
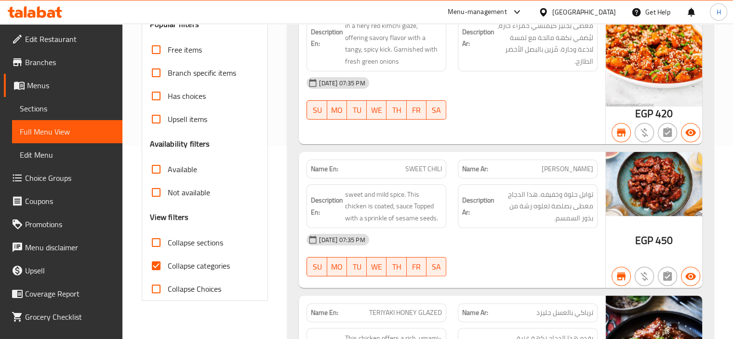
click at [190, 262] on span "Collapse categories" at bounding box center [199, 266] width 62 height 12
click at [168, 262] on input "Collapse categories" at bounding box center [156, 265] width 23 height 23
checkbox input "false"
click at [204, 246] on span "Collapse sections" at bounding box center [195, 243] width 55 height 12
click at [168, 246] on input "Collapse sections" at bounding box center [156, 242] width 23 height 23
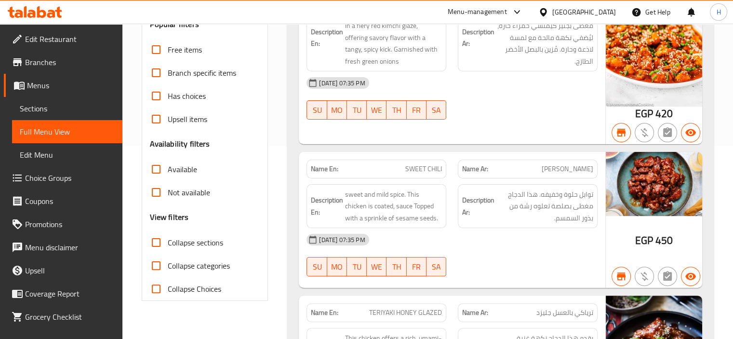
checkbox input "true"
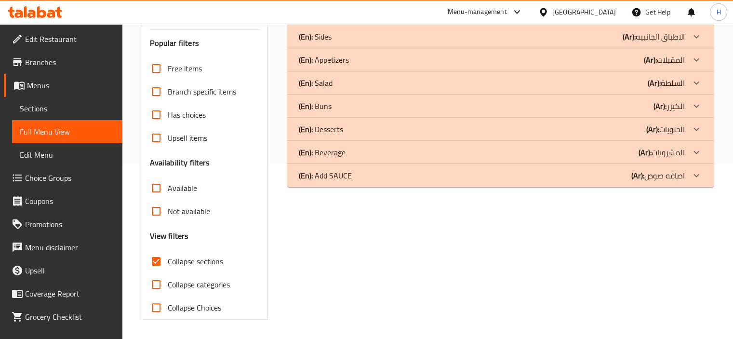
scroll to position [174, 0]
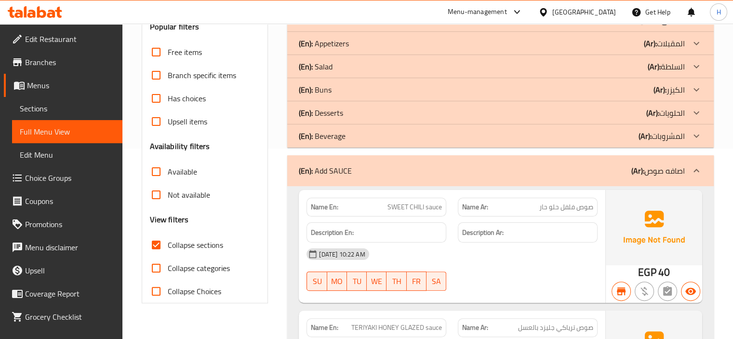
scroll to position [169, 0]
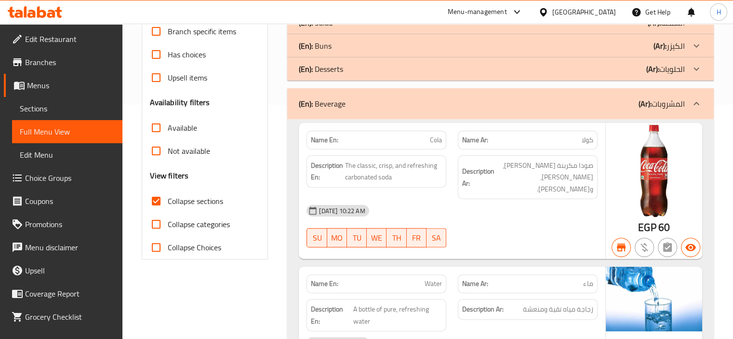
scroll to position [217, 0]
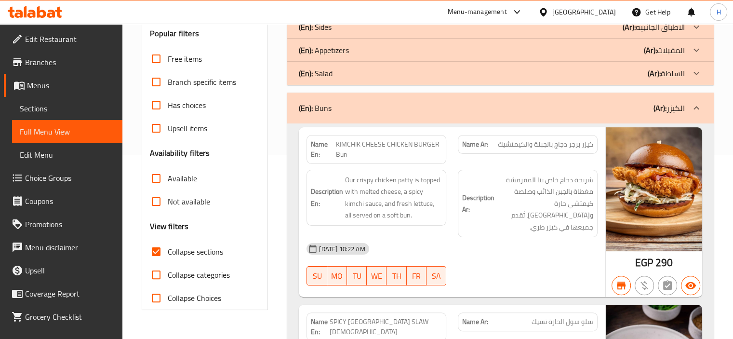
scroll to position [169, 0]
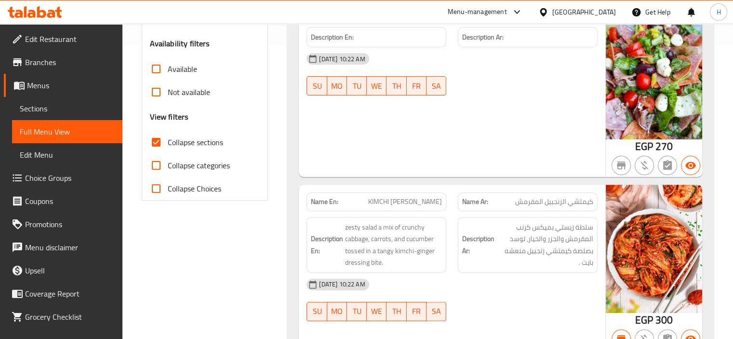
scroll to position [362, 0]
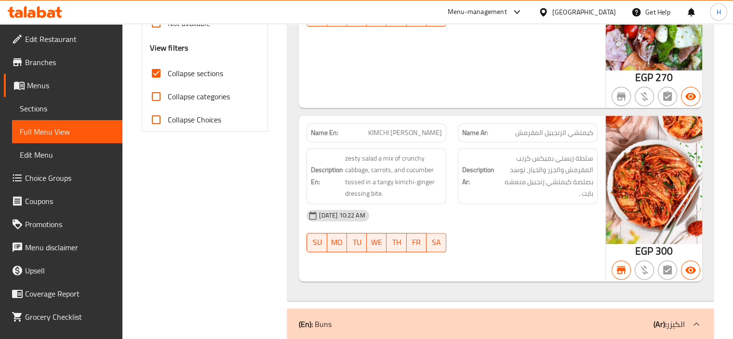
click at [582, 180] on span "سلطة زيستي بميكس كرنب المقرمش والجزر والخيار، توسد بصلصة كيمتشي زنجبيل منعشه با…" at bounding box center [545, 175] width 97 height 47
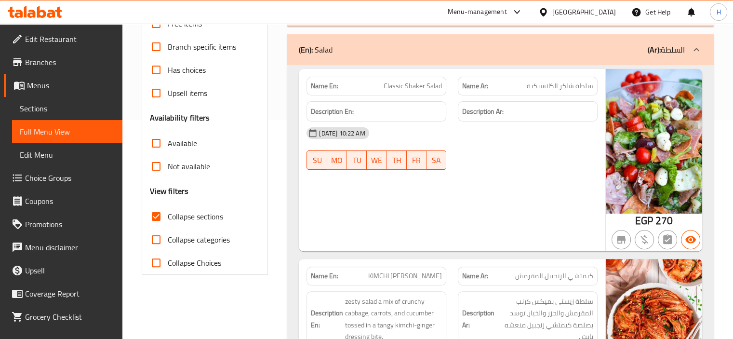
scroll to position [217, 0]
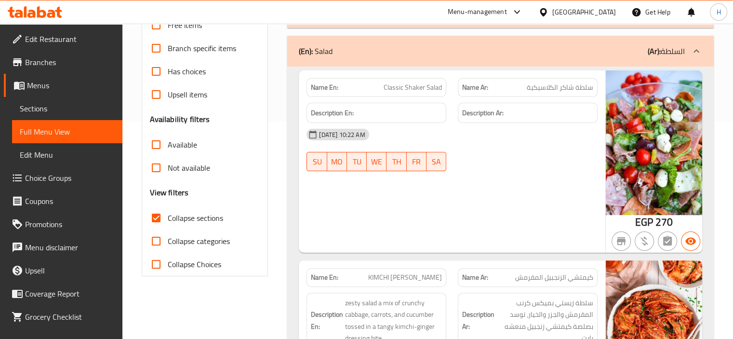
click at [604, 42] on div "(En): Salad (Ar): السلطة" at bounding box center [500, 51] width 427 height 31
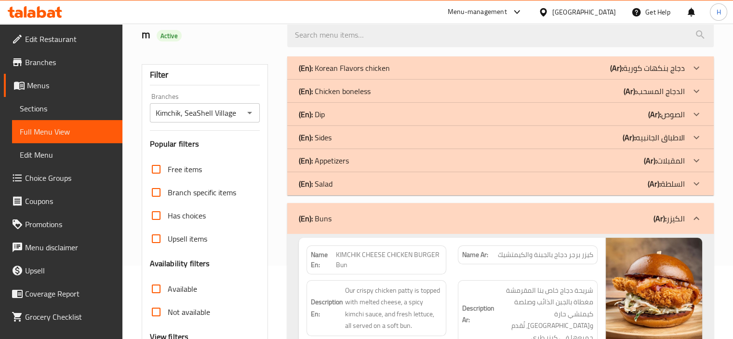
scroll to position [73, 0]
click at [576, 74] on div "(En): Salad (Ar): السلطة" at bounding box center [492, 69] width 386 height 12
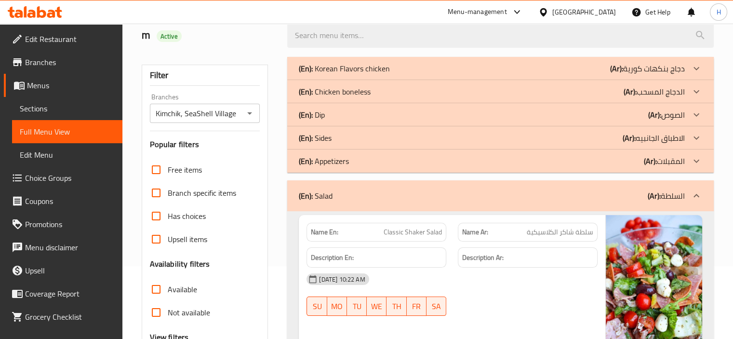
click at [597, 74] on div "(En): Appetizers (Ar): المقبلات" at bounding box center [492, 69] width 386 height 12
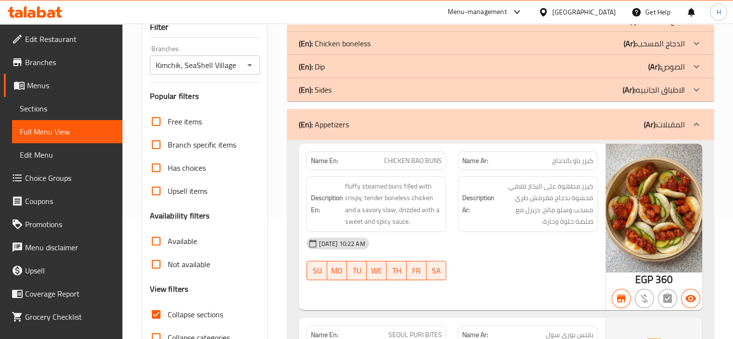
scroll to position [0, 0]
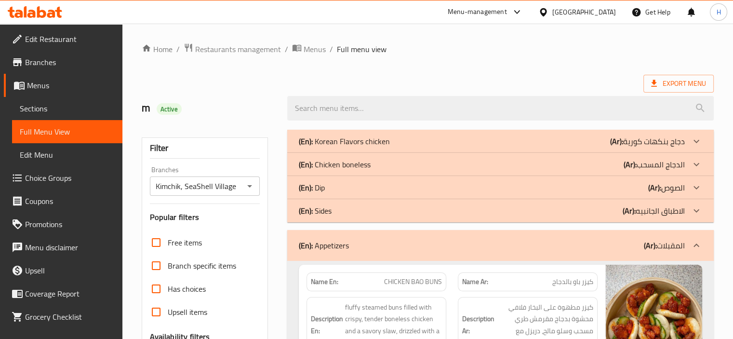
click at [618, 147] on div "(En): Sides (Ar): الاطباق الجانبيه" at bounding box center [492, 142] width 386 height 12
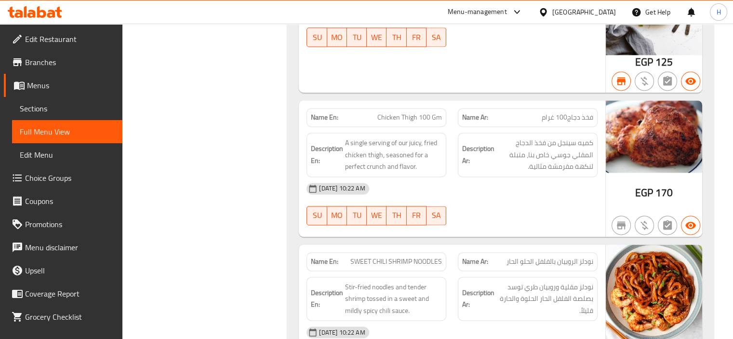
scroll to position [1302, 0]
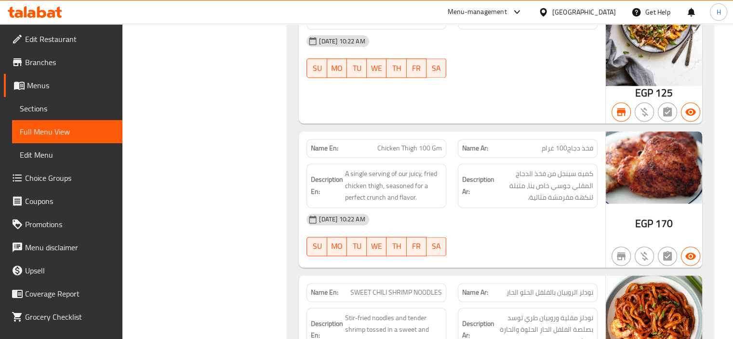
click at [414, 140] on div "Name En: Chicken Thigh 100 Gm" at bounding box center [377, 148] width 140 height 19
copy span "Chicken Thigh 100 Gm"
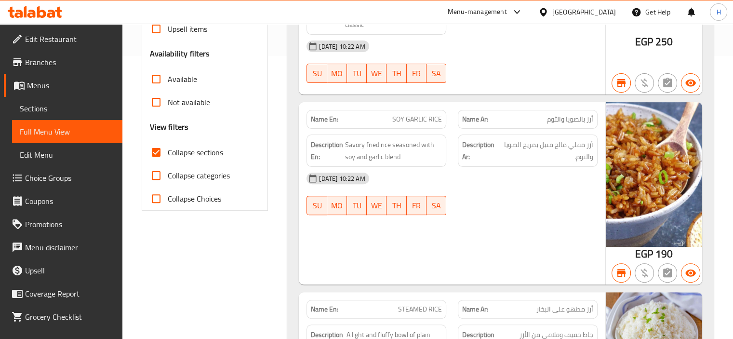
scroll to position [145, 0]
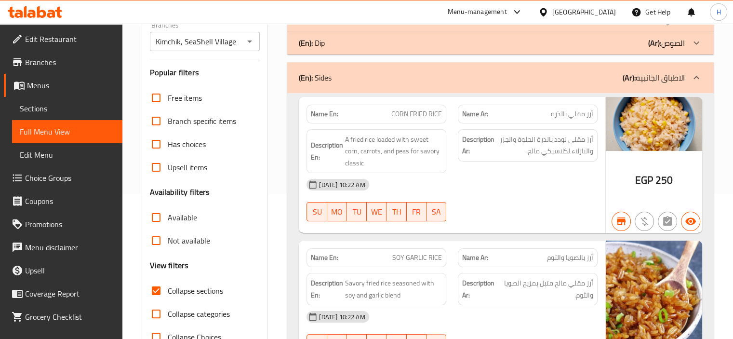
click at [417, 70] on div "(En): Sides (Ar): الاطباق الجانبيه" at bounding box center [500, 77] width 427 height 31
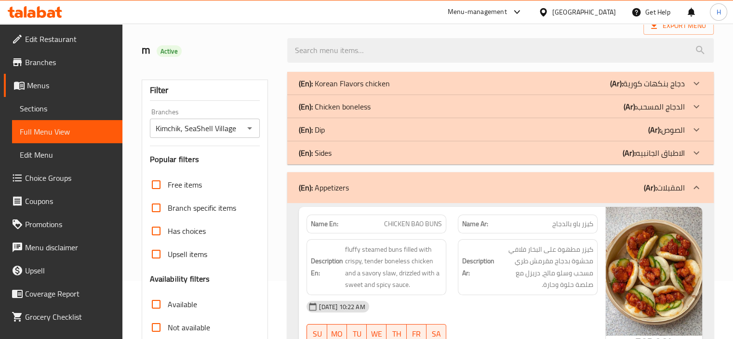
scroll to position [48, 0]
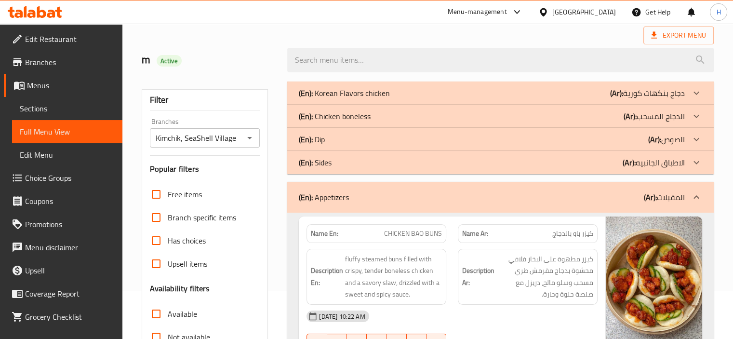
click at [347, 99] on div "(En): Sides (Ar): الاطباق الجانبيه" at bounding box center [492, 93] width 386 height 12
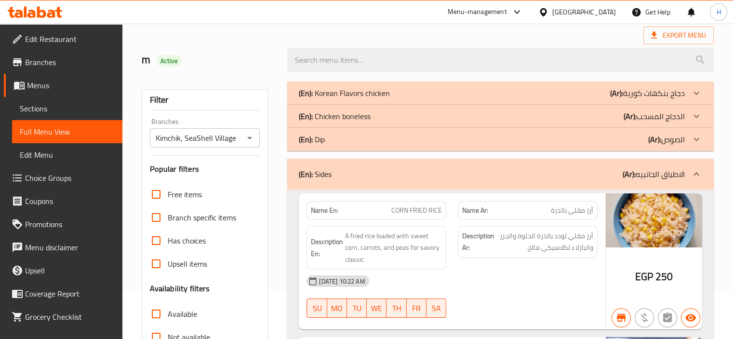
click at [349, 99] on div "(En): Dip (Ar): الصوص" at bounding box center [492, 93] width 386 height 12
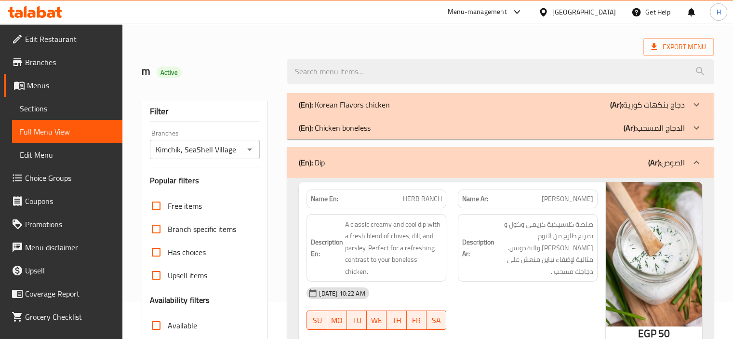
scroll to position [0, 0]
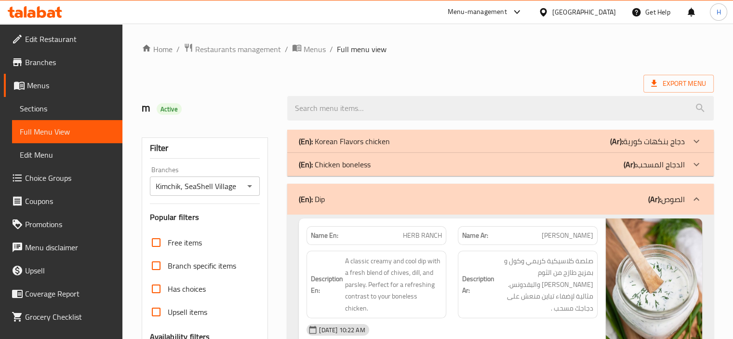
click at [598, 147] on div "(En): Chicken boneless (Ar): الدجاج المسحب" at bounding box center [492, 142] width 386 height 12
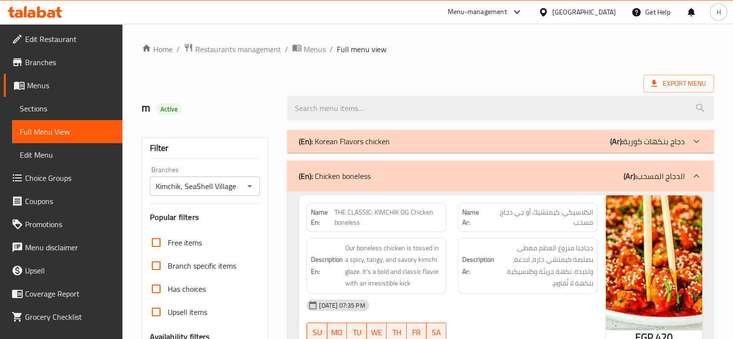
click at [504, 136] on div "(En): Korean Flavors chicken (Ar): دجاج بنكهات كورية" at bounding box center [492, 142] width 386 height 12
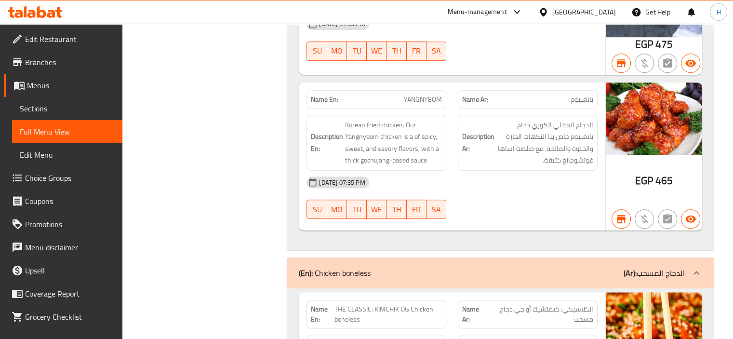
scroll to position [772, 0]
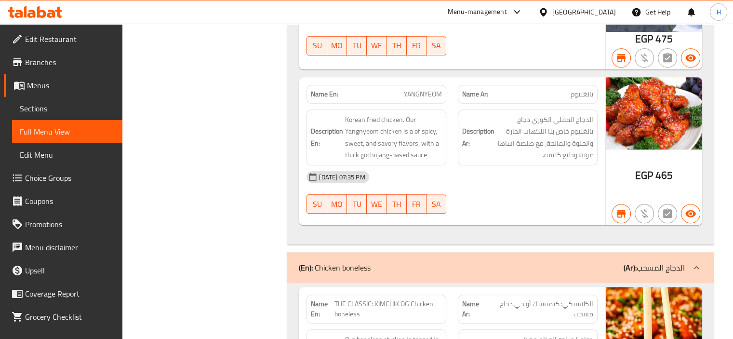
click at [533, 193] on div "13-08-2025 07:35 PM SU MO TU WE TH FR SA" at bounding box center [452, 192] width 303 height 54
